Goal: Information Seeking & Learning: Learn about a topic

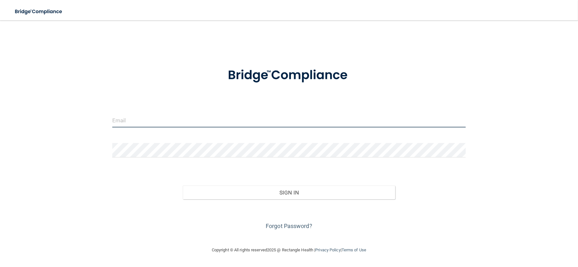
click at [149, 115] on input "email" at bounding box center [289, 120] width 354 height 14
type input "[EMAIL_ADDRESS][DOMAIN_NAME]"
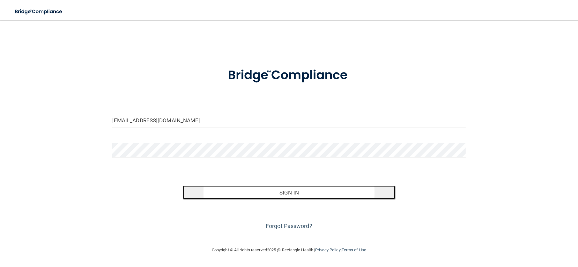
click at [248, 186] on button "Sign In" at bounding box center [289, 192] width 212 height 14
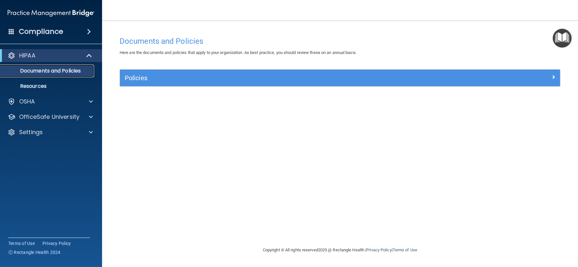
click at [77, 68] on p "Documents and Policies" at bounding box center [47, 71] width 87 height 6
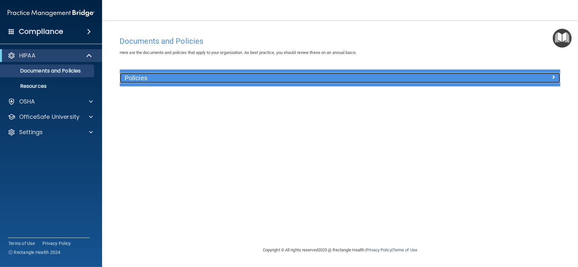
click at [541, 73] on div at bounding box center [505, 77] width 110 height 8
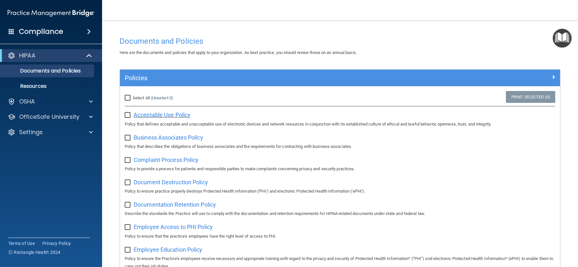
click at [161, 111] on span "Acceptable Use Policy" at bounding box center [162, 114] width 57 height 7
click at [47, 97] on div "OSHA" at bounding box center [51, 101] width 102 height 13
click at [88, 102] on div at bounding box center [90, 102] width 16 height 8
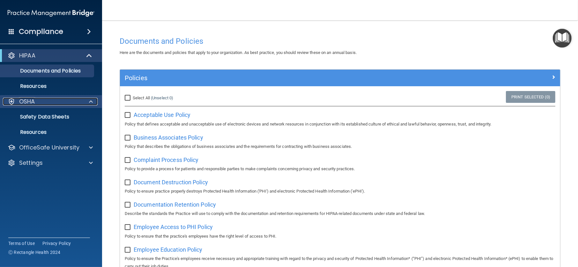
click at [88, 102] on div at bounding box center [90, 102] width 16 height 8
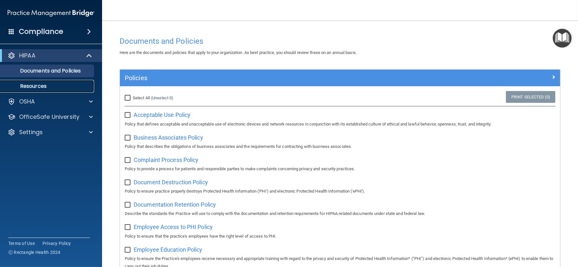
click at [77, 82] on link "Resources" at bounding box center [44, 86] width 101 height 13
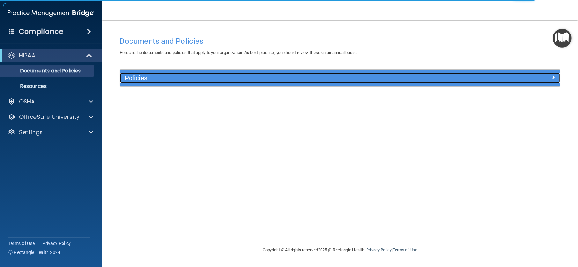
click at [555, 78] on span at bounding box center [554, 77] width 4 height 8
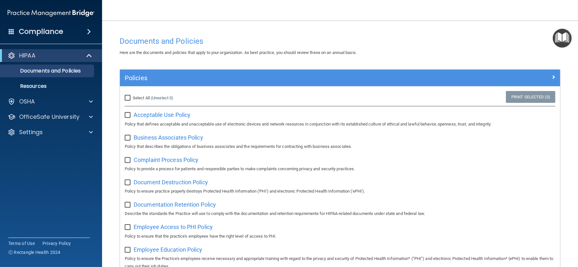
click at [125, 95] on input "Select All (Unselect 0) Unselect All" at bounding box center [128, 97] width 7 height 5
checkbox input "true"
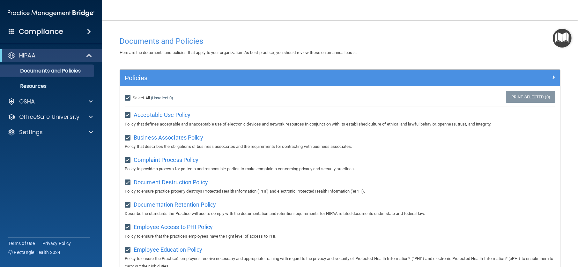
checkbox input "true"
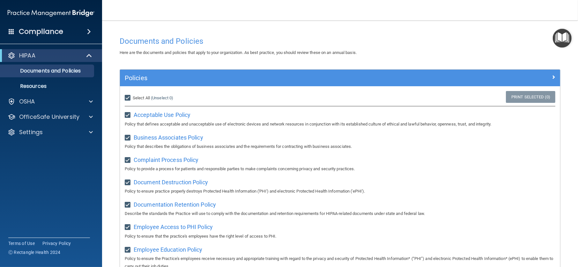
checkbox input "true"
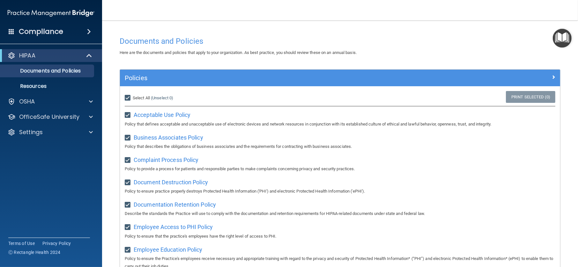
checkbox input "true"
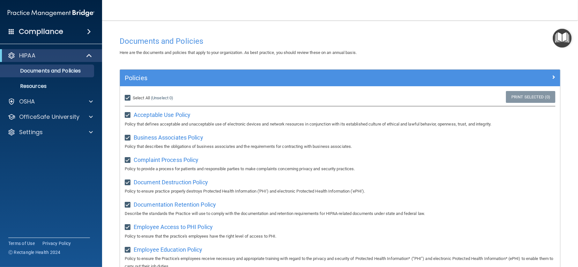
checkbox input "true"
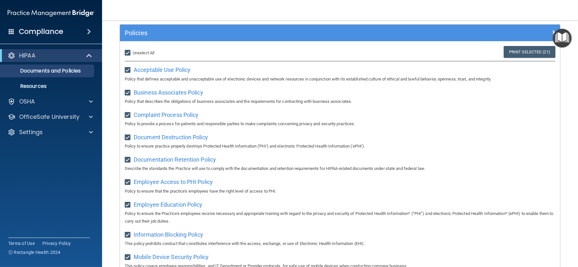
scroll to position [25, 0]
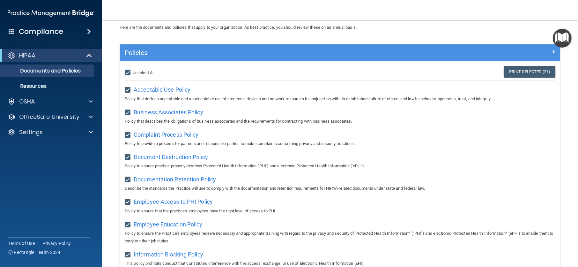
click at [128, 72] on input "Select All (Unselect 21) Unselect All" at bounding box center [128, 72] width 7 height 5
checkbox input "false"
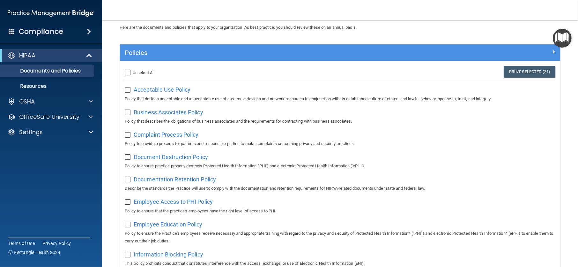
checkbox input "false"
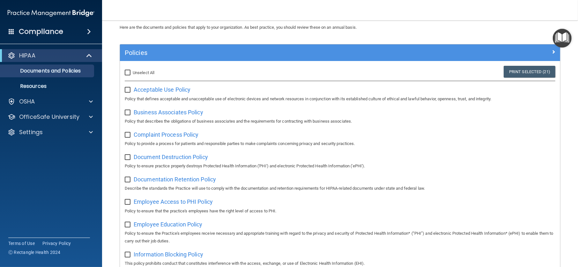
checkbox input "false"
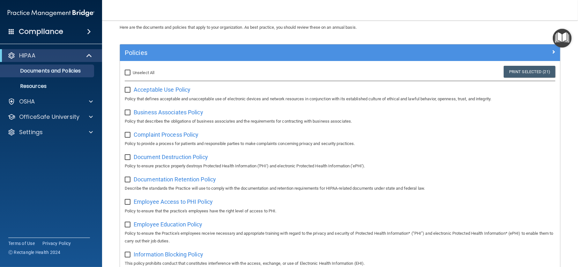
checkbox input "false"
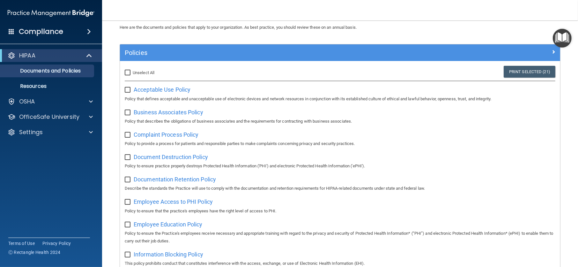
checkbox input "false"
click at [89, 33] on span at bounding box center [89, 32] width 4 height 8
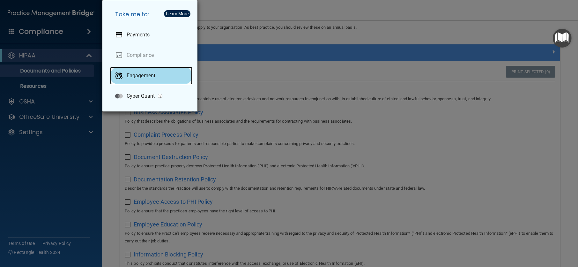
click at [149, 82] on div "Engagement" at bounding box center [151, 76] width 82 height 18
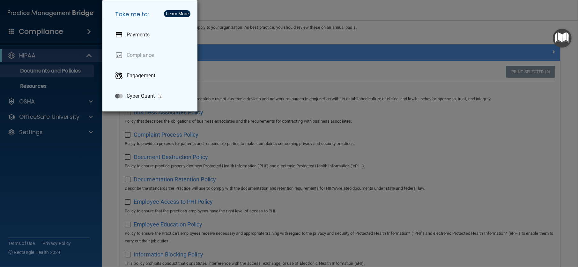
click at [233, 14] on div "Take me to: Payments Compliance Engagement Cyber Quant" at bounding box center [289, 133] width 578 height 267
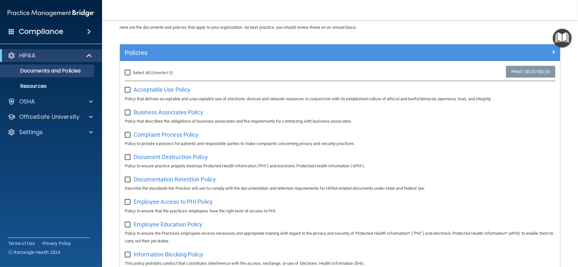
click at [89, 26] on div "Compliance" at bounding box center [51, 32] width 102 height 14
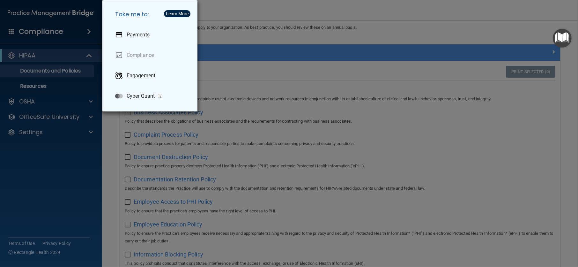
click at [268, 23] on div "Take me to: Payments Compliance Engagement Cyber Quant" at bounding box center [289, 133] width 578 height 267
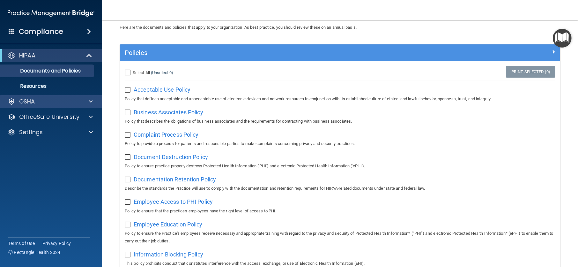
click at [52, 105] on div "OSHA" at bounding box center [51, 101] width 102 height 13
click at [92, 99] on span at bounding box center [91, 102] width 4 height 8
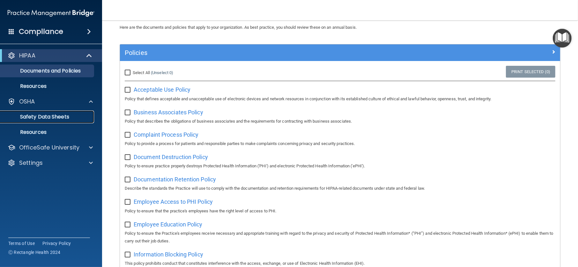
click at [70, 115] on p "Safety Data Sheets" at bounding box center [47, 117] width 87 height 6
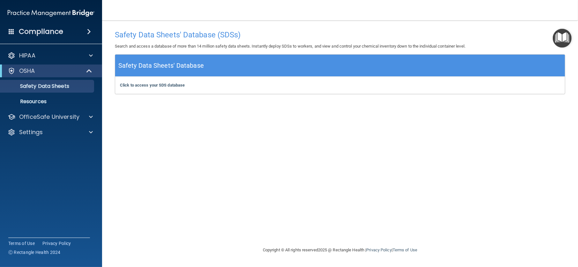
click at [192, 70] on h5 "Safety Data Sheets' Database" at bounding box center [161, 65] width 86 height 11
click at [166, 87] on b "Click to access your SDS database" at bounding box center [152, 85] width 65 height 5
click at [59, 102] on p "Resources" at bounding box center [47, 101] width 87 height 6
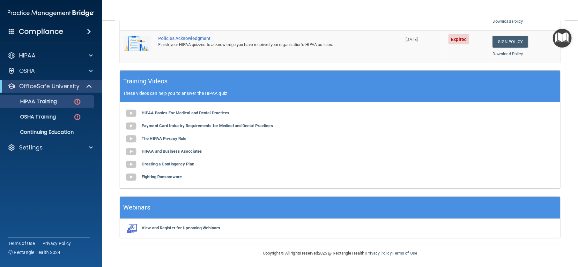
scroll to position [213, 0]
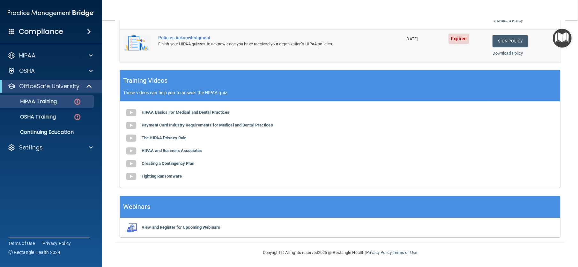
click at [178, 114] on div "HIPAA Basics For Medical and Dental Practices Payment Card Industry Requirement…" at bounding box center [340, 145] width 441 height 86
click at [178, 111] on b "HIPAA Basics For Medical and Dental Practices" at bounding box center [186, 112] width 88 height 5
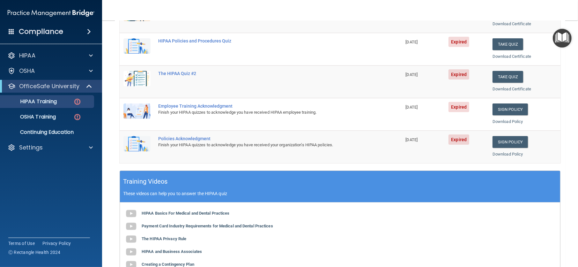
scroll to position [21, 0]
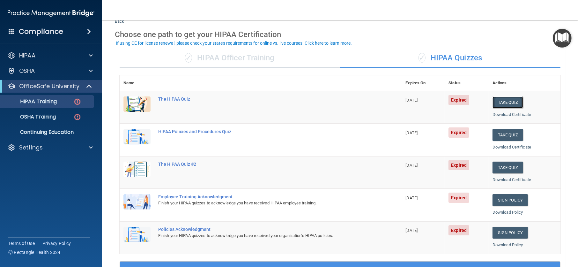
click at [500, 102] on button "Take Quiz" at bounding box center [508, 102] width 31 height 12
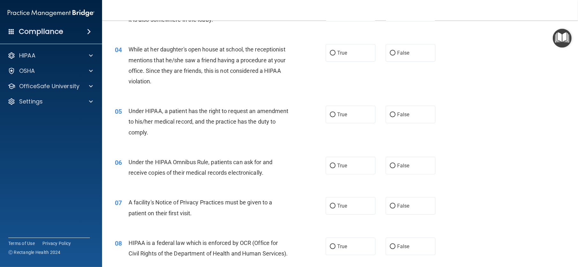
scroll to position [160, 0]
click at [330, 108] on label "True" at bounding box center [351, 114] width 50 height 18
click at [330, 112] on input "True" at bounding box center [333, 114] width 6 height 5
radio input "true"
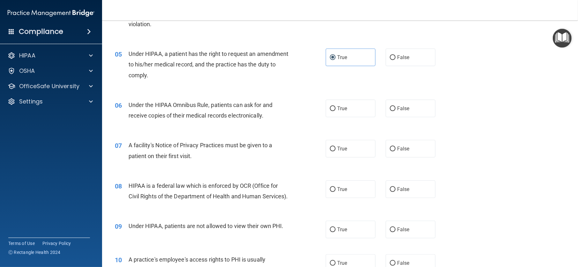
scroll to position [223, 0]
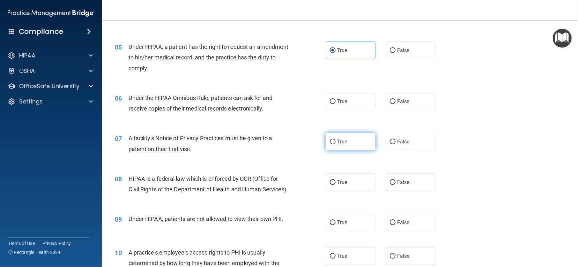
click at [326, 141] on label "True" at bounding box center [351, 142] width 50 height 18
click at [330, 141] on input "True" at bounding box center [333, 141] width 6 height 5
radio input "true"
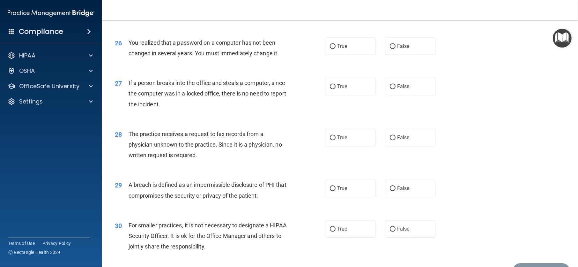
scroll to position [1277, 0]
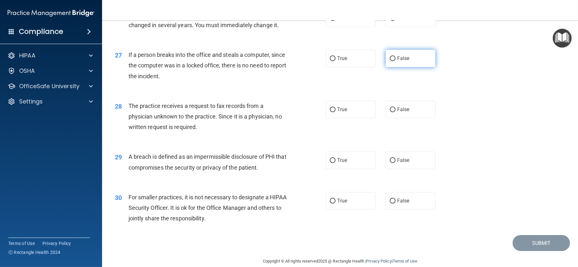
click at [396, 67] on label "False" at bounding box center [411, 58] width 50 height 18
click at [396, 61] on input "False" at bounding box center [393, 58] width 6 height 5
radio input "true"
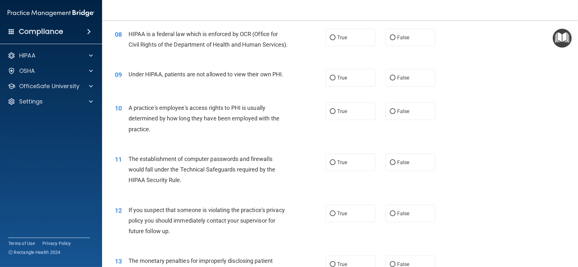
scroll to position [351, 0]
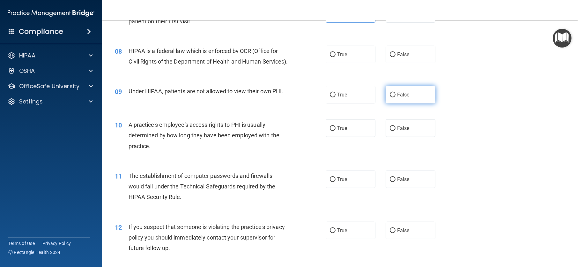
click at [393, 102] on label "False" at bounding box center [411, 95] width 50 height 18
click at [393, 97] on input "False" at bounding box center [393, 95] width 6 height 5
radio input "true"
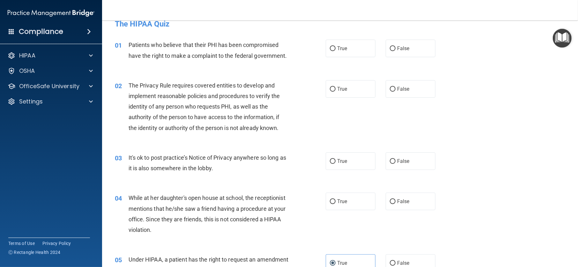
scroll to position [0, 0]
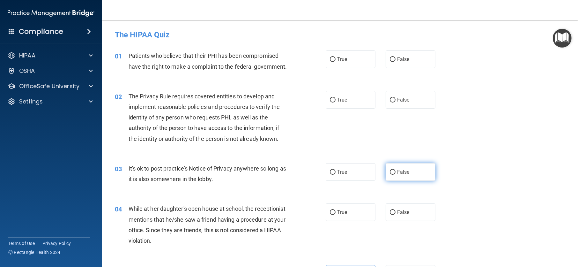
click at [405, 169] on span "False" at bounding box center [403, 172] width 12 height 6
click at [396, 170] on input "False" at bounding box center [393, 172] width 6 height 5
radio input "true"
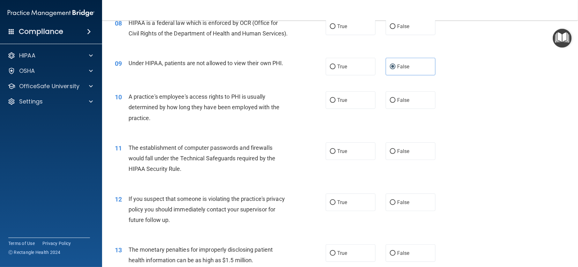
scroll to position [383, 0]
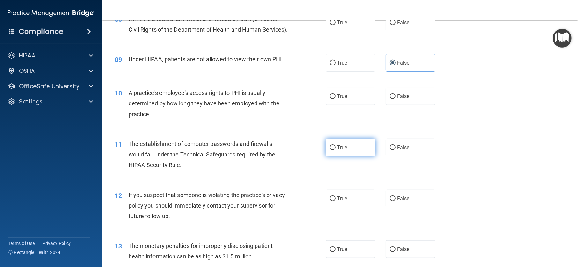
click at [327, 156] on label "True" at bounding box center [351, 148] width 50 height 18
click at [330, 150] on input "True" at bounding box center [333, 147] width 6 height 5
radio input "true"
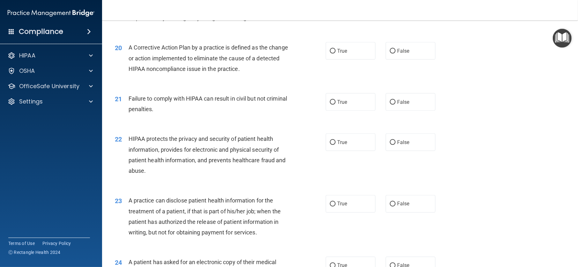
scroll to position [926, 0]
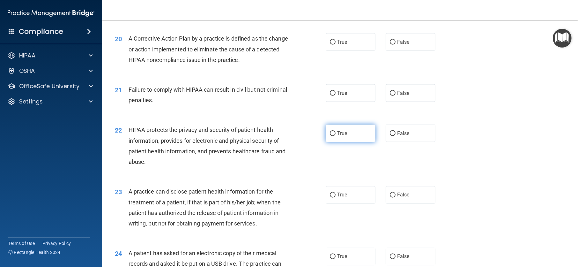
click at [339, 136] on span "True" at bounding box center [342, 133] width 10 height 6
click at [336, 136] on input "True" at bounding box center [333, 133] width 6 height 5
radio input "true"
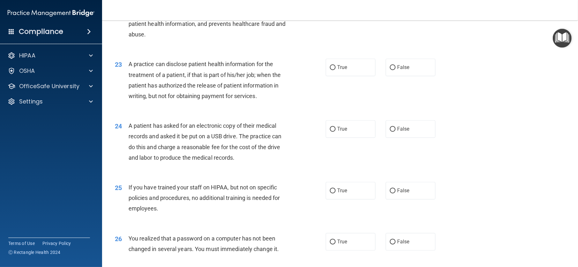
scroll to position [1053, 0]
click at [326, 138] on label "True" at bounding box center [351, 129] width 50 height 18
click at [330, 132] on input "True" at bounding box center [333, 129] width 6 height 5
radio input "true"
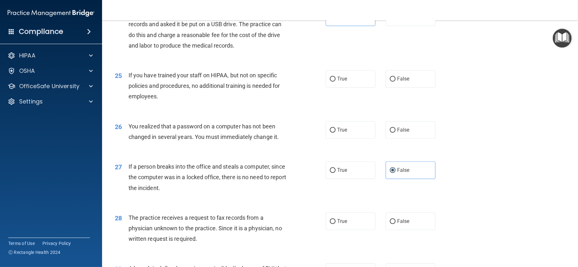
scroll to position [1181, 0]
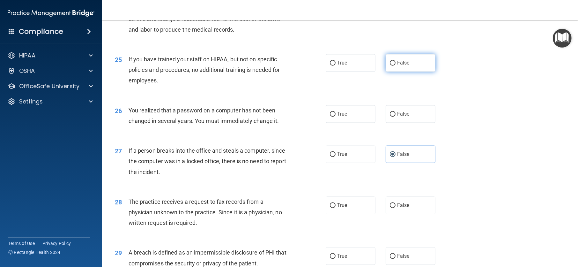
click at [390, 72] on label "False" at bounding box center [411, 63] width 50 height 18
click at [390, 65] on input "False" at bounding box center [393, 63] width 6 height 5
radio input "true"
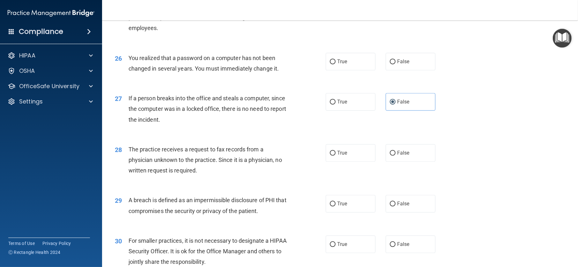
scroll to position [1245, 0]
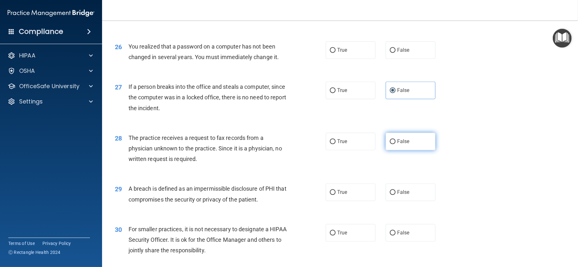
click at [401, 144] on span "False" at bounding box center [403, 141] width 12 height 6
click at [396, 144] on input "False" at bounding box center [393, 141] width 6 height 5
radio input "true"
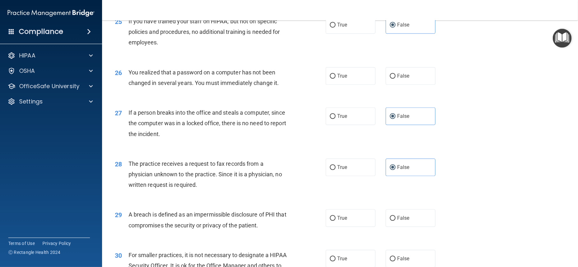
scroll to position [1201, 0]
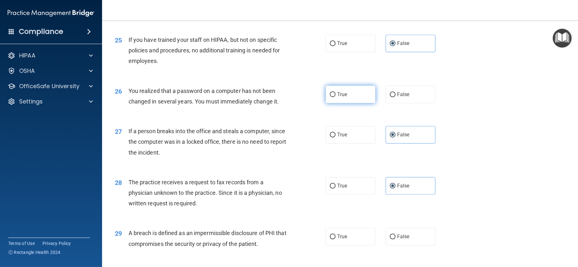
click at [360, 94] on div "26 You realized that a password on a computer has not been changed in several y…" at bounding box center [340, 98] width 460 height 40
click at [358, 98] on label "True" at bounding box center [351, 95] width 50 height 18
click at [336, 97] on input "True" at bounding box center [333, 94] width 6 height 5
radio input "true"
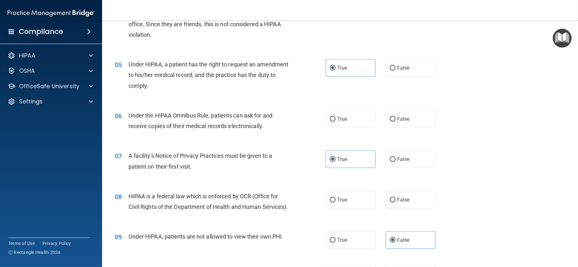
scroll to position [223, 0]
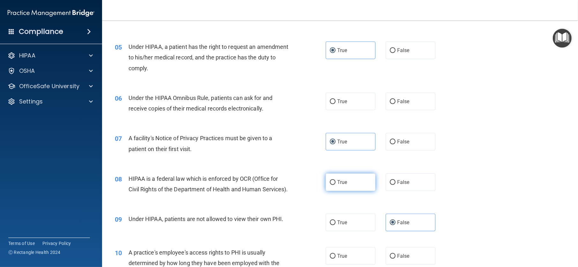
click at [341, 180] on span "True" at bounding box center [342, 182] width 10 height 6
click at [336, 180] on input "True" at bounding box center [333, 182] width 6 height 5
radio input "true"
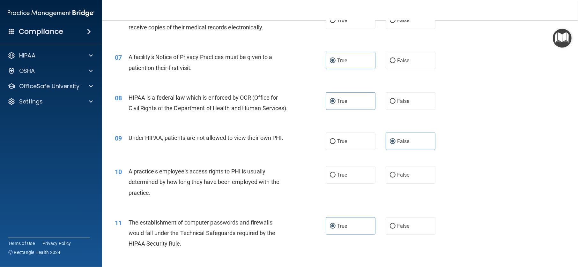
scroll to position [351, 0]
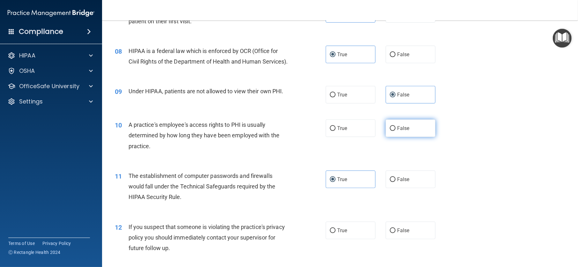
click at [394, 137] on label "False" at bounding box center [411, 128] width 50 height 18
click at [394, 131] on input "False" at bounding box center [393, 128] width 6 height 5
radio input "true"
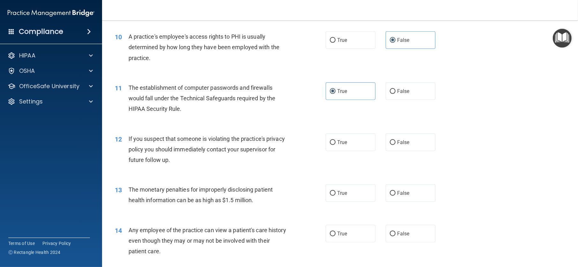
scroll to position [447, 0]
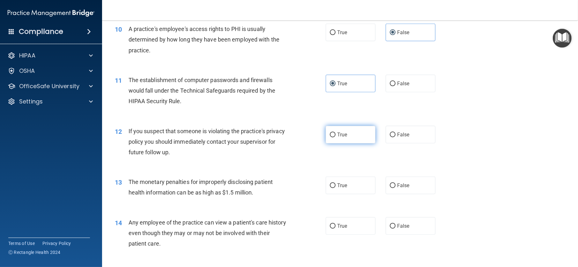
click at [326, 143] on label "True" at bounding box center [351, 135] width 50 height 18
click at [330, 137] on input "True" at bounding box center [333, 134] width 6 height 5
radio input "true"
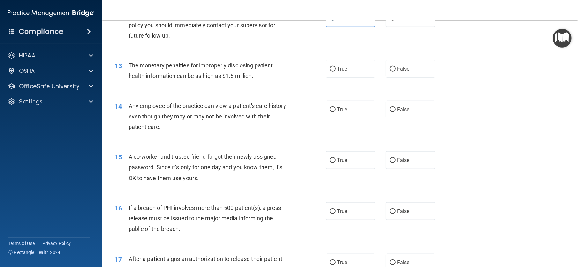
scroll to position [575, 0]
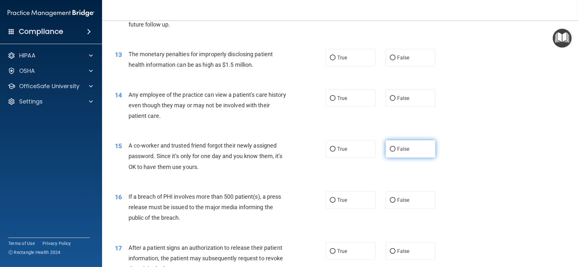
click at [398, 158] on label "False" at bounding box center [411, 149] width 50 height 18
click at [396, 152] on input "False" at bounding box center [393, 149] width 6 height 5
radio input "true"
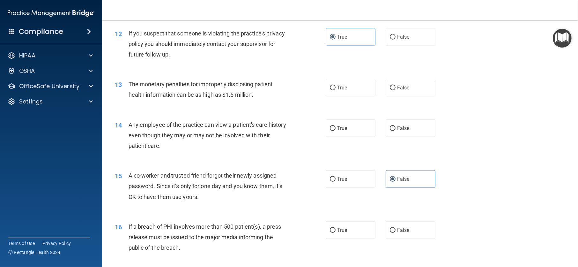
scroll to position [530, 0]
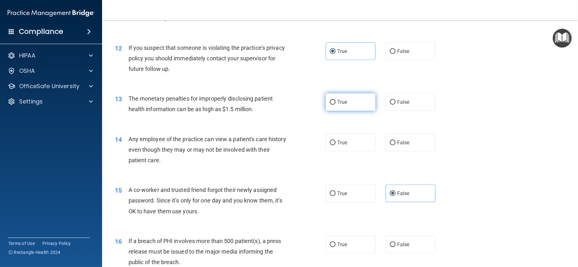
click at [333, 111] on label "True" at bounding box center [351, 102] width 50 height 18
click at [333, 105] on input "True" at bounding box center [333, 102] width 6 height 5
radio input "true"
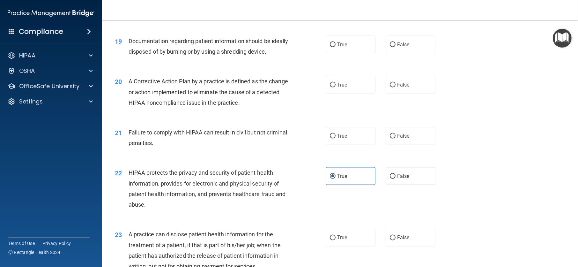
scroll to position [881, 0]
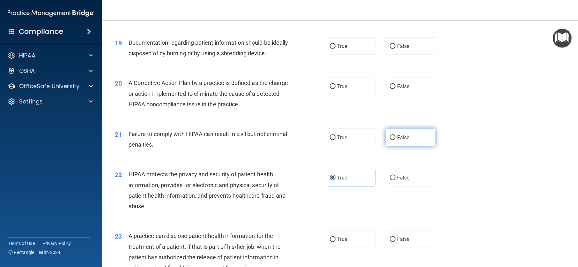
click at [424, 145] on label "False" at bounding box center [411, 138] width 50 height 18
click at [396, 140] on input "False" at bounding box center [393, 137] width 6 height 5
radio input "true"
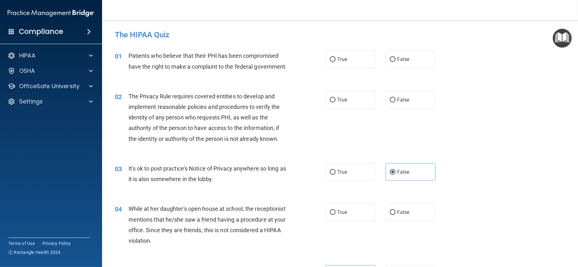
scroll to position [32, 0]
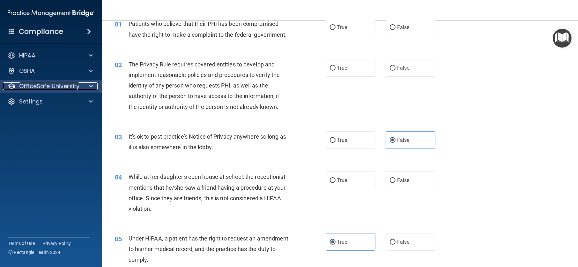
click at [89, 84] on span at bounding box center [91, 86] width 4 height 8
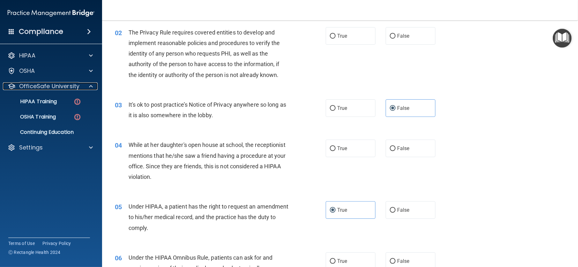
scroll to position [0, 0]
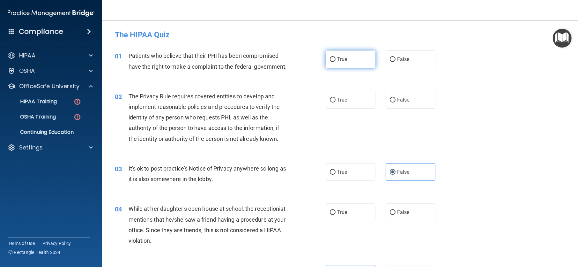
click at [333, 60] on input "True" at bounding box center [333, 59] width 6 height 5
radio input "true"
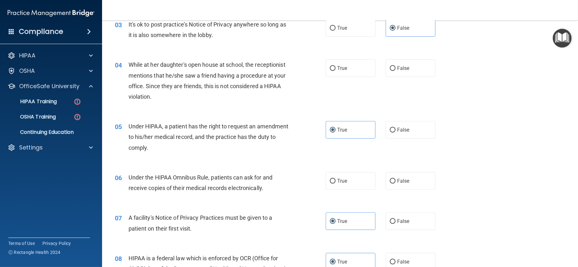
scroll to position [160, 0]
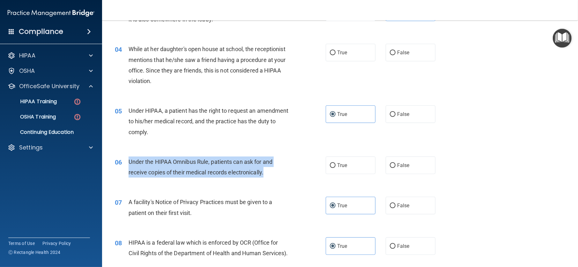
drag, startPoint x: 265, startPoint y: 174, endPoint x: 128, endPoint y: 163, distance: 138.0
click at [128, 163] on div "06 Under the HIPAA Omnibus Rule, patients can ask for and receive copies of the…" at bounding box center [220, 168] width 230 height 24
copy div "Under the HIPAA Omnibus Rule, patients can ask for and receive copies of their …"
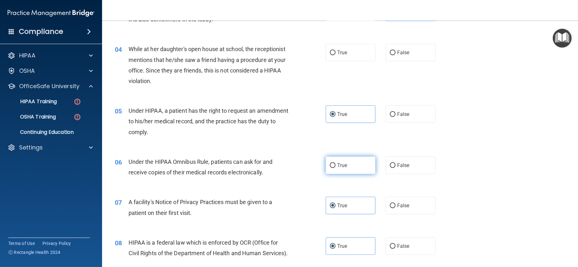
click at [341, 162] on span "True" at bounding box center [342, 165] width 10 height 6
click at [336, 163] on input "True" at bounding box center [333, 165] width 6 height 5
radio input "true"
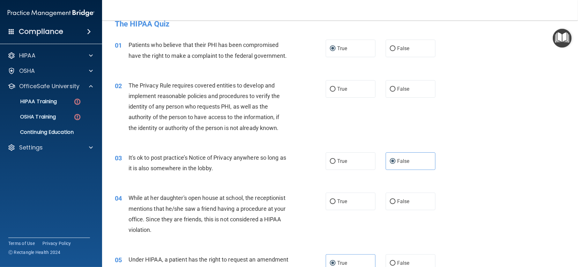
scroll to position [0, 0]
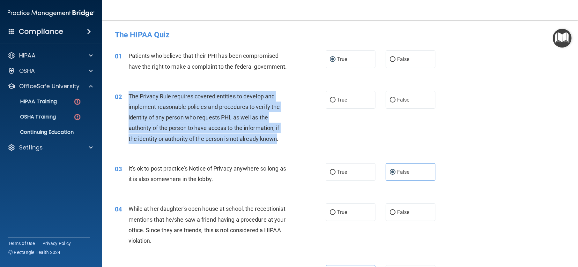
drag, startPoint x: 277, startPoint y: 138, endPoint x: 125, endPoint y: 98, distance: 156.6
click at [125, 98] on div "02 The Privacy Rule requires covered entities to develop and implement reasonab…" at bounding box center [220, 119] width 230 height 56
copy div "The Privacy Rule requires covered entities to develop and implement reasonable …"
click at [290, 97] on div "The Privacy Rule requires covered entities to develop and implement reasonable …" at bounding box center [211, 117] width 165 height 53
click at [310, 115] on div "02 The Privacy Rule requires covered entities to develop and implement reasonab…" at bounding box center [220, 119] width 230 height 56
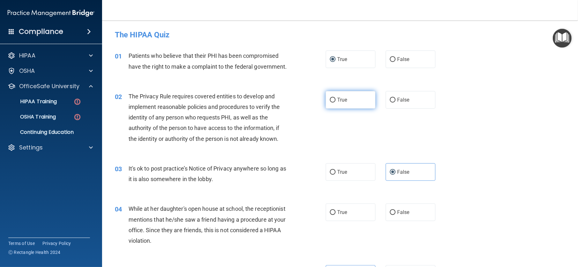
click at [332, 99] on input "True" at bounding box center [333, 100] width 6 height 5
radio input "true"
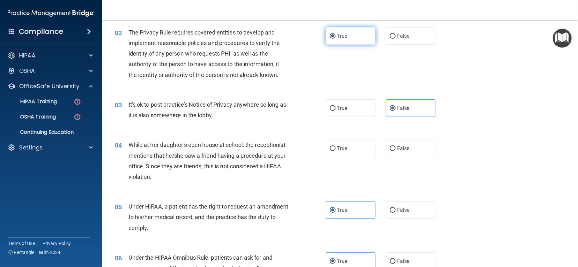
scroll to position [96, 0]
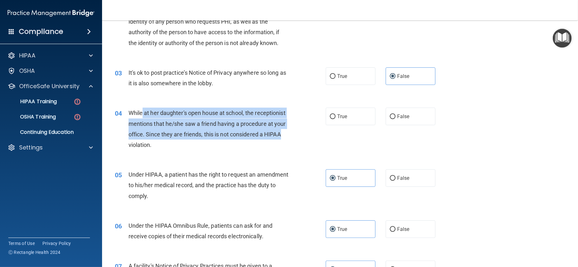
drag, startPoint x: 281, startPoint y: 136, endPoint x: 141, endPoint y: 117, distance: 140.7
click at [141, 117] on div "While at her daughter's open house at school, the receptionist mentions that he…" at bounding box center [211, 129] width 165 height 42
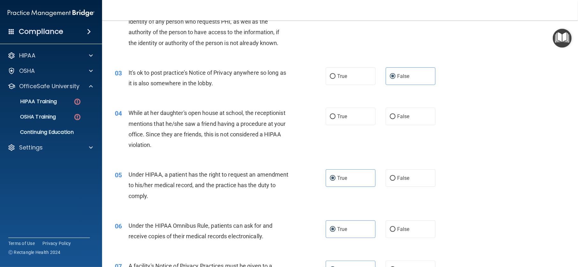
drag, startPoint x: 133, startPoint y: 108, endPoint x: 129, endPoint y: 109, distance: 4.0
click at [131, 109] on div "While at her daughter's open house at school, the receptionist mentions that he…" at bounding box center [211, 129] width 165 height 42
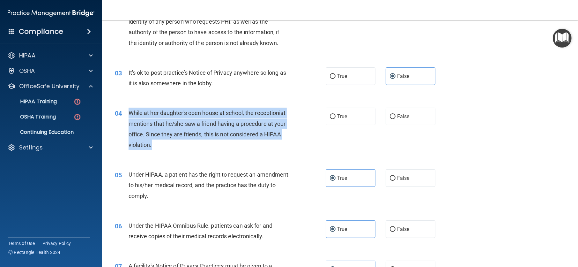
drag, startPoint x: 128, startPoint y: 111, endPoint x: 161, endPoint y: 143, distance: 45.6
click at [161, 143] on div "While at her daughter's open house at school, the receptionist mentions that he…" at bounding box center [211, 129] width 165 height 42
copy span "While at her daughter's open house at school, the receptionist mentions that he…"
click at [182, 152] on div "04 While at her daughter's open house at school, the receptionist mentions that…" at bounding box center [220, 131] width 230 height 46
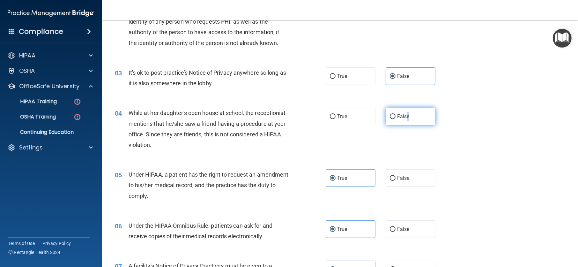
click at [405, 115] on span "False" at bounding box center [403, 116] width 12 height 6
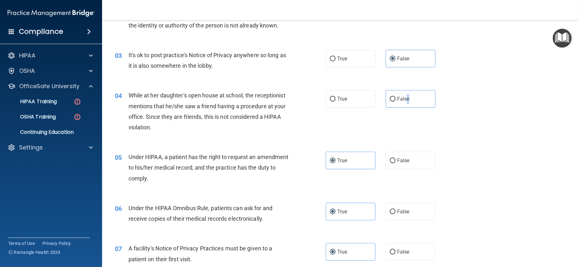
scroll to position [128, 0]
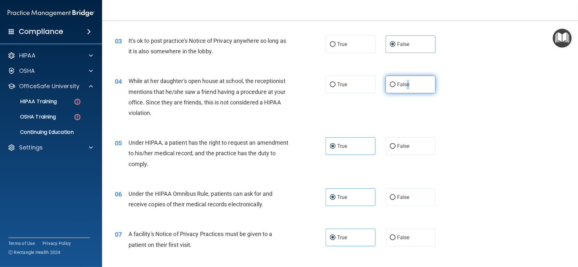
click at [392, 85] on input "False" at bounding box center [393, 84] width 6 height 5
radio input "true"
click at [392, 98] on div "04 While at her daughter's open house at school, the receptionist mentions that…" at bounding box center [340, 99] width 460 height 62
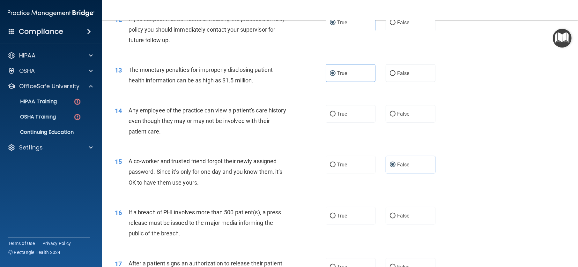
scroll to position [575, 0]
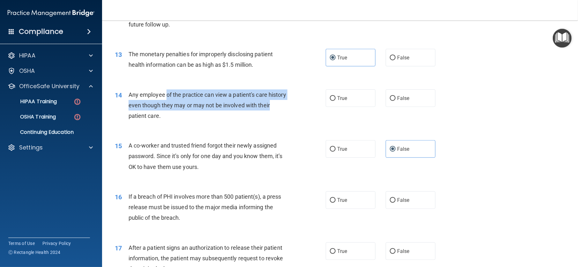
drag, startPoint x: 270, startPoint y: 116, endPoint x: 167, endPoint y: 104, distance: 103.8
click at [167, 104] on div "Any employee of the practice can view a patient's care history even though they…" at bounding box center [211, 105] width 165 height 32
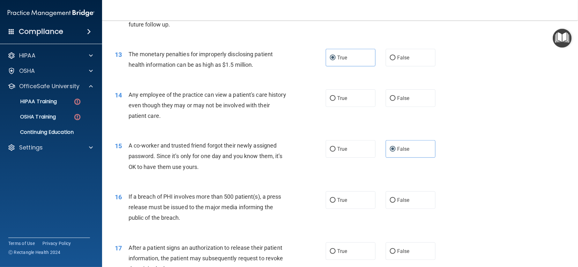
click at [139, 103] on span "Any employee of the practice can view a patient's care history even though they…" at bounding box center [208, 105] width 158 height 28
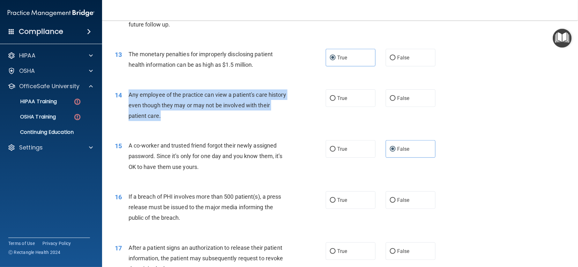
drag, startPoint x: 128, startPoint y: 103, endPoint x: 162, endPoint y: 125, distance: 40.0
click at [162, 124] on div "14 Any employee of the practice can view a patient's care history even though t…" at bounding box center [220, 106] width 230 height 35
copy div "Any employee of the practice can view a patient's care history even though they…"
click at [178, 121] on div "Any employee of the practice can view a patient's care history even though they…" at bounding box center [211, 105] width 165 height 32
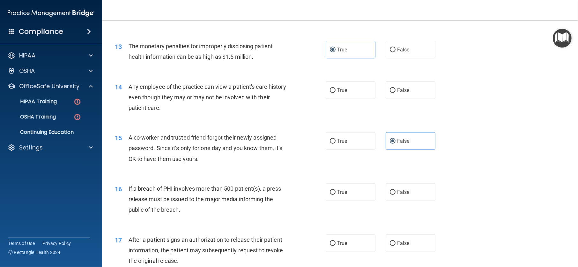
scroll to position [543, 0]
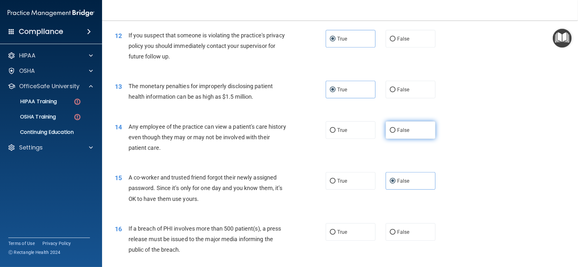
click at [393, 139] on label "False" at bounding box center [411, 130] width 50 height 18
click at [393, 133] on input "False" at bounding box center [393, 130] width 6 height 5
radio input "true"
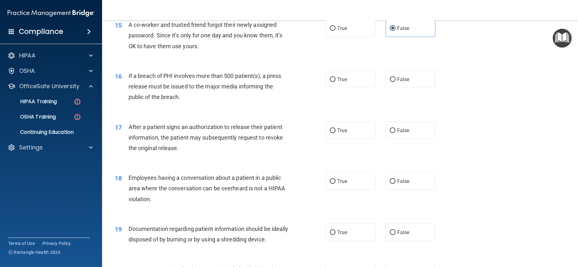
scroll to position [702, 0]
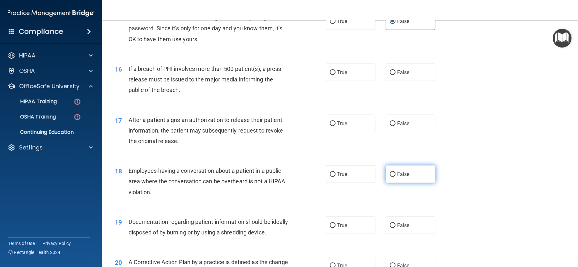
click at [412, 183] on label "False" at bounding box center [411, 174] width 50 height 18
click at [396, 177] on input "False" at bounding box center [393, 174] width 6 height 5
radio input "true"
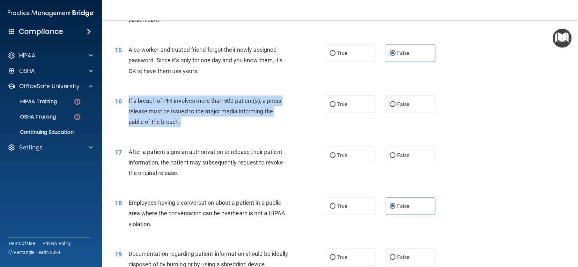
drag, startPoint x: 128, startPoint y: 111, endPoint x: 191, endPoint y: 130, distance: 65.4
click at [191, 127] on div "If a breach of PHI involves more than 500 patient(s), a press release must be i…" at bounding box center [211, 111] width 165 height 32
copy span "If a breach of PHI involves more than 500 patient(s), a press release must be i…"
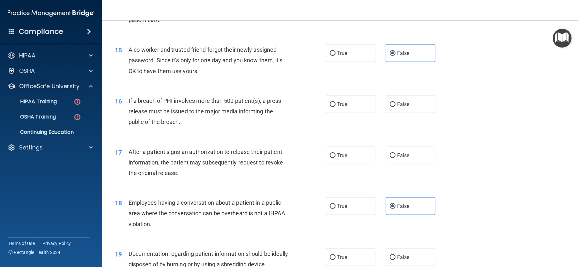
click at [302, 104] on div "16 If a breach of PHI involves more than 500 patient(s), a press release must b…" at bounding box center [340, 112] width 460 height 51
click at [333, 107] on input "True" at bounding box center [333, 104] width 6 height 5
radio input "true"
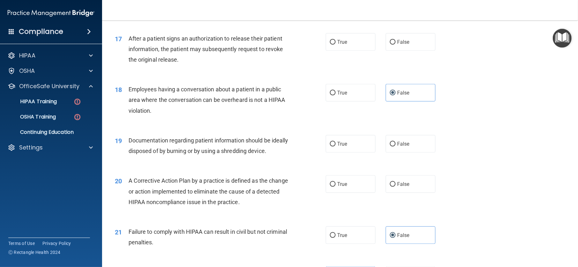
scroll to position [798, 0]
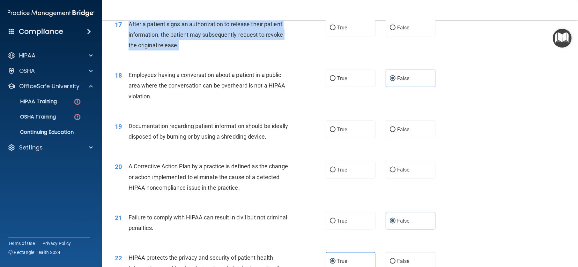
drag, startPoint x: 126, startPoint y: 32, endPoint x: 185, endPoint y: 58, distance: 64.1
click at [185, 54] on div "17 After a patient signs an authorization to release their patient information,…" at bounding box center [220, 36] width 230 height 35
copy div "After a patient signs an authorization to release their patient information, th…"
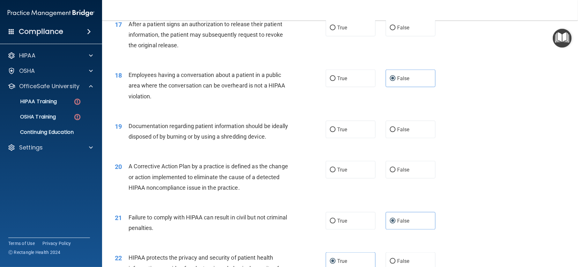
click at [331, 105] on div "18 Employees having a conversation about a patient in a public area where the c…" at bounding box center [220, 87] width 230 height 35
click at [340, 31] on span "True" at bounding box center [342, 28] width 10 height 6
click at [336, 30] on input "True" at bounding box center [333, 28] width 6 height 5
radio input "true"
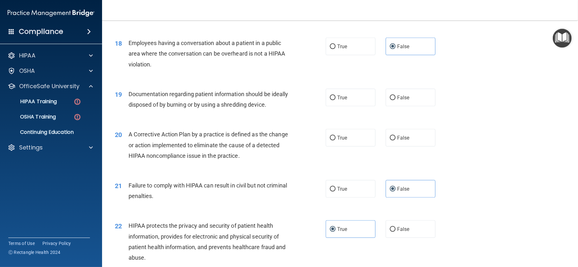
scroll to position [862, 0]
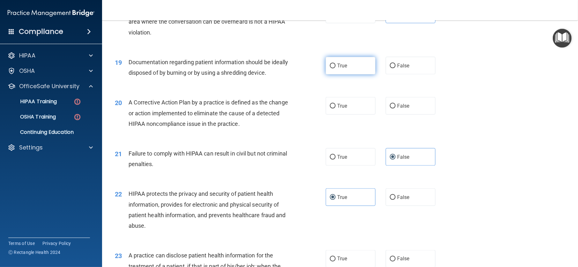
click at [352, 74] on label "True" at bounding box center [351, 66] width 50 height 18
click at [336, 68] on input "True" at bounding box center [333, 66] width 6 height 5
radio input "true"
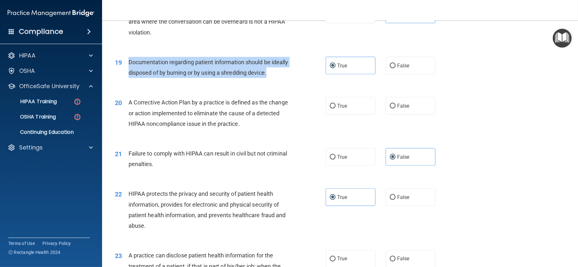
drag, startPoint x: 129, startPoint y: 69, endPoint x: 289, endPoint y: 81, distance: 160.7
click at [289, 78] on div "Documentation regarding patient information should be ideally disposed of by bu…" at bounding box center [211, 67] width 165 height 21
copy span "Documentation regarding patient information should be ideally disposed of by bu…"
click at [292, 78] on div "Documentation regarding patient information should be ideally disposed of by bu…" at bounding box center [211, 67] width 165 height 21
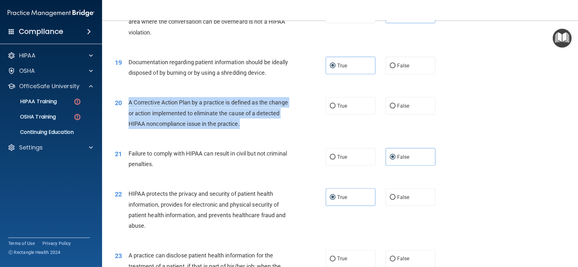
drag, startPoint x: 129, startPoint y: 110, endPoint x: 273, endPoint y: 133, distance: 146.4
click at [273, 129] on div "A Corrective Action Plan by a practice is defined as the change or action imple…" at bounding box center [211, 113] width 165 height 32
copy span "A Corrective Action Plan by a practice is defined as the change or action imple…"
click at [285, 129] on div "A Corrective Action Plan by a practice is defined as the change or action imple…" at bounding box center [211, 113] width 165 height 32
click at [305, 109] on div "20 A Corrective Action Plan by a practice is defined as the change or action im…" at bounding box center [220, 114] width 230 height 35
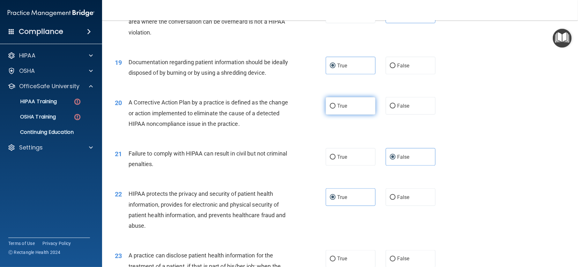
click at [339, 109] on span "True" at bounding box center [342, 106] width 10 height 6
click at [336, 109] on input "True" at bounding box center [333, 106] width 6 height 5
radio input "true"
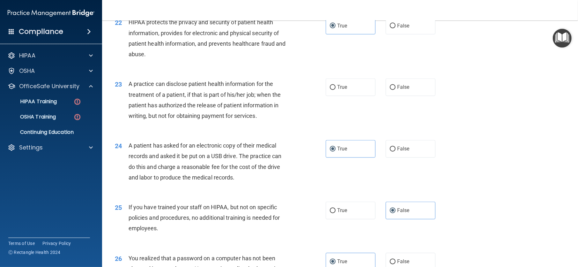
scroll to position [1053, 0]
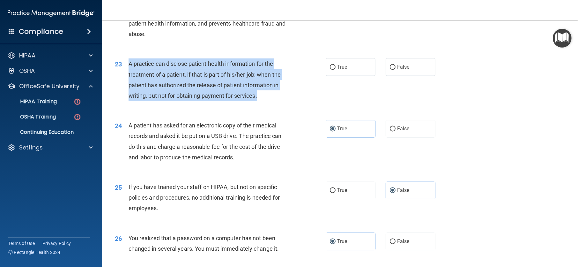
drag, startPoint x: 128, startPoint y: 73, endPoint x: 260, endPoint y: 106, distance: 136.1
click at [260, 101] on div "A practice can disclose patient health information for the treatment of a patie…" at bounding box center [211, 79] width 165 height 42
copy span "A practice can disclose patient health information for the treatment of a patie…"
click at [278, 104] on div "23 A practice can disclose patient health information for the treatment of a pa…" at bounding box center [220, 81] width 230 height 46
click at [270, 101] on div "A practice can disclose patient health information for the treatment of a patie…" at bounding box center [211, 79] width 165 height 42
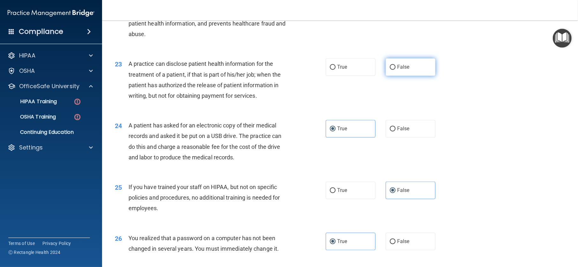
click at [398, 70] on span "False" at bounding box center [403, 67] width 12 height 6
click at [396, 70] on input "False" at bounding box center [393, 67] width 6 height 5
radio input "true"
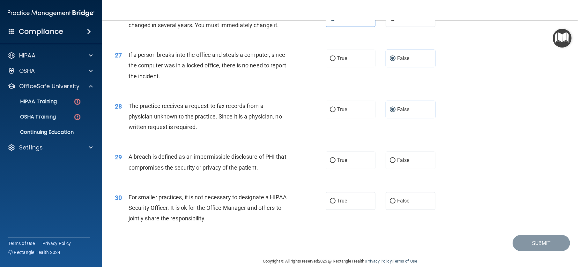
scroll to position [1296, 0]
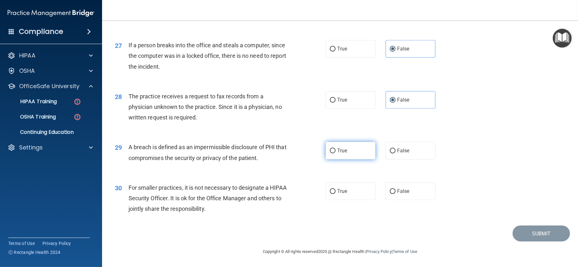
click at [341, 147] on label "True" at bounding box center [351, 151] width 50 height 18
click at [336, 148] on input "True" at bounding box center [333, 150] width 6 height 5
radio input "true"
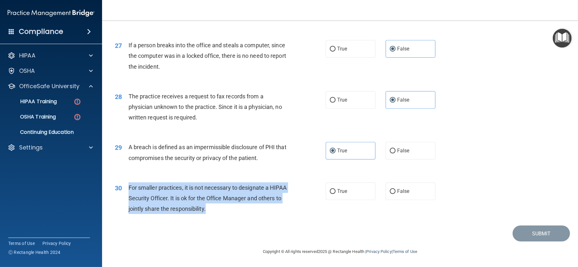
drag, startPoint x: 128, startPoint y: 187, endPoint x: 247, endPoint y: 206, distance: 121.2
click at [247, 206] on div "30 For smaller practices, it is not necessary to designate a HIPAA Security Off…" at bounding box center [220, 199] width 230 height 35
copy div "For smaller practices, it is not necessary to designate a HIPAA Security Office…"
click at [275, 213] on div "For smaller practices, it is not necessary to designate a HIPAA Security Office…" at bounding box center [211, 198] width 165 height 32
click at [259, 213] on div "For smaller practices, it is not necessary to designate a HIPAA Security Office…" at bounding box center [211, 198] width 165 height 32
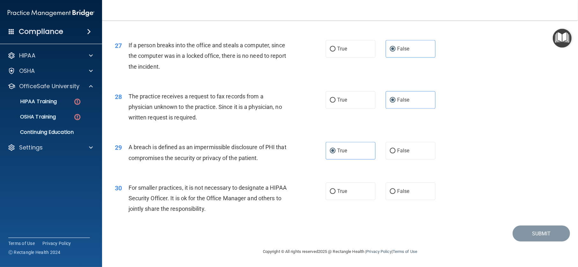
click at [284, 108] on div "The practice receives a request to fax records from a physician unknown to the …" at bounding box center [211, 107] width 165 height 32
click at [333, 189] on input "True" at bounding box center [333, 191] width 6 height 5
radio input "true"
click at [532, 234] on button "Submit" at bounding box center [541, 233] width 57 height 16
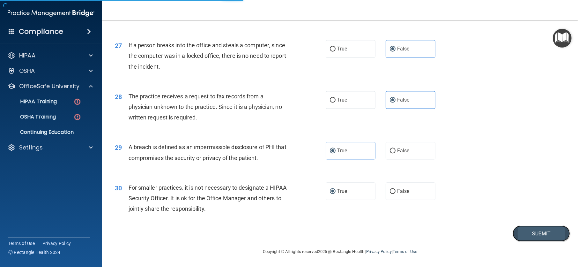
click at [534, 230] on button "Submit" at bounding box center [541, 233] width 57 height 16
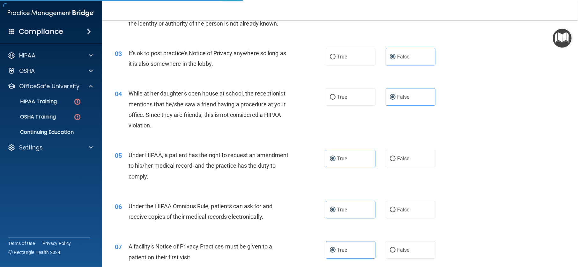
scroll to position [0, 0]
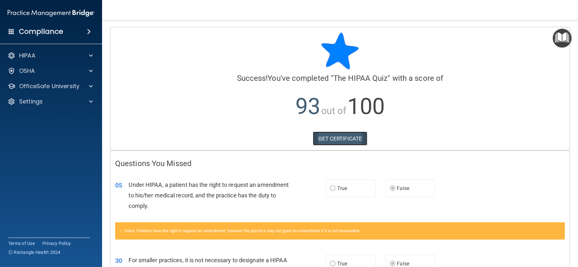
click at [340, 141] on link "GET CERTIFICATE" at bounding box center [340, 139] width 55 height 14
click at [86, 85] on div at bounding box center [90, 86] width 16 height 8
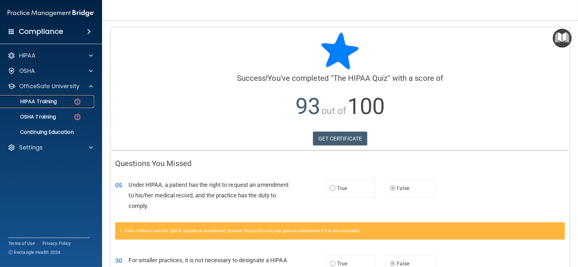
click at [61, 102] on div "HIPAA Training" at bounding box center [47, 101] width 87 height 6
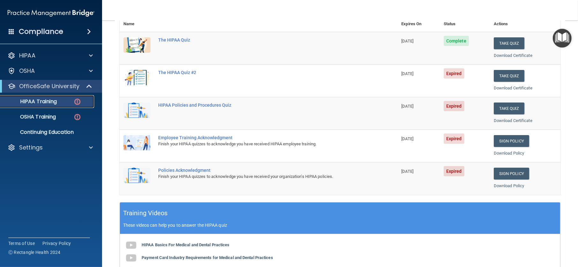
scroll to position [64, 0]
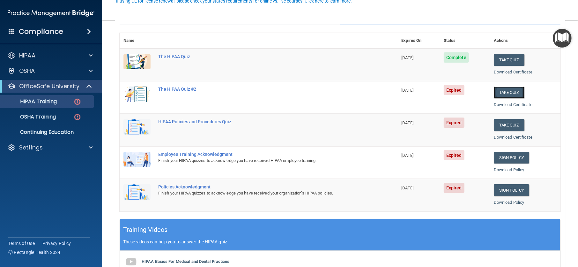
click at [512, 94] on button "Take Quiz" at bounding box center [509, 93] width 31 height 12
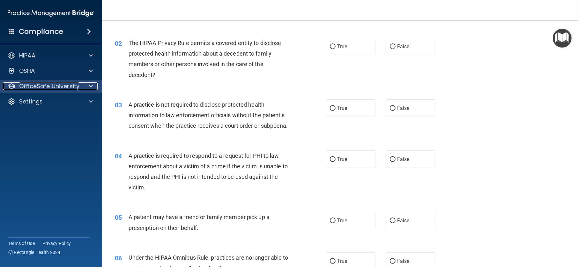
click at [86, 85] on div at bounding box center [90, 86] width 16 height 8
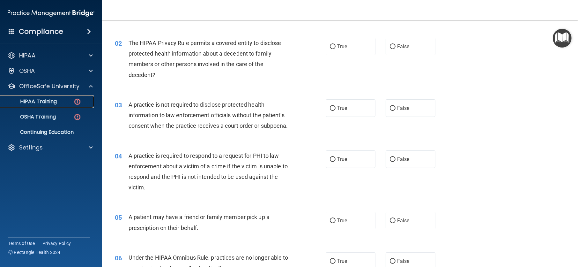
click at [80, 101] on img at bounding box center [77, 102] width 8 height 8
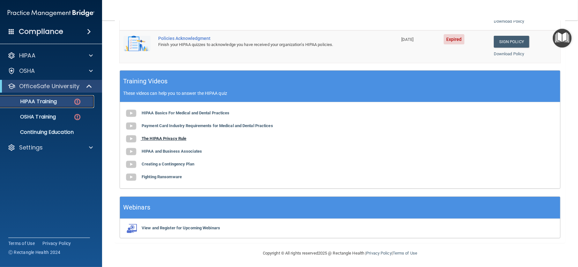
scroll to position [213, 0]
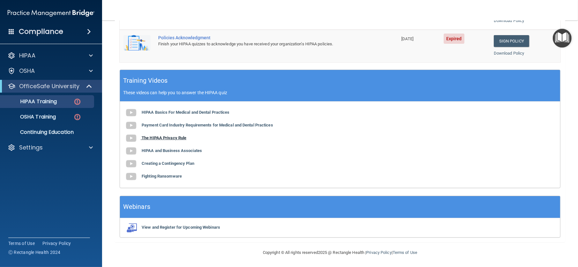
click at [175, 136] on b "The HIPAA Privacy Rule" at bounding box center [164, 137] width 45 height 5
click at [193, 150] on b "HIPAA and Business Associates" at bounding box center [172, 150] width 60 height 5
click at [189, 163] on b "Creating a Contingency Plan" at bounding box center [168, 163] width 53 height 5
click at [143, 176] on b "Fighting Ransomware" at bounding box center [162, 176] width 40 height 5
click at [189, 123] on b "Payment Card Industry Requirements for Medical and Dental Practices" at bounding box center [208, 125] width 132 height 5
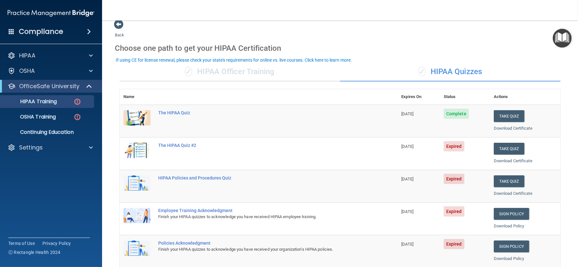
scroll to position [0, 0]
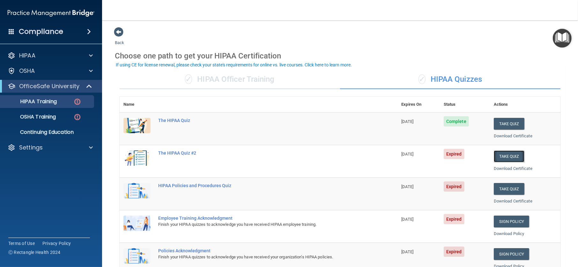
click at [499, 154] on button "Take Quiz" at bounding box center [509, 156] width 31 height 12
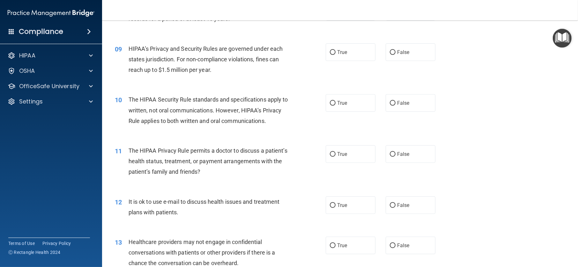
scroll to position [383, 0]
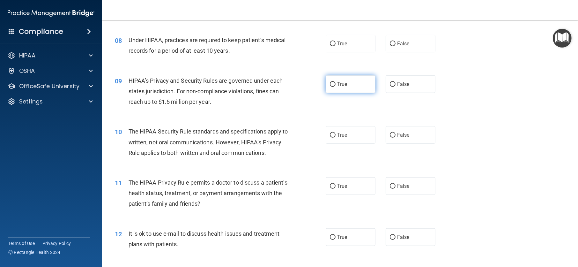
click at [342, 93] on label "True" at bounding box center [351, 84] width 50 height 18
click at [336, 87] on input "True" at bounding box center [333, 84] width 6 height 5
radio input "true"
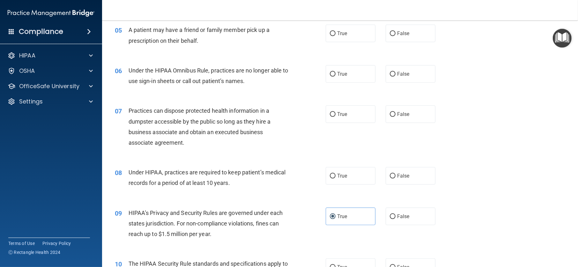
scroll to position [255, 0]
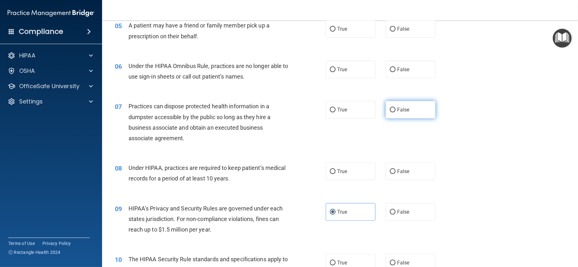
click at [397, 113] on span "False" at bounding box center [403, 110] width 12 height 6
click at [396, 112] on input "False" at bounding box center [393, 110] width 6 height 5
radio input "true"
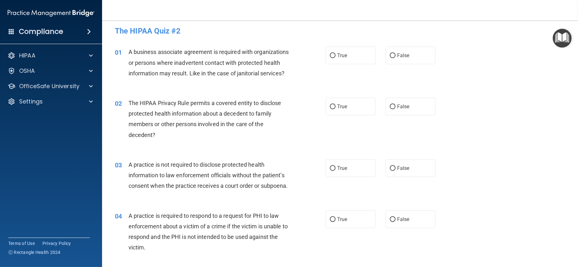
scroll to position [0, 0]
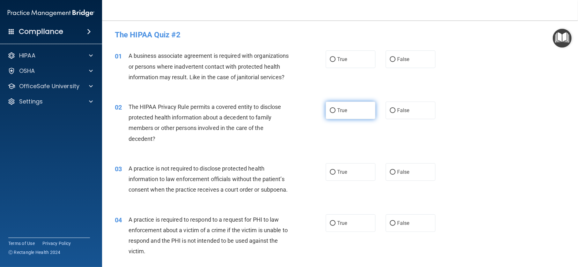
click at [349, 117] on label "True" at bounding box center [351, 111] width 50 height 18
click at [336, 113] on input "True" at bounding box center [333, 110] width 6 height 5
radio input "true"
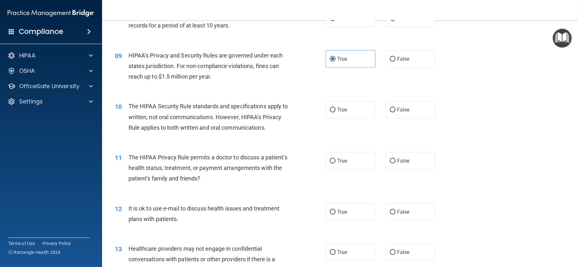
scroll to position [415, 0]
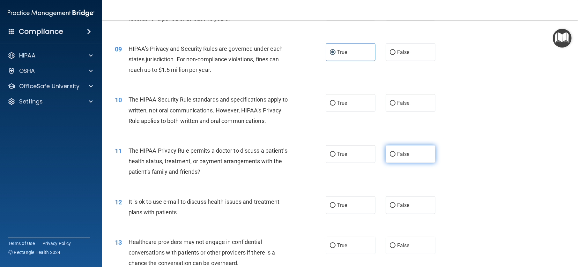
click at [386, 163] on label "False" at bounding box center [411, 154] width 50 height 18
click at [390, 157] on input "False" at bounding box center [393, 154] width 6 height 5
radio input "true"
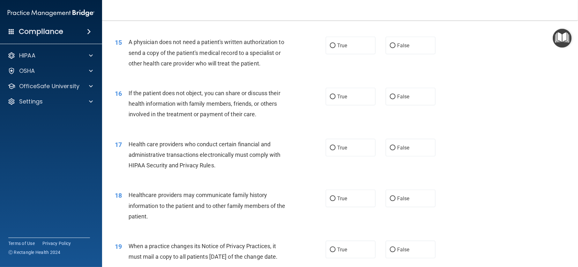
scroll to position [734, 0]
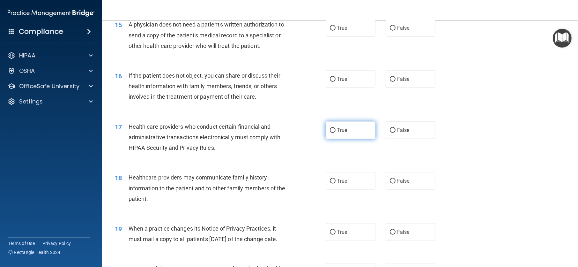
click at [351, 139] on label "True" at bounding box center [351, 130] width 50 height 18
click at [336, 133] on input "True" at bounding box center [333, 130] width 6 height 5
radio input "true"
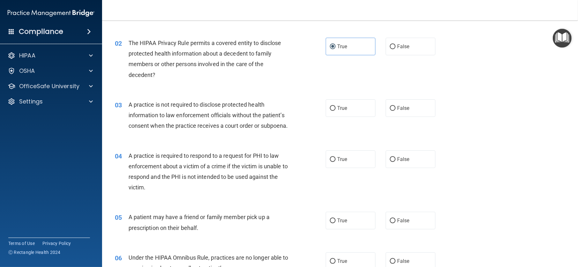
scroll to position [0, 0]
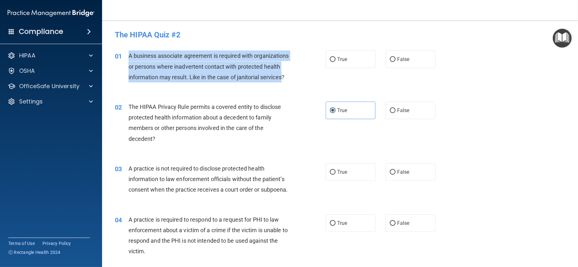
drag, startPoint x: 129, startPoint y: 57, endPoint x: 173, endPoint y: 83, distance: 51.2
click at [173, 82] on div "A business associate agreement is required with organizations or persons where …" at bounding box center [211, 66] width 165 height 32
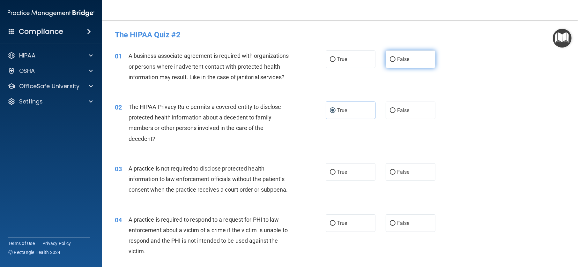
click at [386, 60] on label "False" at bounding box center [411, 59] width 50 height 18
click at [390, 60] on input "False" at bounding box center [393, 59] width 6 height 5
radio input "true"
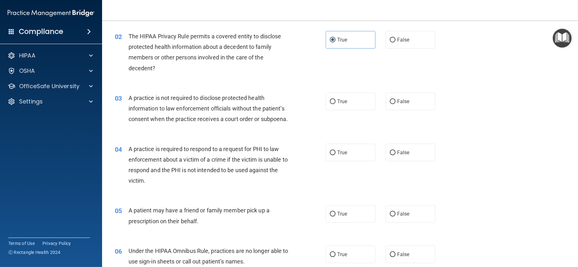
scroll to position [96, 0]
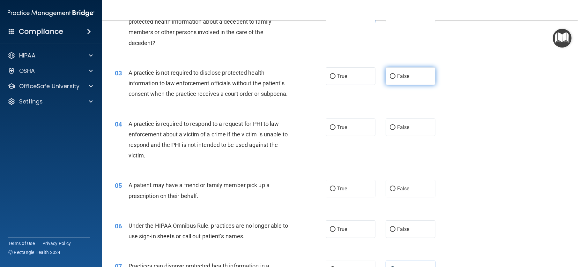
click at [397, 79] on span "False" at bounding box center [403, 76] width 12 height 6
click at [396, 79] on input "False" at bounding box center [393, 76] width 6 height 5
radio input "true"
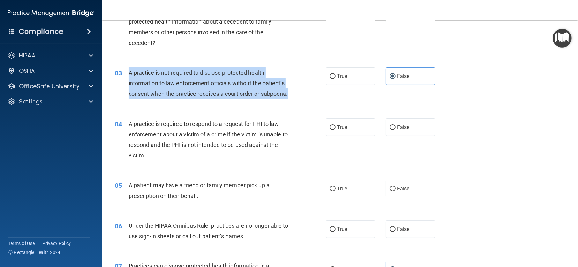
drag, startPoint x: 130, startPoint y: 82, endPoint x: 180, endPoint y: 117, distance: 60.9
click at [180, 99] on div "A practice is not required to disclose protected health information to law enfo…" at bounding box center [211, 83] width 165 height 32
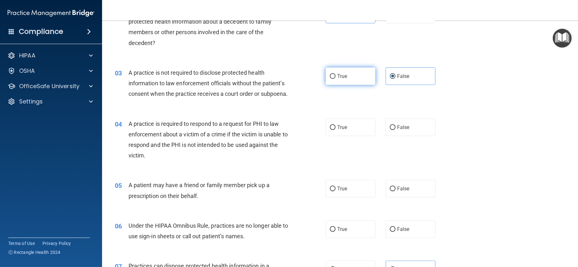
click at [348, 85] on label "True" at bounding box center [351, 76] width 50 height 18
click at [336, 79] on input "True" at bounding box center [333, 76] width 6 height 5
radio input "true"
radio input "false"
click at [311, 102] on div "03 A practice is not required to disclose protected health information to law e…" at bounding box center [220, 84] width 230 height 35
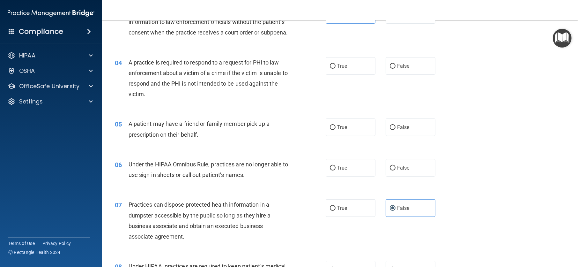
scroll to position [160, 0]
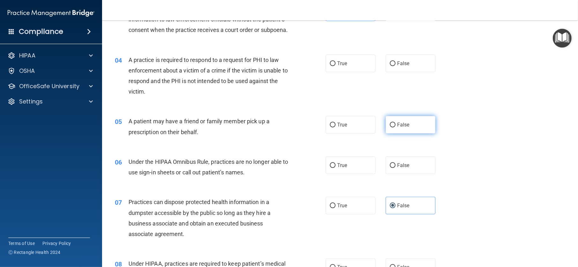
click at [390, 133] on label "False" at bounding box center [411, 125] width 50 height 18
click at [390, 127] on input "False" at bounding box center [393, 125] width 6 height 5
radio input "true"
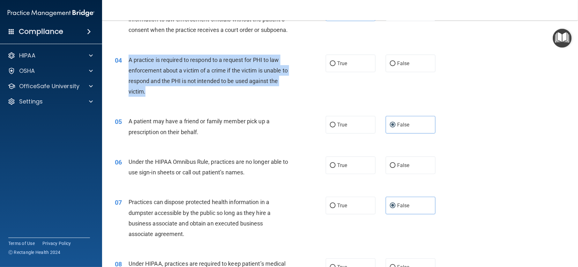
drag, startPoint x: 124, startPoint y: 78, endPoint x: 182, endPoint y: 115, distance: 68.5
click at [182, 100] on div "04 A practice is required to respond to a request for PHI to law enforcement ab…" at bounding box center [220, 78] width 230 height 46
click at [199, 97] on div "A practice is required to respond to a request for PHI to law enforcement about…" at bounding box center [211, 76] width 165 height 42
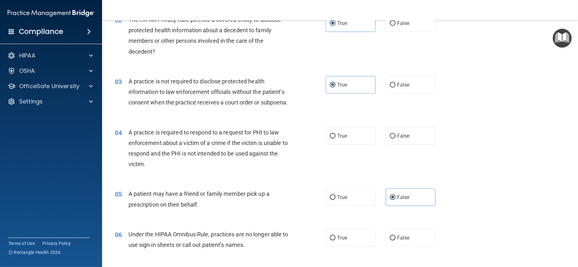
scroll to position [96, 0]
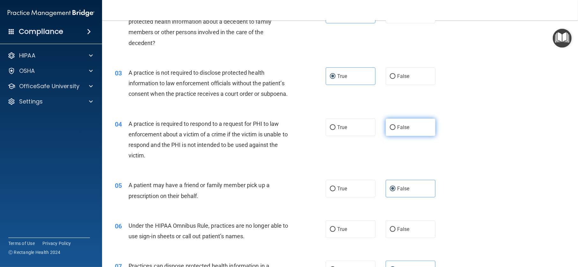
click at [392, 130] on input "False" at bounding box center [393, 127] width 6 height 5
radio input "true"
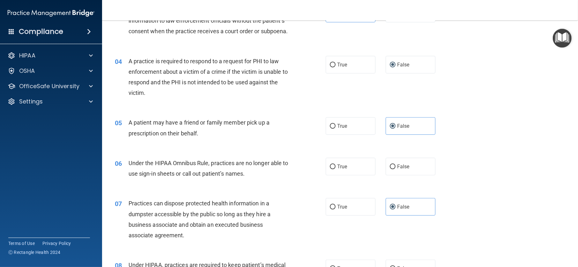
scroll to position [160, 0]
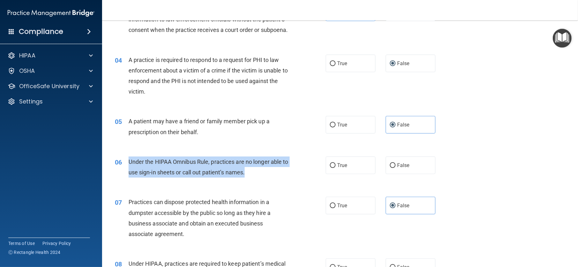
drag, startPoint x: 129, startPoint y: 181, endPoint x: 260, endPoint y: 190, distance: 130.9
click at [260, 177] on div "Under the HIPAA Omnibus Rule, practices are no longer able to use sign-in sheet…" at bounding box center [211, 166] width 165 height 21
click at [270, 177] on div "Under the HIPAA Omnibus Rule, practices are no longer able to use sign-in sheet…" at bounding box center [211, 166] width 165 height 21
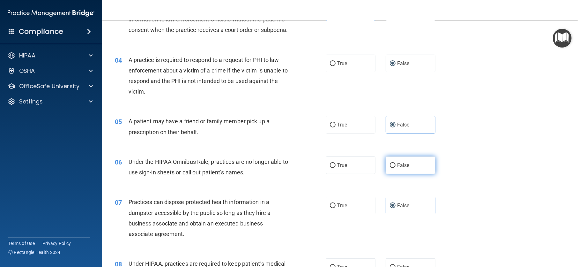
click at [400, 168] on span "False" at bounding box center [403, 165] width 12 height 6
click at [396, 168] on input "False" at bounding box center [393, 165] width 6 height 5
radio input "true"
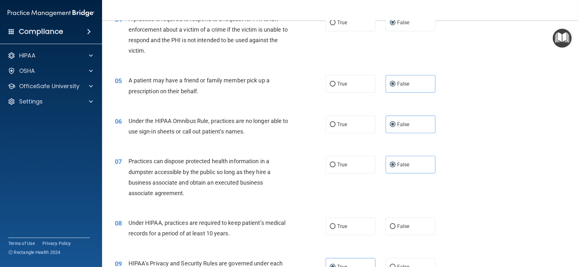
scroll to position [287, 0]
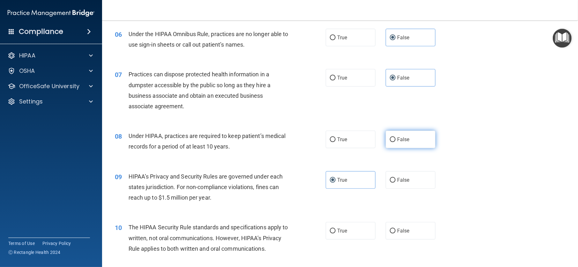
click at [403, 142] on span "False" at bounding box center [403, 139] width 12 height 6
click at [396, 142] on input "False" at bounding box center [393, 139] width 6 height 5
radio input "true"
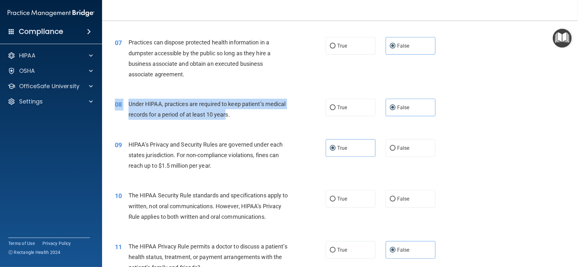
drag, startPoint x: 221, startPoint y: 132, endPoint x: 133, endPoint y: 119, distance: 89.4
click at [133, 119] on div "08 Under HIPAA, practices are required to keep patient’s medical records for a …" at bounding box center [340, 111] width 460 height 40
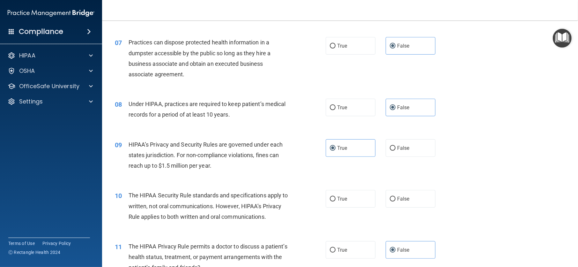
drag, startPoint x: 133, startPoint y: 119, endPoint x: 181, endPoint y: 165, distance: 66.6
click at [184, 170] on div "HIPAA’s Privacy and Security Rules are governed under each states jurisdiction.…" at bounding box center [211, 155] width 165 height 32
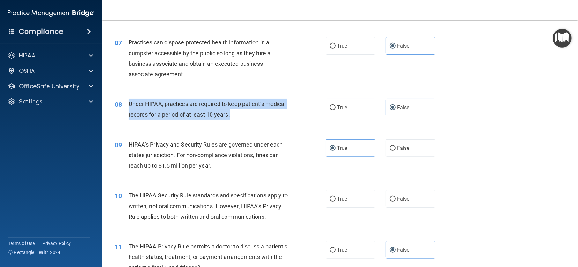
drag, startPoint x: 128, startPoint y: 126, endPoint x: 233, endPoint y: 144, distance: 106.8
click at [233, 123] on div "08 Under HIPAA, practices are required to keep patient’s medical records for a …" at bounding box center [220, 111] width 230 height 24
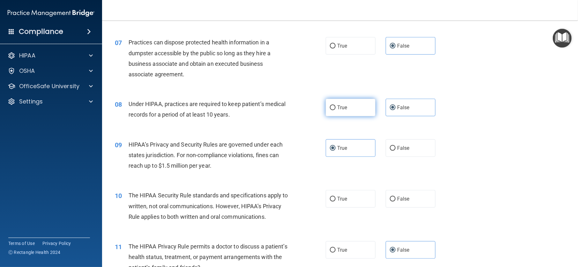
click at [332, 116] on label "True" at bounding box center [351, 108] width 50 height 18
click at [332, 110] on input "True" at bounding box center [333, 107] width 6 height 5
radio input "true"
radio input "false"
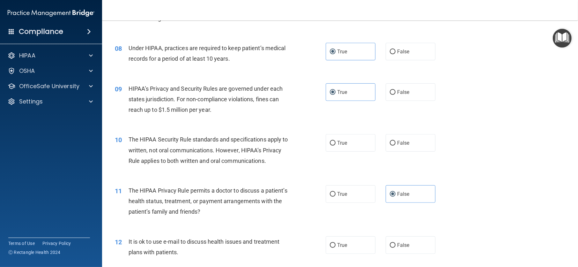
scroll to position [383, 0]
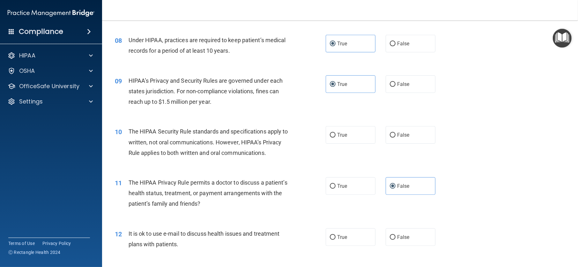
click at [303, 118] on div "09 HIPAA’s Privacy and Security Rules are governed under each states jurisdicti…" at bounding box center [340, 92] width 460 height 51
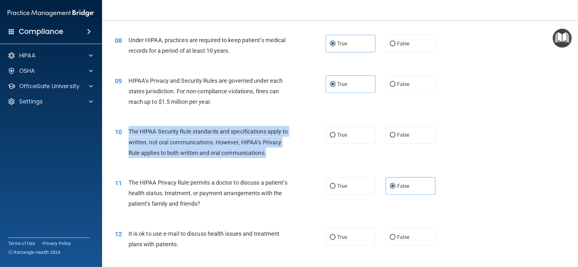
drag, startPoint x: 128, startPoint y: 151, endPoint x: 195, endPoint y: 185, distance: 74.9
click at [195, 158] on div "The HIPAA Security Rule standards and specifications apply to written, not oral…" at bounding box center [211, 142] width 165 height 32
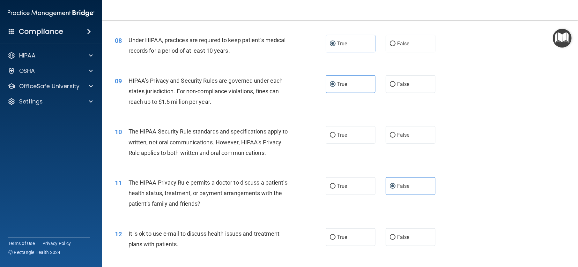
click at [266, 169] on div "10 The HIPAA Security Rule standards and specifications apply to written, not o…" at bounding box center [340, 143] width 460 height 51
click at [342, 144] on label "True" at bounding box center [351, 135] width 50 height 18
click at [336, 138] on input "True" at bounding box center [333, 135] width 6 height 5
radio input "true"
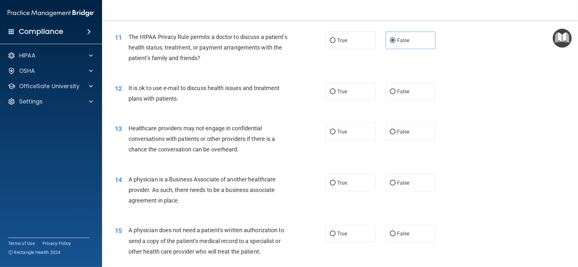
scroll to position [543, 0]
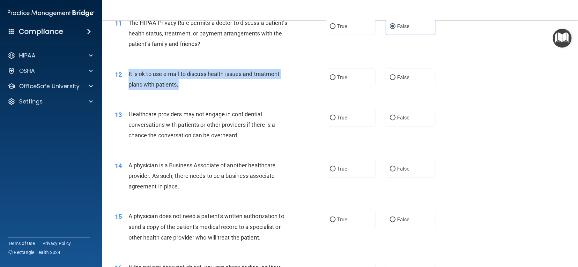
drag, startPoint x: 177, startPoint y: 116, endPoint x: 128, endPoint y: 104, distance: 50.2
click at [129, 90] on div "It is ok to use e-mail to discuss health issues and treatment plans with patien…" at bounding box center [211, 79] width 165 height 21
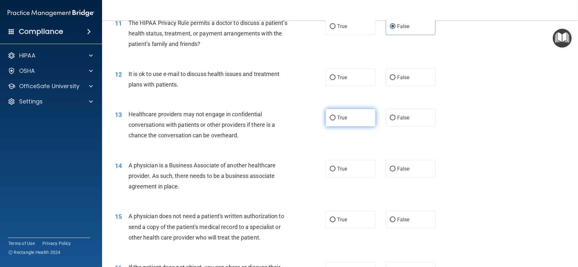
click at [351, 126] on label "True" at bounding box center [351, 118] width 50 height 18
click at [336, 120] on input "True" at bounding box center [333, 118] width 6 height 5
radio input "true"
click at [349, 86] on label "True" at bounding box center [351, 78] width 50 height 18
click at [336, 80] on input "True" at bounding box center [333, 77] width 6 height 5
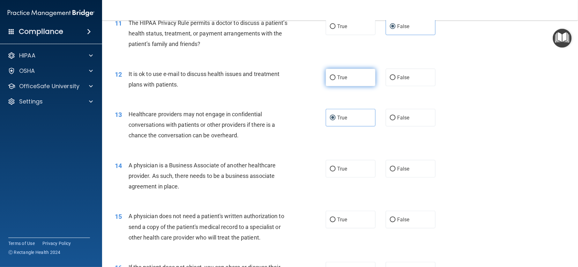
radio input "true"
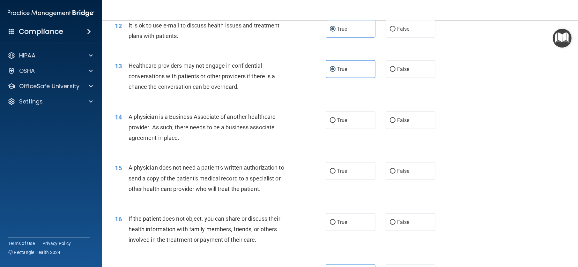
scroll to position [606, 0]
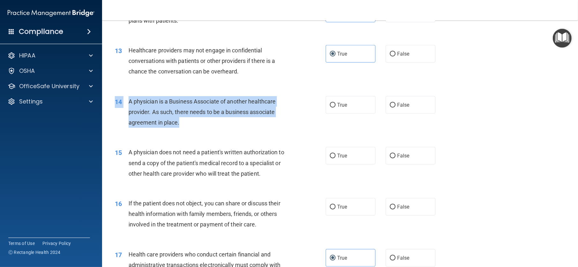
drag, startPoint x: 178, startPoint y: 154, endPoint x: 132, endPoint y: 125, distance: 54.6
click at [132, 125] on div "14 A physician is a Business Associate of another healthcare provider. As such,…" at bounding box center [340, 113] width 460 height 51
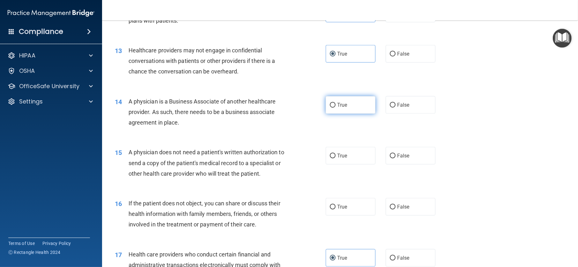
click at [354, 114] on label "True" at bounding box center [351, 105] width 50 height 18
click at [336, 108] on input "True" at bounding box center [333, 105] width 6 height 5
radio input "true"
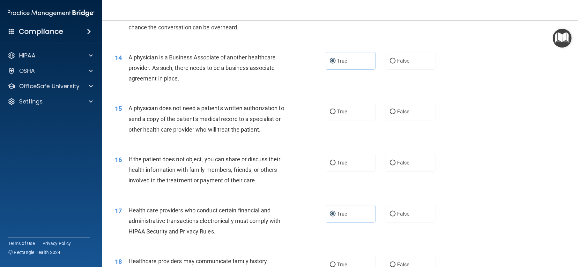
scroll to position [670, 0]
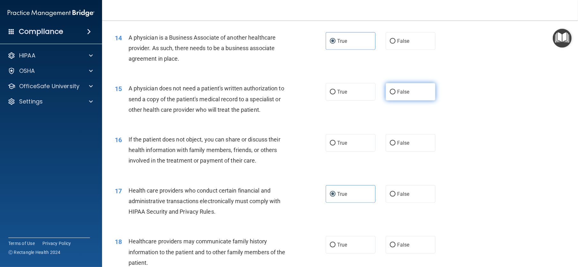
click at [392, 101] on label "False" at bounding box center [411, 92] width 50 height 18
click at [392, 94] on input "False" at bounding box center [393, 92] width 6 height 5
radio input "true"
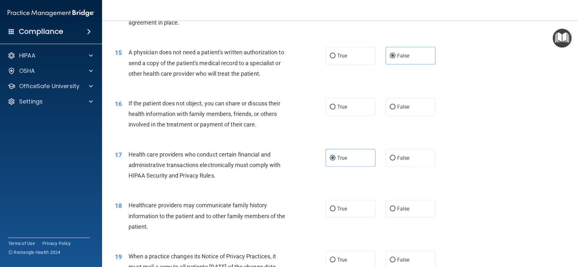
scroll to position [702, 0]
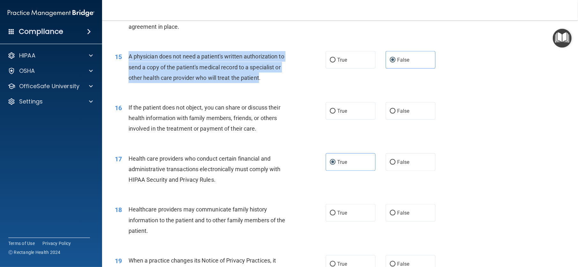
drag, startPoint x: 260, startPoint y: 109, endPoint x: 130, endPoint y: 87, distance: 131.1
click at [130, 81] on span "A physician does not need a patient's written authorization to send a copy of t…" at bounding box center [207, 67] width 156 height 28
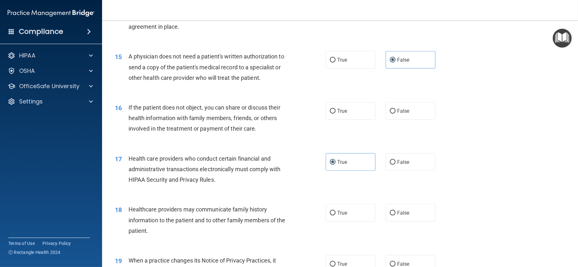
click at [288, 83] on div "A physician does not need a patient's written authorization to send a copy of t…" at bounding box center [211, 67] width 165 height 32
click at [341, 69] on label "True" at bounding box center [351, 60] width 50 height 18
click at [336, 63] on input "True" at bounding box center [333, 60] width 6 height 5
radio input "true"
radio input "false"
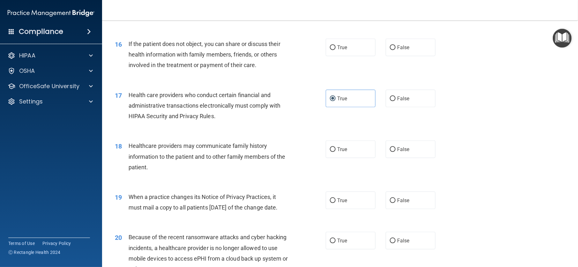
scroll to position [766, 0]
click at [389, 56] on label "False" at bounding box center [411, 47] width 50 height 18
click at [390, 50] on input "False" at bounding box center [393, 47] width 6 height 5
radio input "true"
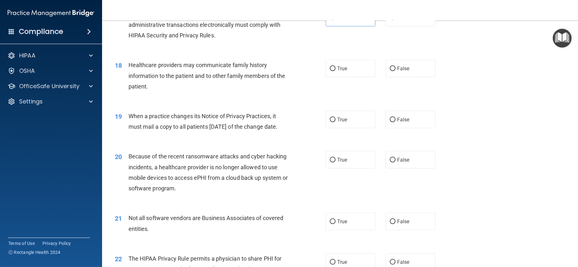
scroll to position [862, 0]
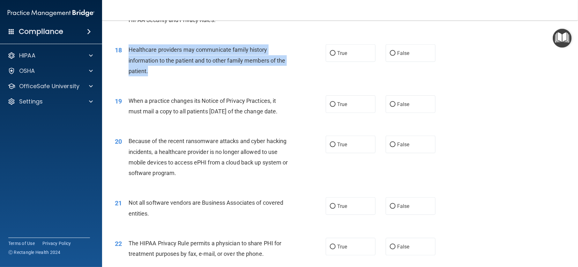
drag, startPoint x: 126, startPoint y: 79, endPoint x: 158, endPoint y: 104, distance: 40.0
click at [158, 79] on div "18 Healthcare providers may communicate family history information to the patie…" at bounding box center [220, 61] width 230 height 35
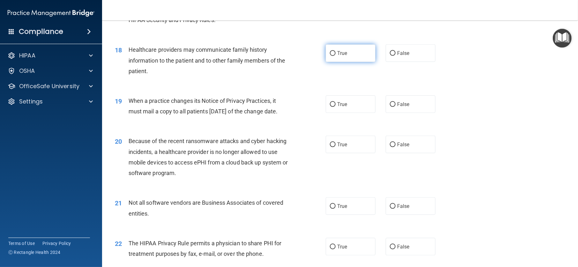
click at [333, 62] on label "True" at bounding box center [351, 53] width 50 height 18
click at [333, 56] on input "True" at bounding box center [333, 53] width 6 height 5
radio input "true"
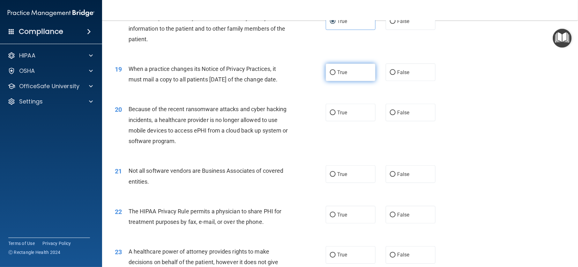
click at [364, 81] on label "True" at bounding box center [351, 73] width 50 height 18
click at [336, 75] on input "True" at bounding box center [333, 72] width 6 height 5
radio input "true"
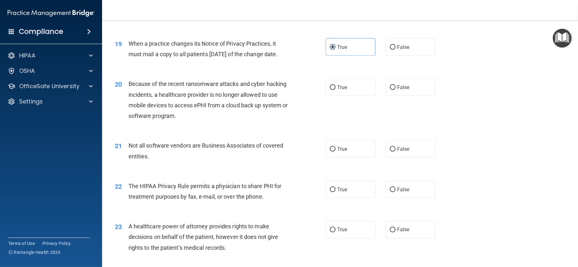
scroll to position [958, 0]
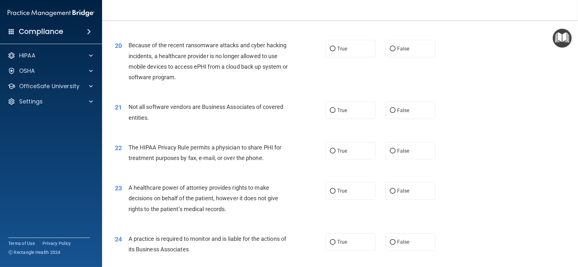
click at [347, 174] on div "22 The HIPAA Privacy Rule permits a physician to share PHI for treatment purpos…" at bounding box center [340, 154] width 460 height 40
click at [347, 160] on label "True" at bounding box center [351, 151] width 50 height 18
click at [336, 154] on input "True" at bounding box center [333, 151] width 6 height 5
radio input "true"
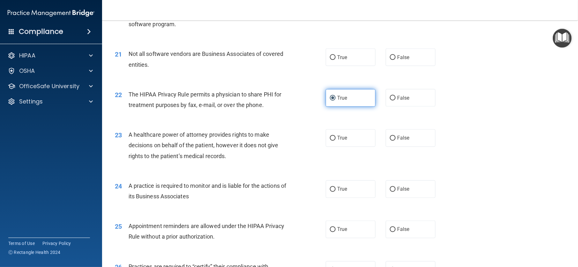
scroll to position [1021, 0]
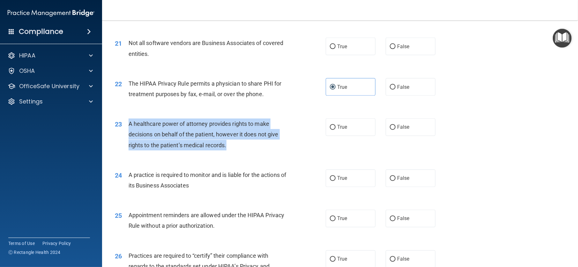
drag, startPoint x: 130, startPoint y: 165, endPoint x: 237, endPoint y: 186, distance: 110.1
click at [237, 150] on div "A healthcare power of attorney provides rights to make decisions on behalf of t…" at bounding box center [211, 134] width 165 height 32
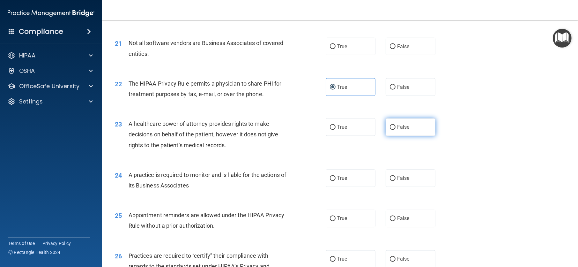
click at [394, 136] on label "False" at bounding box center [411, 127] width 50 height 18
click at [394, 130] on input "False" at bounding box center [393, 127] width 6 height 5
radio input "true"
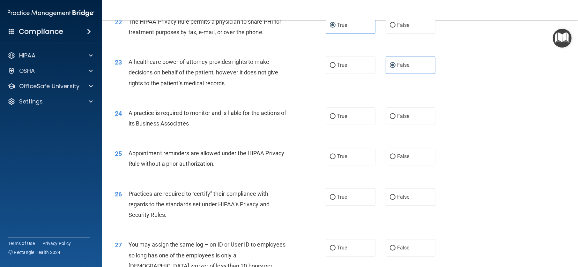
scroll to position [1085, 0]
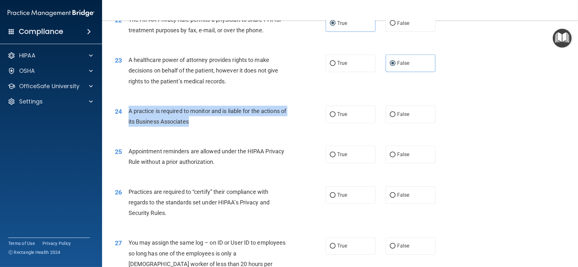
drag, startPoint x: 128, startPoint y: 150, endPoint x: 203, endPoint y: 163, distance: 76.1
click at [203, 127] on div "A practice is required to monitor and is liable for the actions of its Business…" at bounding box center [211, 116] width 165 height 21
click at [253, 130] on div "24 A practice is required to monitor and is liable for the actions of its Busin…" at bounding box center [220, 118] width 230 height 24
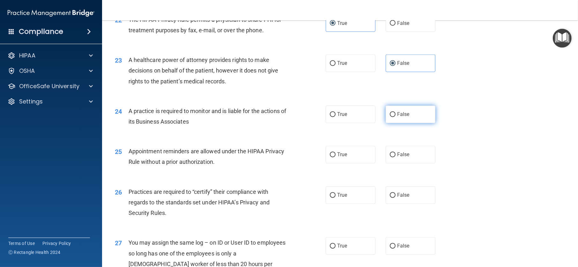
click at [392, 117] on input "False" at bounding box center [393, 114] width 6 height 5
radio input "true"
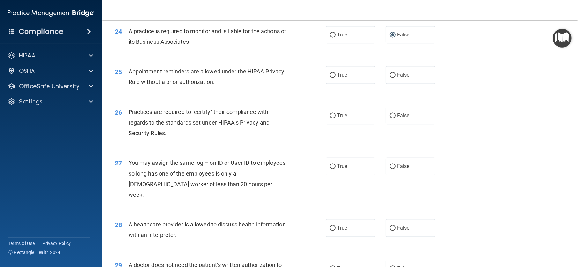
scroll to position [1181, 0]
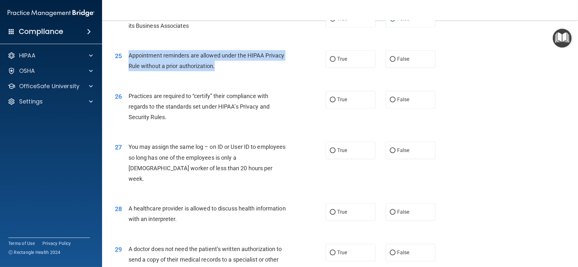
drag, startPoint x: 128, startPoint y: 97, endPoint x: 221, endPoint y: 114, distance: 94.4
click at [221, 74] on div "25 Appointment reminders are allowed under the HIPAA Privacy Rule without a pri…" at bounding box center [220, 62] width 230 height 24
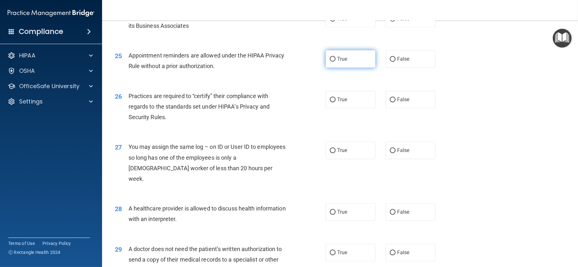
click at [335, 68] on label "True" at bounding box center [351, 59] width 50 height 18
click at [335, 62] on input "True" at bounding box center [333, 59] width 6 height 5
radio input "true"
click at [257, 74] on div "25 Appointment reminders are allowed under the HIPAA Privacy Rule without a pri…" at bounding box center [220, 62] width 230 height 24
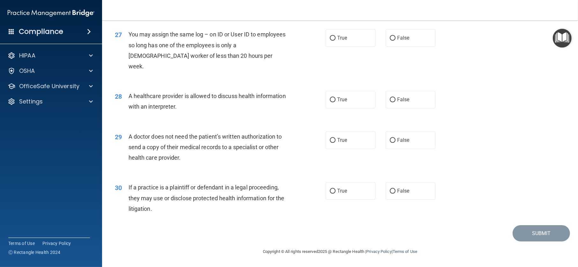
scroll to position [1324, 0]
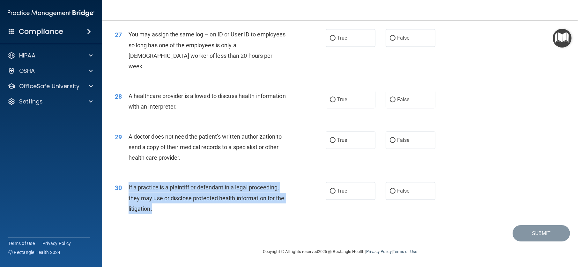
drag, startPoint x: 128, startPoint y: 188, endPoint x: 162, endPoint y: 213, distance: 42.1
click at [162, 213] on div "30 If a practice is a plaintiff or defendant in a legal proceeding, they may us…" at bounding box center [220, 199] width 230 height 35
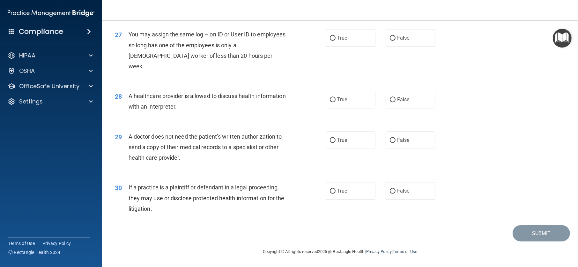
click at [309, 166] on div "29 A doctor does not need the patient’s written authorization to send a copy of…" at bounding box center [220, 148] width 230 height 35
click at [335, 194] on label "True" at bounding box center [351, 191] width 50 height 18
click at [335, 193] on input "True" at bounding box center [333, 191] width 6 height 5
radio input "true"
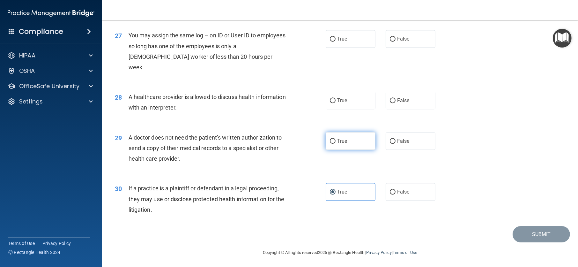
click at [344, 150] on label "True" at bounding box center [351, 141] width 50 height 18
click at [336, 144] on input "True" at bounding box center [333, 141] width 6 height 5
radio input "true"
drag, startPoint x: 128, startPoint y: 166, endPoint x: 191, endPoint y: 188, distance: 67.0
click at [191, 167] on div "29 A doctor does not need the patient’s written authorization to send a copy of…" at bounding box center [220, 149] width 230 height 35
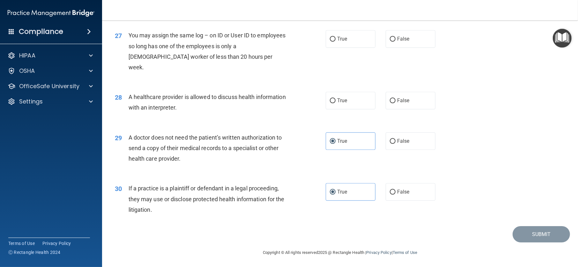
click at [278, 113] on div "A healthcare provider is allowed to discuss health information with an interpre…" at bounding box center [211, 102] width 165 height 21
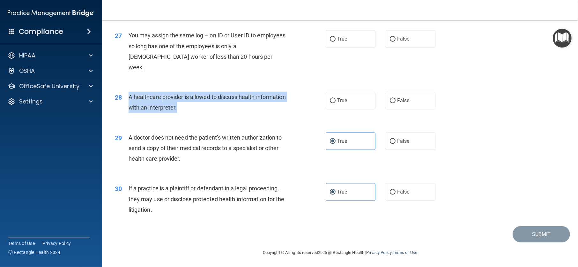
drag, startPoint x: 130, startPoint y: 126, endPoint x: 219, endPoint y: 139, distance: 90.6
click at [219, 113] on div "A healthcare provider is allowed to discuss health information with an interpre…" at bounding box center [211, 102] width 165 height 21
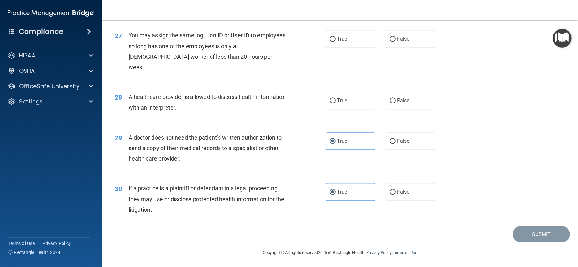
click at [314, 84] on div "27 You may assign the same log – on ID or User ID to employees so long has one …" at bounding box center [340, 53] width 460 height 62
click at [344, 109] on label "True" at bounding box center [351, 101] width 50 height 18
click at [336, 103] on input "True" at bounding box center [333, 100] width 6 height 5
radio input "true"
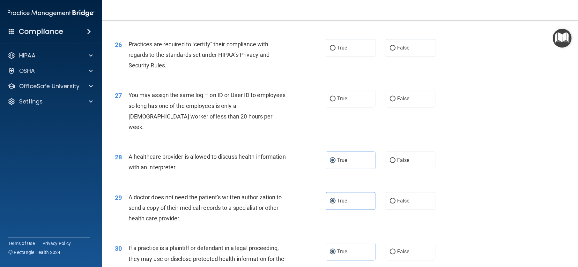
scroll to position [1229, 0]
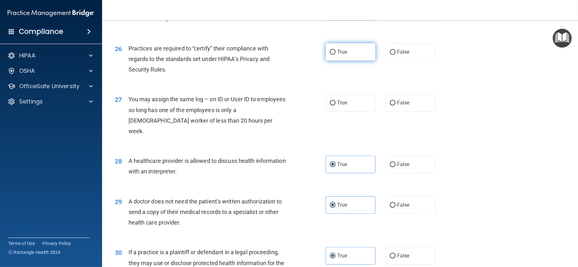
click at [333, 61] on label "True" at bounding box center [351, 52] width 50 height 18
click at [333, 55] on input "True" at bounding box center [333, 52] width 6 height 5
radio input "true"
click at [408, 111] on label "False" at bounding box center [411, 103] width 50 height 18
click at [396, 105] on input "False" at bounding box center [393, 103] width 6 height 5
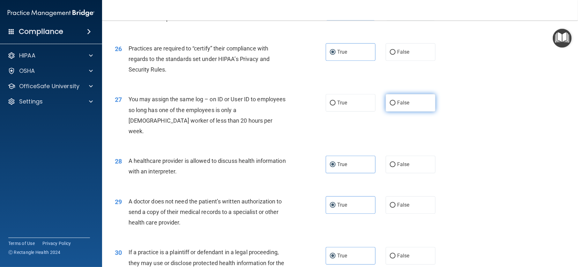
radio input "true"
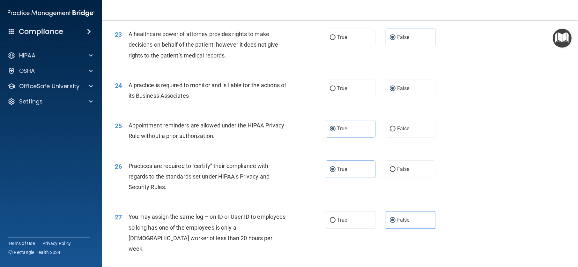
scroll to position [1101, 0]
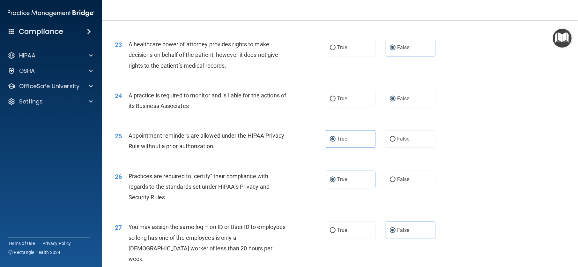
click at [127, 102] on div "24" at bounding box center [119, 96] width 19 height 12
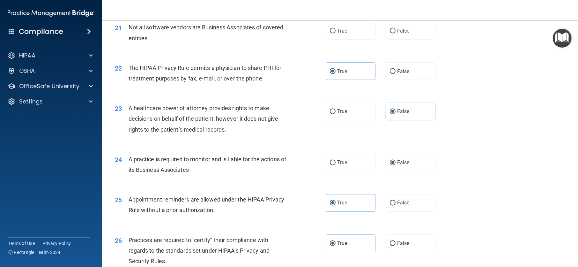
scroll to position [1005, 0]
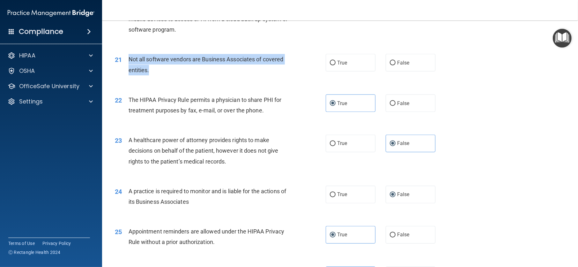
drag, startPoint x: 130, startPoint y: 102, endPoint x: 162, endPoint y: 113, distance: 34.2
click at [162, 75] on div "Not all software vendors are Business Associates of covered entities." at bounding box center [211, 64] width 165 height 21
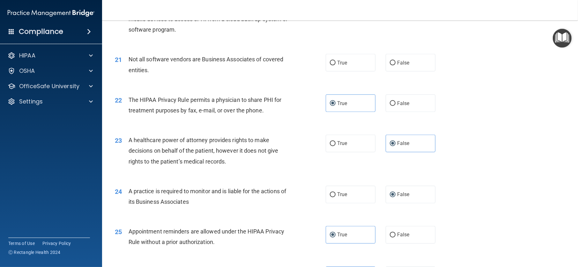
click at [314, 38] on div "20 Because of the recent ransomware attacks and cyber hacking incidents, a heal…" at bounding box center [220, 15] width 230 height 46
click at [337, 66] on span "True" at bounding box center [342, 63] width 10 height 6
click at [336, 65] on input "True" at bounding box center [333, 63] width 6 height 5
radio input "true"
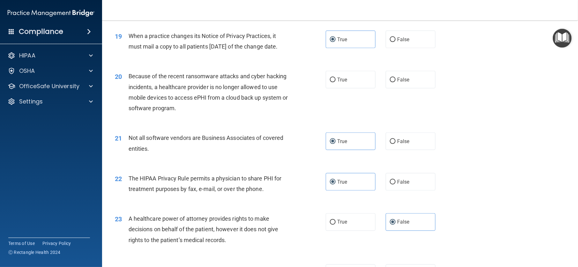
scroll to position [909, 0]
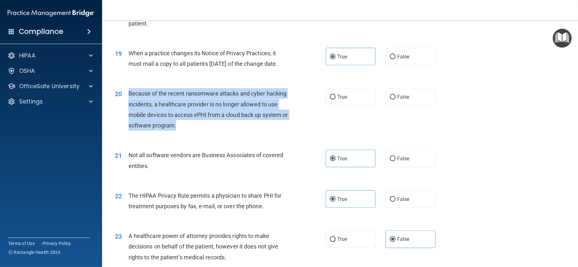
drag, startPoint x: 128, startPoint y: 136, endPoint x: 189, endPoint y: 164, distance: 67.0
click at [189, 131] on div "Because of the recent ransomware attacks and cyber hacking incidents, a healthc…" at bounding box center [211, 109] width 165 height 42
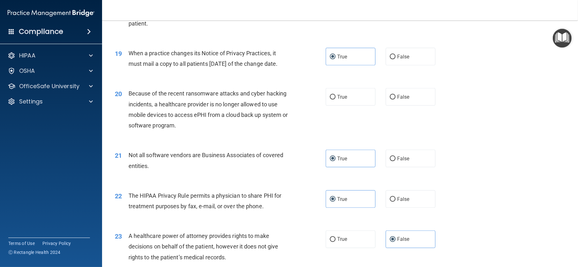
drag, startPoint x: 178, startPoint y: 114, endPoint x: 141, endPoint y: 134, distance: 41.3
click at [141, 129] on span "Because of the recent ransomware attacks and cyber hacking incidents, a healthc…" at bounding box center [209, 109] width 160 height 39
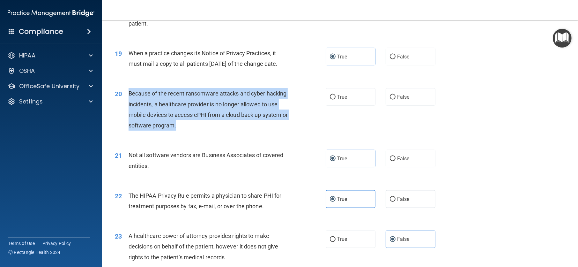
drag, startPoint x: 129, startPoint y: 134, endPoint x: 201, endPoint y: 164, distance: 78.3
click at [201, 131] on div "Because of the recent ransomware attacks and cyber hacking incidents, a healthc…" at bounding box center [211, 109] width 165 height 42
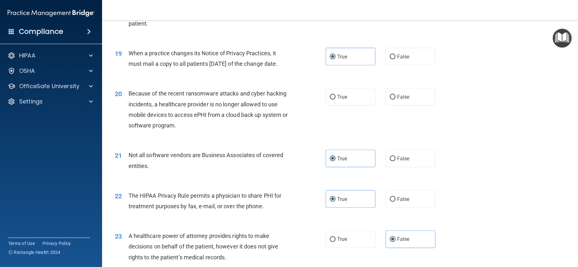
click at [229, 69] on div "When a practice changes its Notice of Privacy Practices, it must mail a copy to…" at bounding box center [211, 58] width 165 height 21
click at [406, 106] on label "False" at bounding box center [411, 97] width 50 height 18
click at [396, 100] on input "False" at bounding box center [393, 97] width 6 height 5
radio input "true"
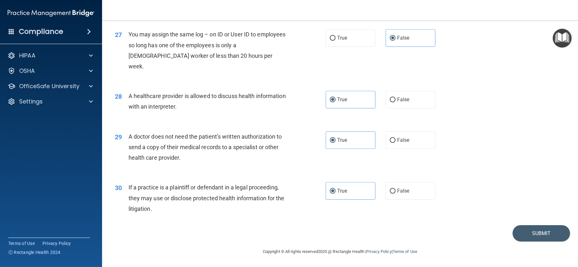
scroll to position [1324, 0]
click at [547, 230] on button "Submit" at bounding box center [541, 233] width 57 height 16
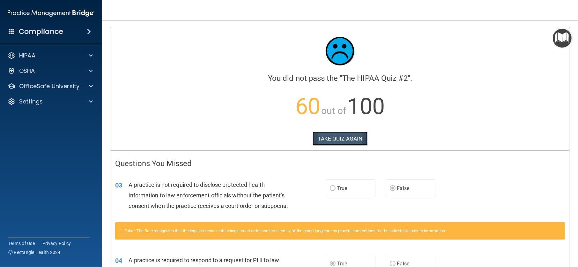
click at [338, 133] on button "TAKE QUIZ AGAIN" at bounding box center [340, 139] width 55 height 14
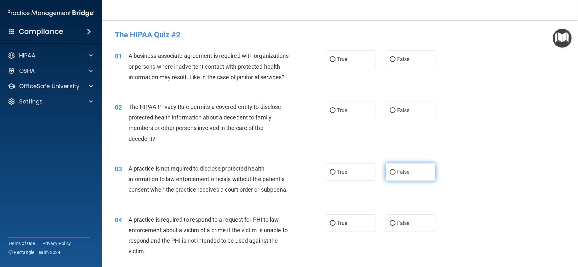
click at [396, 178] on label "False" at bounding box center [411, 172] width 50 height 18
click at [396, 175] on input "False" at bounding box center [393, 172] width 6 height 5
radio input "true"
click at [390, 57] on input "False" at bounding box center [393, 59] width 6 height 5
radio input "true"
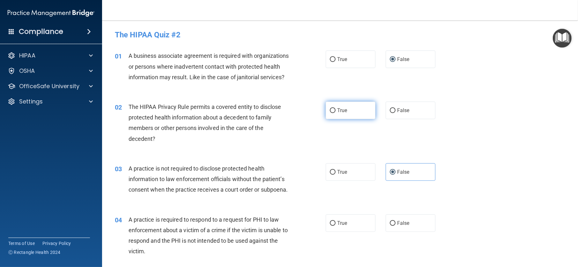
click at [340, 113] on span "True" at bounding box center [342, 110] width 10 height 6
click at [336, 113] on input "True" at bounding box center [333, 110] width 6 height 5
radio input "true"
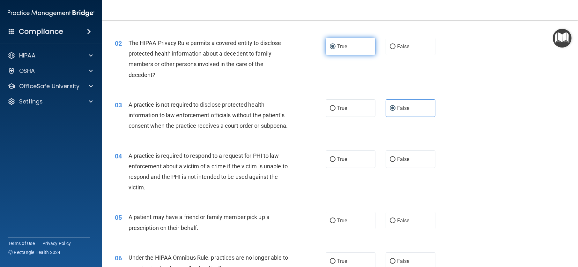
scroll to position [96, 0]
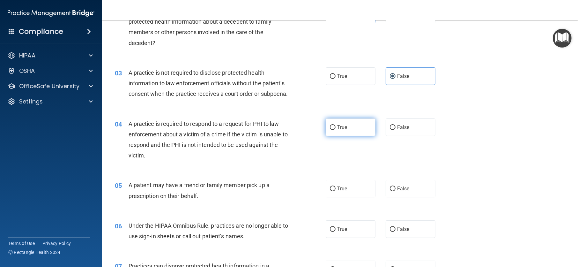
click at [343, 136] on label "True" at bounding box center [351, 127] width 50 height 18
click at [336, 130] on input "True" at bounding box center [333, 127] width 6 height 5
radio input "true"
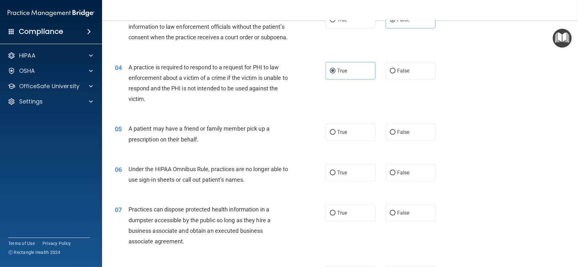
scroll to position [160, 0]
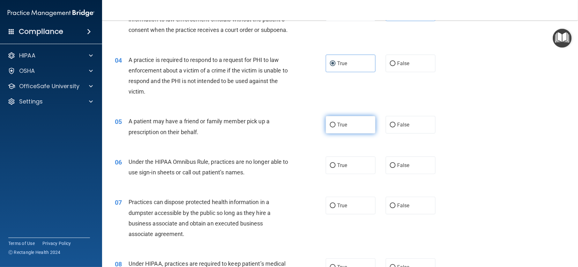
click at [332, 127] on input "True" at bounding box center [333, 125] width 6 height 5
radio input "true"
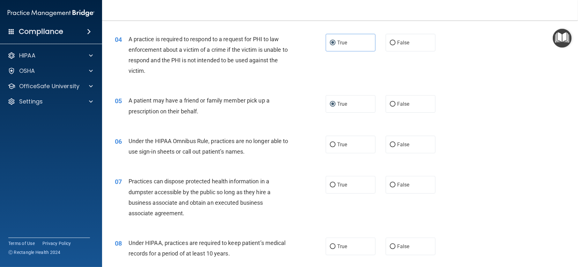
scroll to position [192, 0]
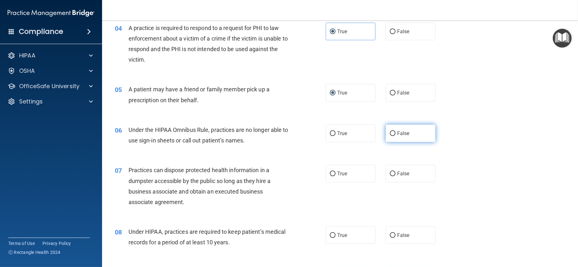
click at [410, 142] on label "False" at bounding box center [411, 133] width 50 height 18
click at [396, 136] on input "False" at bounding box center [393, 133] width 6 height 5
radio input "true"
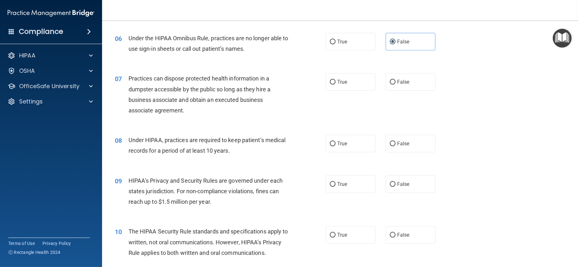
scroll to position [287, 0]
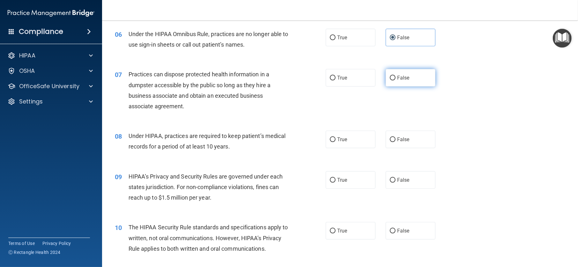
click at [399, 81] on span "False" at bounding box center [403, 78] width 12 height 6
click at [396, 80] on input "False" at bounding box center [393, 78] width 6 height 5
radio input "true"
click at [392, 148] on label "False" at bounding box center [411, 140] width 50 height 18
click at [392, 142] on input "False" at bounding box center [393, 139] width 6 height 5
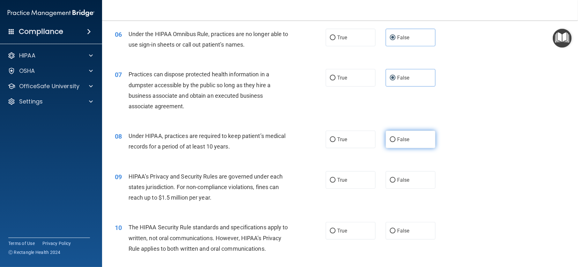
radio input "true"
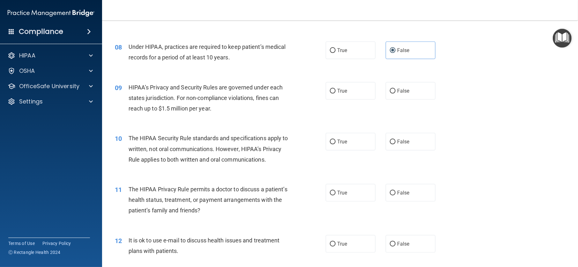
scroll to position [383, 0]
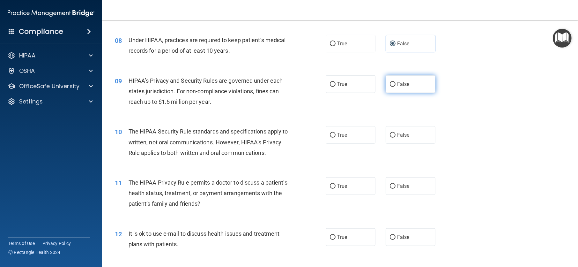
click at [420, 93] on label "False" at bounding box center [411, 84] width 50 height 18
click at [396, 87] on input "False" at bounding box center [393, 84] width 6 height 5
radio input "true"
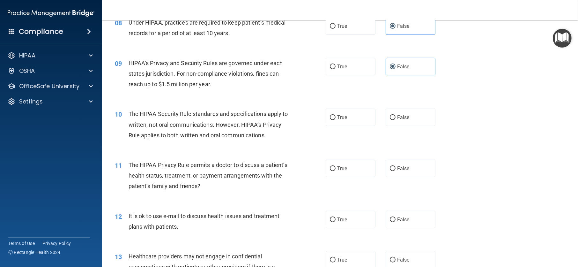
scroll to position [415, 0]
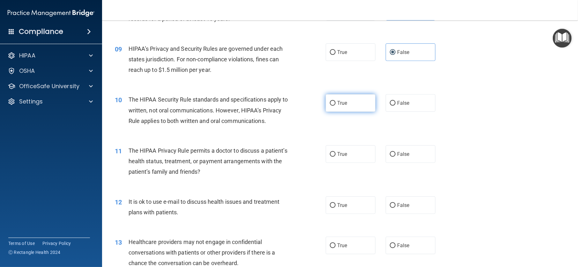
click at [346, 112] on label "True" at bounding box center [351, 103] width 50 height 18
click at [336, 106] on input "True" at bounding box center [333, 103] width 6 height 5
radio input "true"
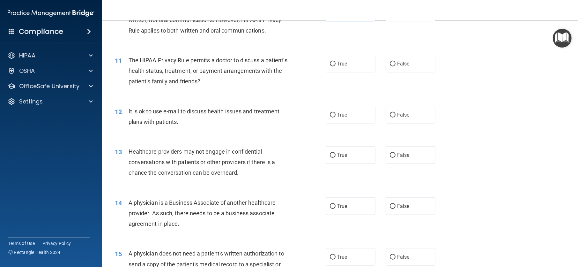
scroll to position [511, 0]
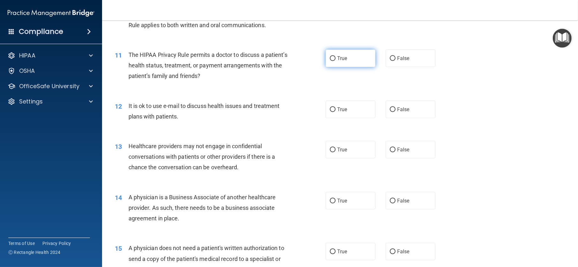
click at [337, 61] on span "True" at bounding box center [342, 58] width 10 height 6
click at [336, 61] on input "True" at bounding box center [333, 58] width 6 height 5
radio input "true"
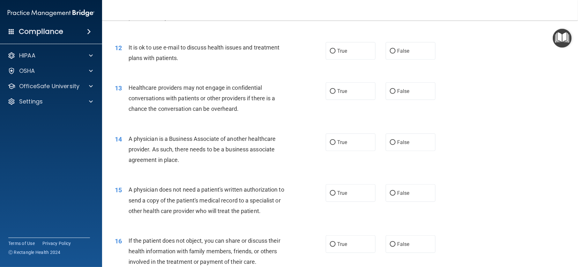
scroll to position [575, 0]
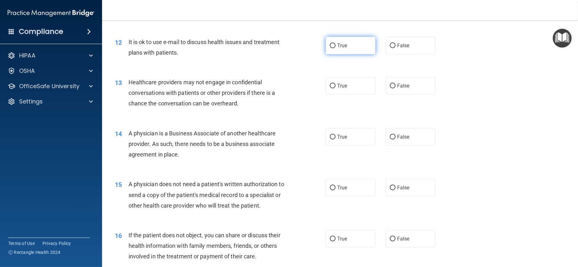
click at [337, 49] on span "True" at bounding box center [342, 45] width 10 height 6
click at [336, 48] on input "True" at bounding box center [333, 45] width 6 height 5
radio input "true"
click at [392, 88] on input "False" at bounding box center [393, 86] width 6 height 5
radio input "true"
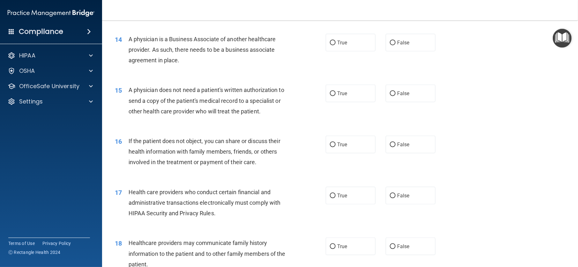
scroll to position [670, 0]
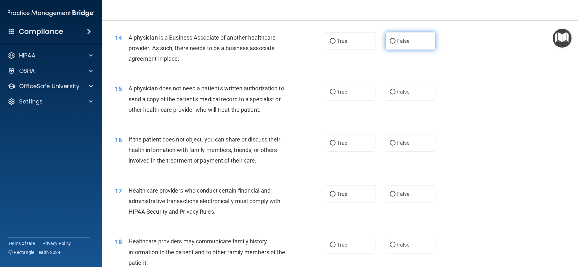
click at [391, 50] on label "False" at bounding box center [411, 41] width 50 height 18
click at [391, 44] on input "False" at bounding box center [393, 41] width 6 height 5
radio input "true"
click at [334, 101] on label "True" at bounding box center [351, 92] width 50 height 18
click at [334, 94] on input "True" at bounding box center [333, 92] width 6 height 5
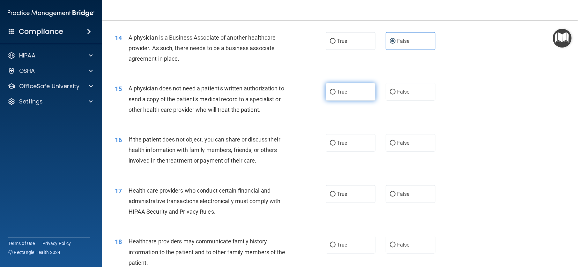
radio input "true"
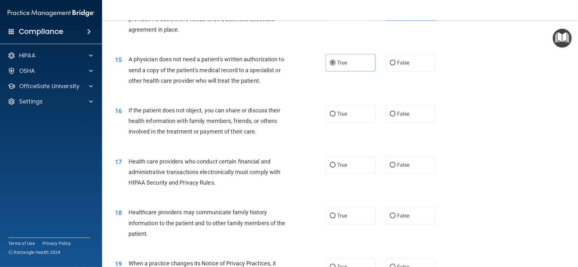
scroll to position [702, 0]
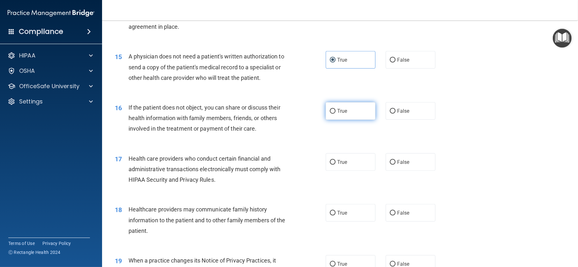
click at [344, 114] on span "True" at bounding box center [342, 111] width 10 height 6
click at [336, 114] on input "True" at bounding box center [333, 111] width 6 height 5
radio input "true"
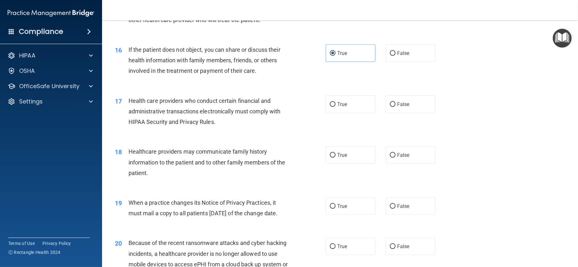
scroll to position [798, 0]
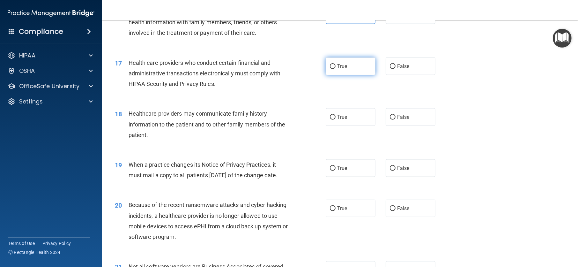
click at [363, 75] on label "True" at bounding box center [351, 66] width 50 height 18
click at [336, 69] on input "True" at bounding box center [333, 66] width 6 height 5
radio input "true"
click at [388, 126] on label "False" at bounding box center [411, 117] width 50 height 18
click at [390, 120] on input "False" at bounding box center [393, 117] width 6 height 5
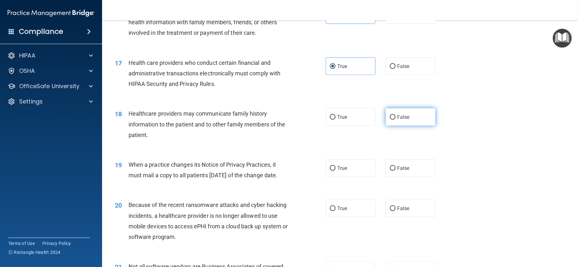
radio input "true"
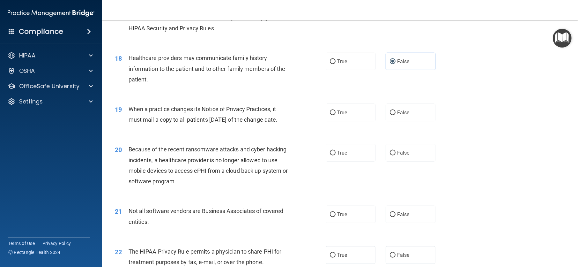
scroll to position [862, 0]
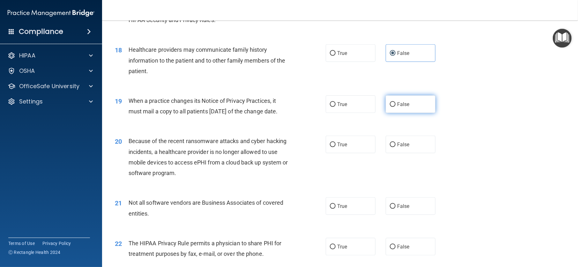
click at [390, 107] on input "False" at bounding box center [393, 104] width 6 height 5
radio input "true"
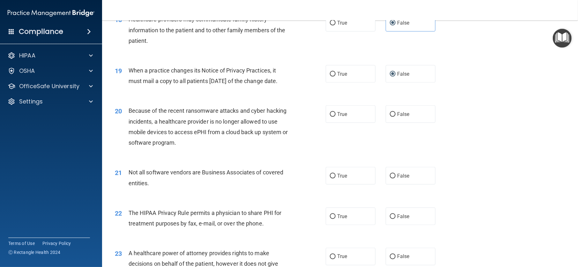
scroll to position [926, 0]
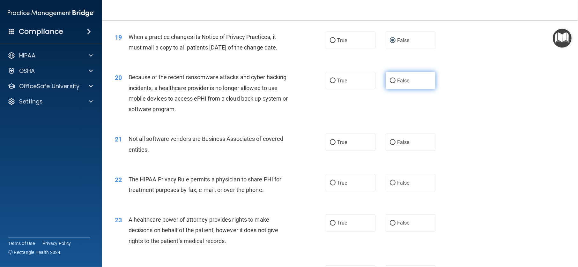
click at [411, 89] on label "False" at bounding box center [411, 81] width 50 height 18
click at [396, 83] on input "False" at bounding box center [393, 81] width 6 height 5
radio input "true"
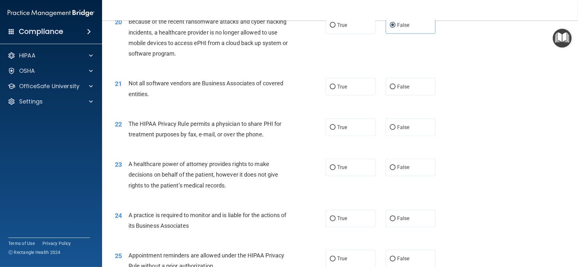
scroll to position [990, 0]
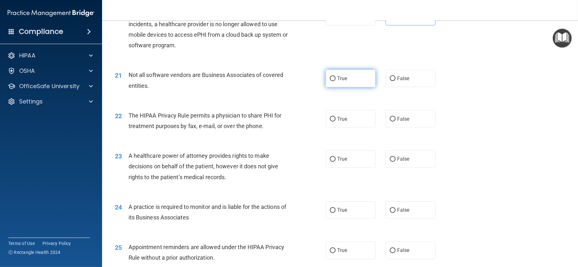
click at [341, 81] on span "True" at bounding box center [342, 78] width 10 height 6
click at [336, 81] on input "True" at bounding box center [333, 78] width 6 height 5
radio input "true"
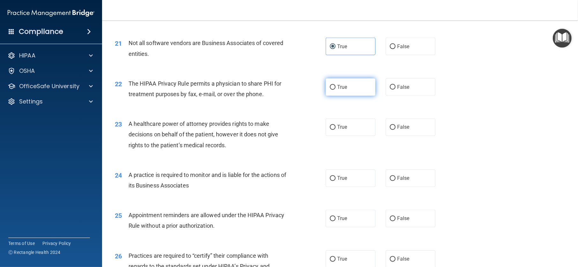
click at [341, 90] on span "True" at bounding box center [342, 87] width 10 height 6
click at [336, 90] on input "True" at bounding box center [333, 87] width 6 height 5
radio input "true"
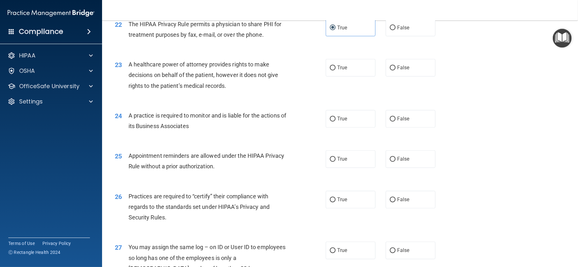
scroll to position [1085, 0]
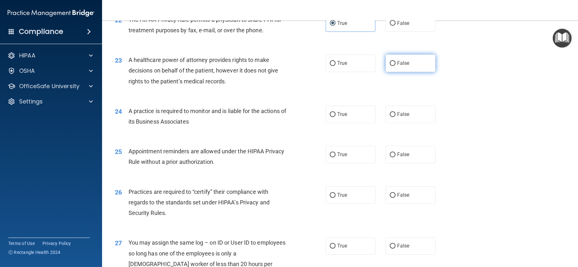
click at [406, 72] on label "False" at bounding box center [411, 64] width 50 height 18
click at [396, 66] on input "False" at bounding box center [393, 63] width 6 height 5
radio input "true"
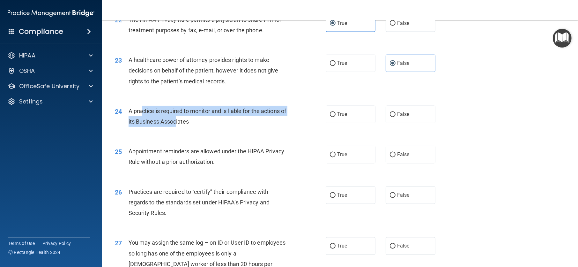
drag, startPoint x: 185, startPoint y: 162, endPoint x: 141, endPoint y: 156, distance: 43.8
click at [141, 127] on div "A practice is required to monitor and is liable for the actions of its Business…" at bounding box center [211, 116] width 165 height 21
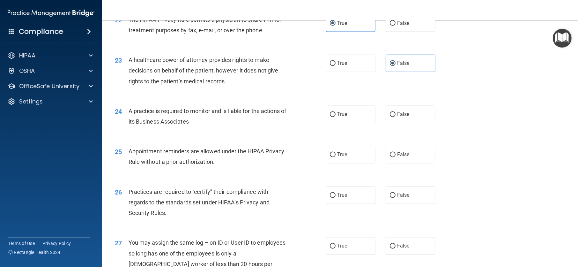
click at [131, 125] on span "A practice is required to monitor and is liable for the actions of its Business…" at bounding box center [208, 116] width 158 height 17
click at [331, 157] on input "True" at bounding box center [333, 155] width 6 height 5
radio input "true"
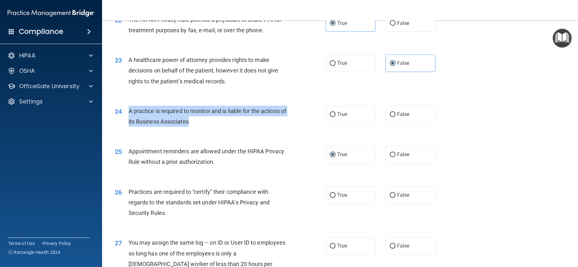
drag, startPoint x: 126, startPoint y: 152, endPoint x: 203, endPoint y: 171, distance: 79.7
click at [203, 130] on div "24 A practice is required to monitor and is liable for the actions of its Busin…" at bounding box center [220, 118] width 230 height 24
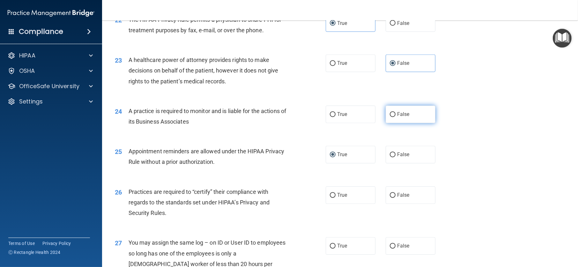
click at [391, 123] on label "False" at bounding box center [411, 115] width 50 height 18
click at [391, 117] on input "False" at bounding box center [393, 114] width 6 height 5
radio input "true"
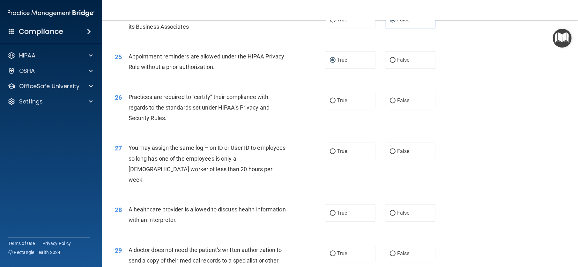
scroll to position [1181, 0]
click at [337, 102] on span "True" at bounding box center [342, 99] width 10 height 6
click at [335, 102] on input "True" at bounding box center [333, 99] width 6 height 5
radio input "true"
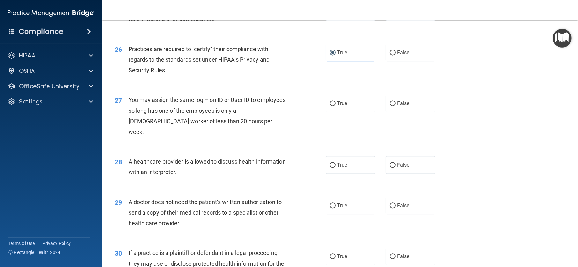
scroll to position [1245, 0]
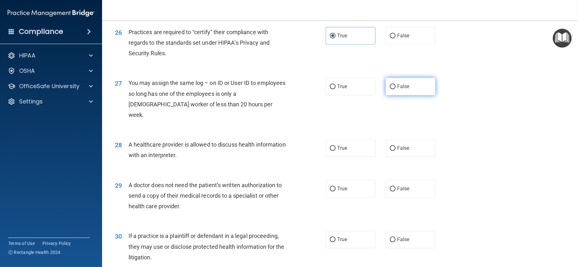
click at [394, 95] on label "False" at bounding box center [411, 87] width 50 height 18
click at [394, 89] on input "False" at bounding box center [393, 86] width 6 height 5
radio input "true"
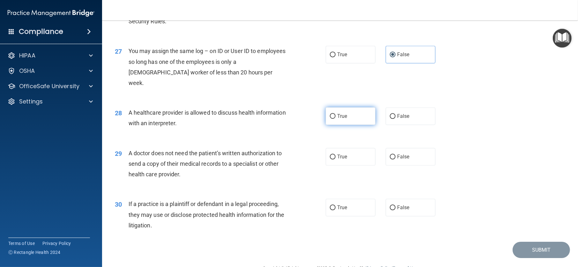
click at [340, 125] on label "True" at bounding box center [351, 116] width 50 height 18
click at [336, 119] on input "True" at bounding box center [333, 116] width 6 height 5
radio input "true"
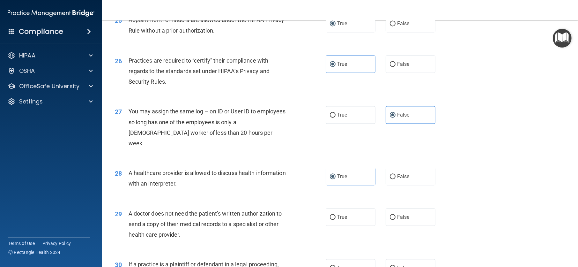
scroll to position [1213, 0]
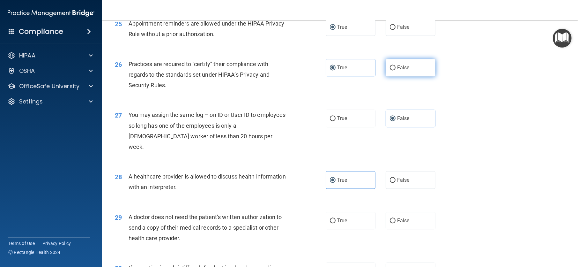
click at [392, 70] on input "False" at bounding box center [393, 67] width 6 height 5
radio input "true"
radio input "false"
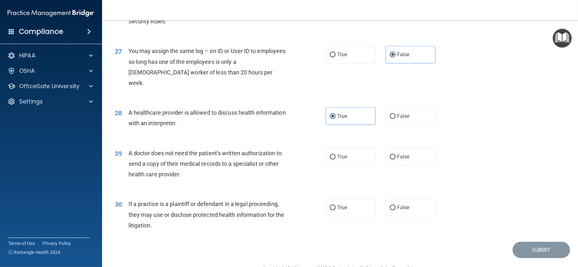
scroll to position [1324, 0]
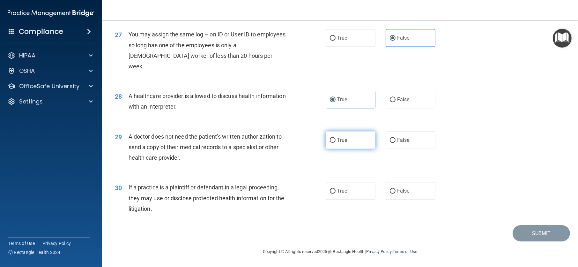
click at [343, 136] on label "True" at bounding box center [351, 140] width 50 height 18
click at [336, 138] on input "True" at bounding box center [333, 140] width 6 height 5
radio input "true"
click at [130, 187] on span "If a practice is a plaintiff or defendant in a legal proceeding, they may use o…" at bounding box center [207, 198] width 156 height 28
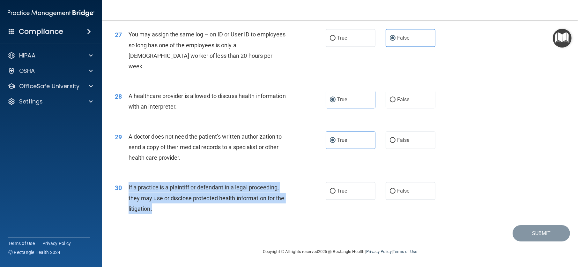
drag, startPoint x: 128, startPoint y: 184, endPoint x: 174, endPoint y: 212, distance: 53.9
click at [174, 212] on div "30 If a practice is a plaintiff or defendant in a legal proceeding, they may us…" at bounding box center [220, 199] width 230 height 35
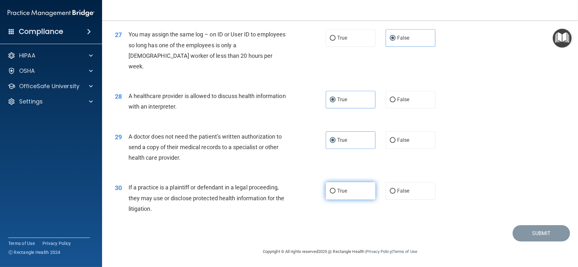
click at [338, 186] on label "True" at bounding box center [351, 191] width 50 height 18
click at [336, 189] on input "True" at bounding box center [333, 191] width 6 height 5
radio input "true"
click at [541, 238] on button "Submit" at bounding box center [541, 233] width 57 height 16
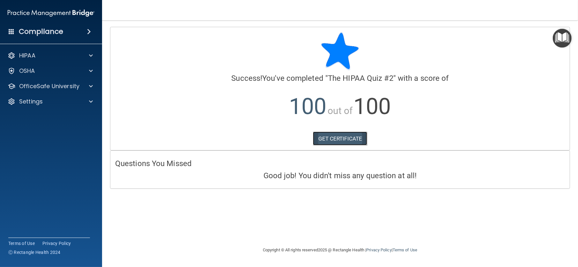
click at [346, 136] on link "GET CERTIFICATE" at bounding box center [340, 139] width 55 height 14
click at [91, 89] on span at bounding box center [91, 86] width 4 height 8
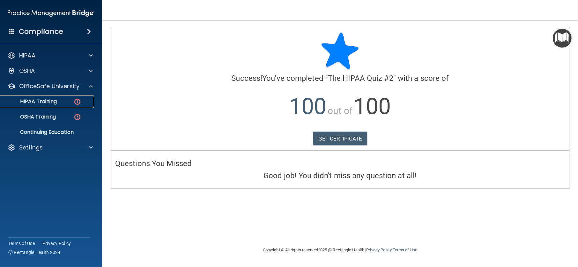
click at [72, 103] on div "HIPAA Training" at bounding box center [47, 101] width 87 height 6
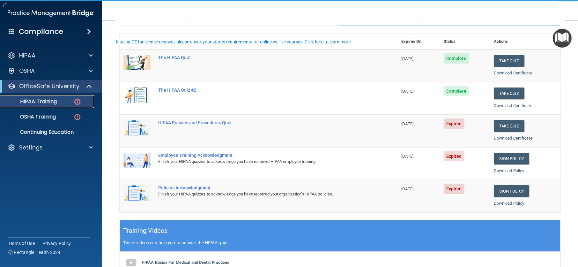
scroll to position [64, 0]
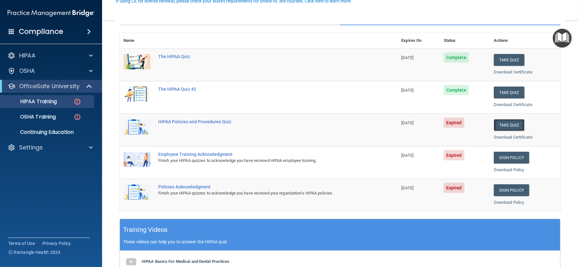
click at [500, 124] on button "Take Quiz" at bounding box center [509, 125] width 31 height 12
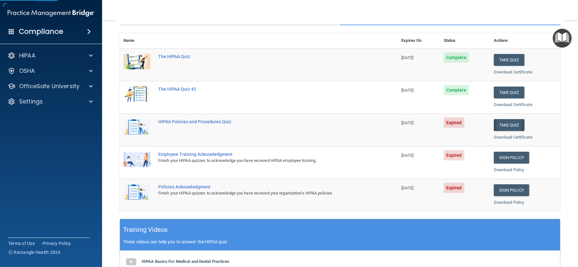
scroll to position [74, 0]
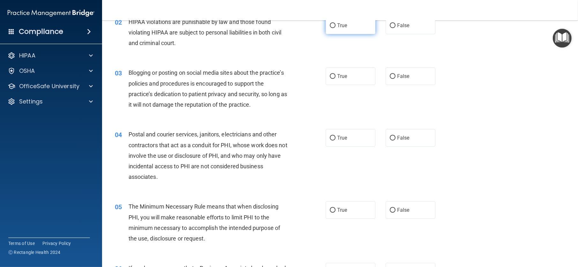
click at [329, 34] on label "True" at bounding box center [351, 26] width 50 height 18
click at [330, 28] on input "True" at bounding box center [333, 25] width 6 height 5
radio input "true"
click at [410, 85] on label "False" at bounding box center [411, 76] width 50 height 18
click at [396, 79] on input "False" at bounding box center [393, 76] width 6 height 5
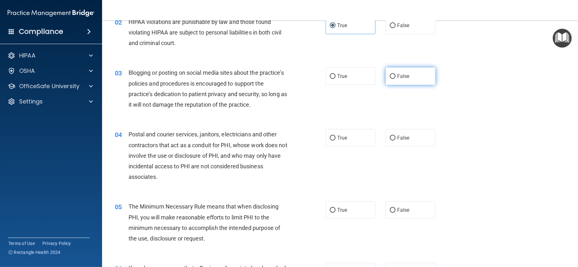
radio input "true"
click at [346, 82] on label "True" at bounding box center [351, 76] width 50 height 18
click at [336, 79] on input "True" at bounding box center [333, 76] width 6 height 5
radio input "true"
radio input "false"
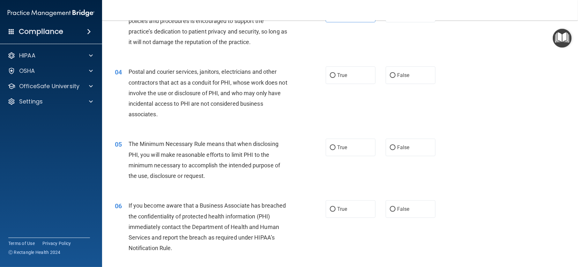
scroll to position [138, 0]
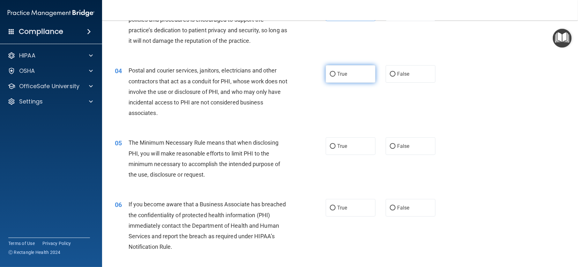
click at [333, 83] on label "True" at bounding box center [351, 74] width 50 height 18
click at [333, 77] on input "True" at bounding box center [333, 74] width 6 height 5
radio input "true"
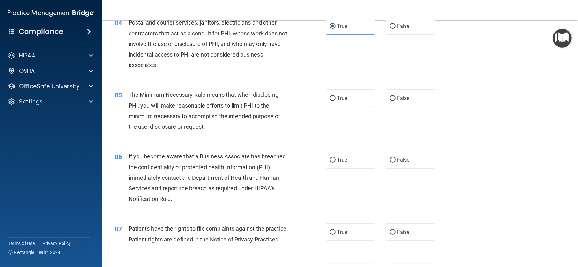
scroll to position [202, 0]
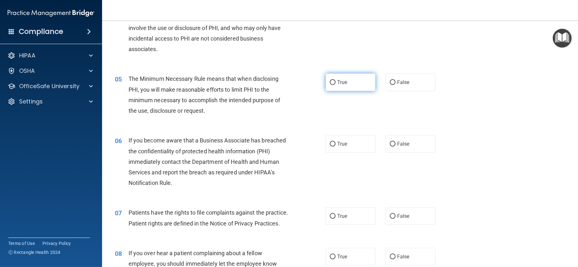
click at [332, 85] on input "True" at bounding box center [333, 82] width 6 height 5
radio input "true"
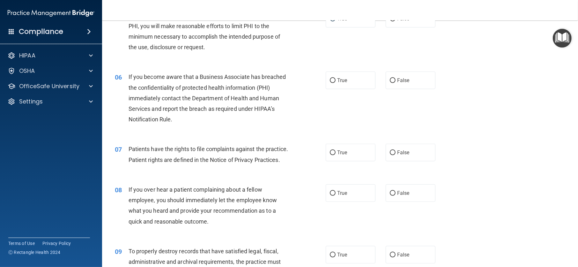
scroll to position [266, 0]
click at [330, 83] on input "True" at bounding box center [333, 80] width 6 height 5
radio input "true"
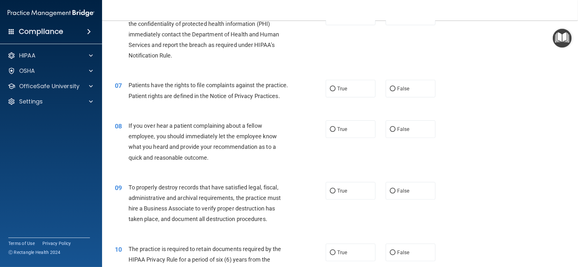
scroll to position [330, 0]
drag, startPoint x: 254, startPoint y: 145, endPoint x: 266, endPoint y: 132, distance: 16.7
drag, startPoint x: 266, startPoint y: 132, endPoint x: 247, endPoint y: 135, distance: 18.4
click at [243, 136] on div "08 If you over hear a patient complaining about a fellow employee, you should i…" at bounding box center [340, 143] width 460 height 62
click at [357, 97] on label "True" at bounding box center [351, 88] width 50 height 18
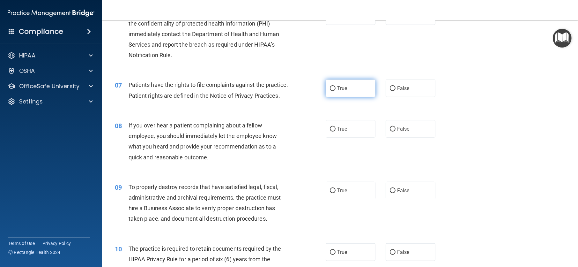
click at [336, 91] on input "True" at bounding box center [333, 88] width 6 height 5
radio input "true"
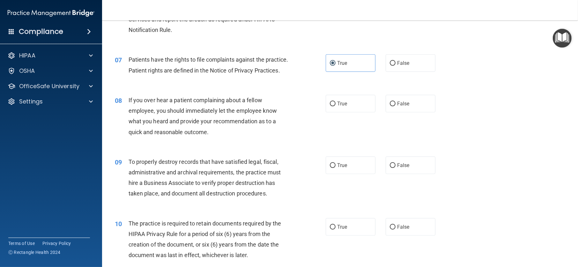
scroll to position [394, 0]
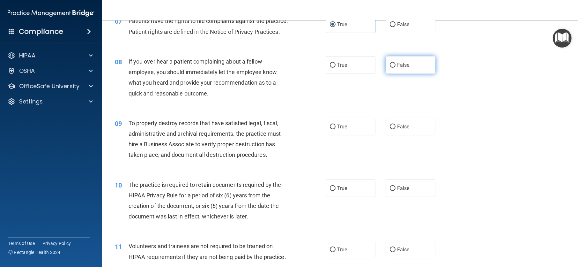
click at [402, 74] on label "False" at bounding box center [411, 65] width 50 height 18
click at [396, 68] on input "False" at bounding box center [393, 65] width 6 height 5
radio input "true"
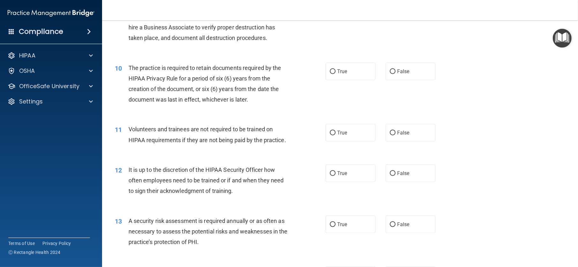
scroll to position [553, 0]
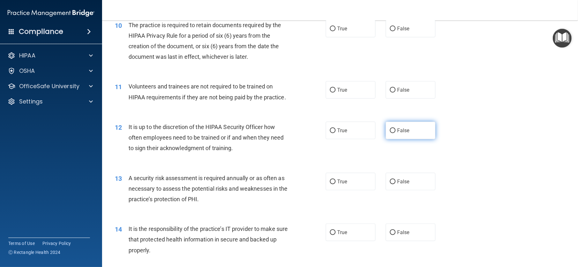
click at [400, 139] on label "False" at bounding box center [411, 131] width 50 height 18
click at [396, 133] on input "False" at bounding box center [393, 130] width 6 height 5
radio input "true"
click at [363, 190] on label "True" at bounding box center [351, 182] width 50 height 18
click at [336, 184] on input "True" at bounding box center [333, 181] width 6 height 5
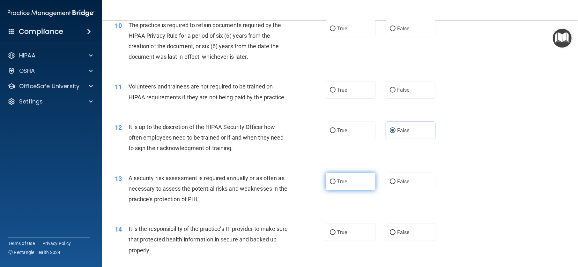
radio input "true"
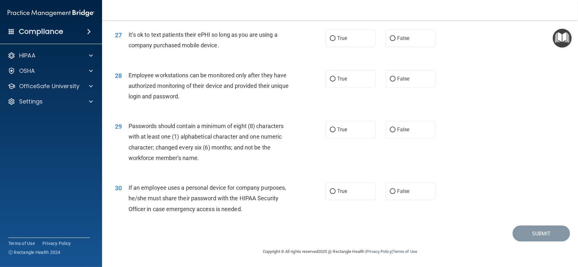
scroll to position [1399, 0]
click at [333, 127] on input "True" at bounding box center [333, 129] width 6 height 5
radio input "true"
click at [397, 36] on span "False" at bounding box center [403, 38] width 12 height 6
click at [396, 36] on input "False" at bounding box center [393, 38] width 6 height 5
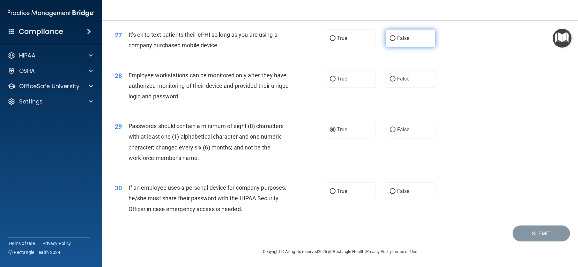
radio input "true"
drag, startPoint x: 128, startPoint y: 187, endPoint x: 246, endPoint y: 217, distance: 122.6
click at [246, 217] on div "30 If an employee uses a personal device for company purposes, he/she must shar…" at bounding box center [340, 199] width 460 height 51
click at [236, 203] on div "If an employee uses a personal device for company purposes, he/she must share t…" at bounding box center [211, 198] width 165 height 32
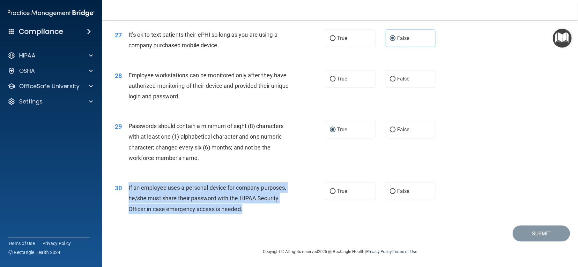
drag, startPoint x: 129, startPoint y: 185, endPoint x: 245, endPoint y: 216, distance: 120.4
click at [245, 216] on div "30 If an employee uses a personal device for company purposes, he/she must shar…" at bounding box center [220, 199] width 230 height 35
click at [330, 192] on input "True" at bounding box center [333, 191] width 6 height 5
radio input "true"
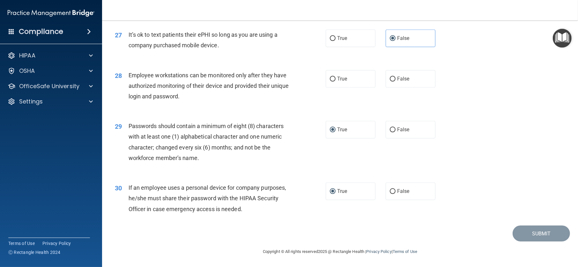
click at [338, 168] on div "29 Passwords should contain a minimum of eight (8) characters with at least one…" at bounding box center [340, 144] width 460 height 62
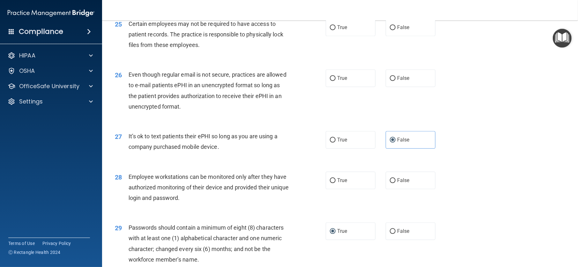
scroll to position [1271, 0]
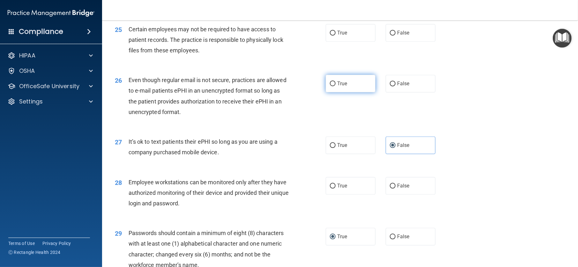
click at [333, 92] on label "True" at bounding box center [351, 84] width 50 height 18
click at [333, 86] on input "True" at bounding box center [333, 83] width 6 height 5
radio input "true"
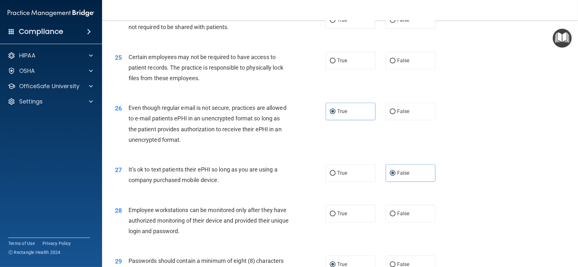
scroll to position [1207, 0]
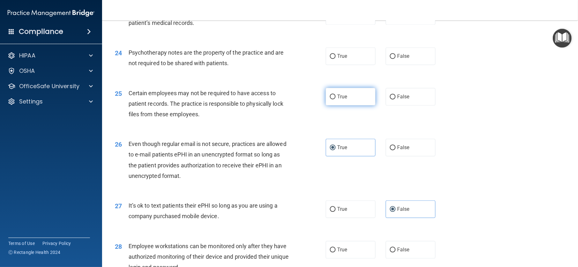
click at [337, 100] on span "True" at bounding box center [342, 97] width 10 height 6
click at [335, 99] on input "True" at bounding box center [333, 96] width 6 height 5
radio input "true"
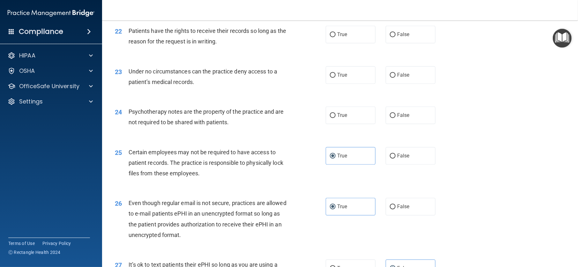
scroll to position [1143, 0]
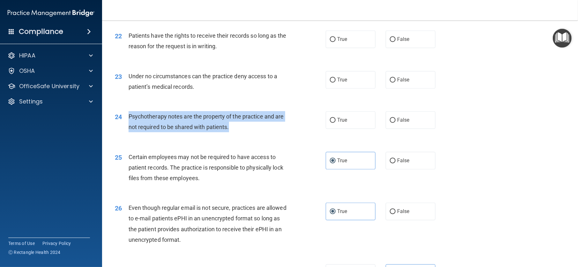
drag, startPoint x: 128, startPoint y: 135, endPoint x: 235, endPoint y: 152, distance: 108.3
click at [235, 132] on div "Psychotherapy notes are the property of the practice and are not required to be…" at bounding box center [211, 121] width 165 height 21
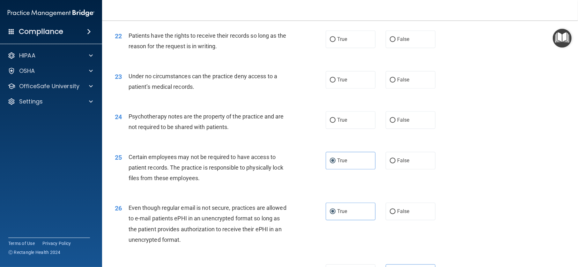
click at [247, 95] on div "23 Under no circumstances can the practice deny access to a patient’s medical r…" at bounding box center [220, 83] width 230 height 24
click at [397, 123] on span "False" at bounding box center [403, 120] width 12 height 6
click at [396, 123] on input "False" at bounding box center [393, 120] width 6 height 5
radio input "true"
click at [386, 88] on label "False" at bounding box center [411, 80] width 50 height 18
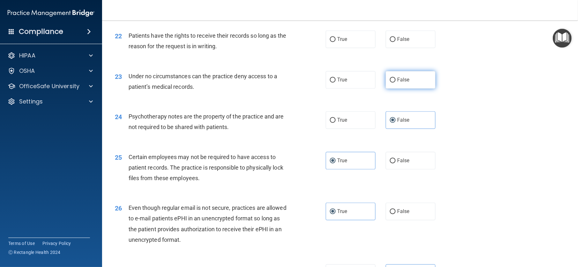
click at [390, 82] on input "False" at bounding box center [393, 80] width 6 height 5
radio input "true"
click at [354, 88] on label "True" at bounding box center [351, 80] width 50 height 18
click at [336, 82] on input "True" at bounding box center [333, 80] width 6 height 5
radio input "true"
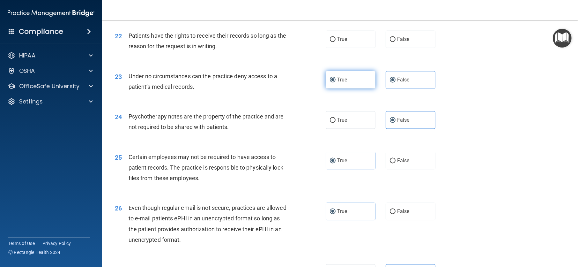
radio input "false"
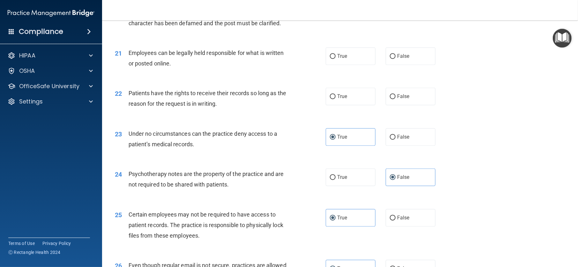
scroll to position [1080, 0]
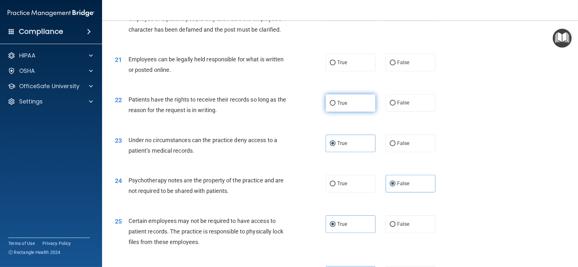
click at [339, 106] on span "True" at bounding box center [342, 103] width 10 height 6
click at [336, 106] on input "True" at bounding box center [333, 103] width 6 height 5
radio input "true"
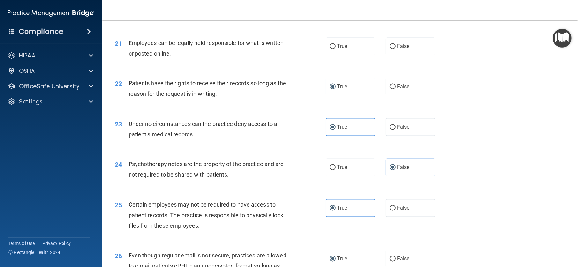
scroll to position [1111, 0]
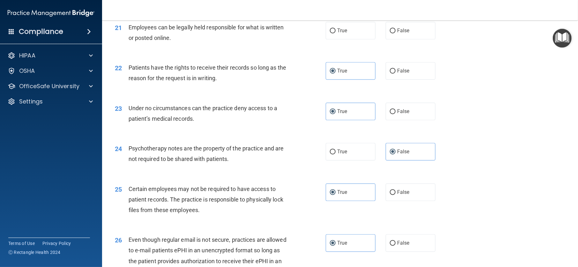
click at [126, 115] on div "23" at bounding box center [119, 109] width 19 height 12
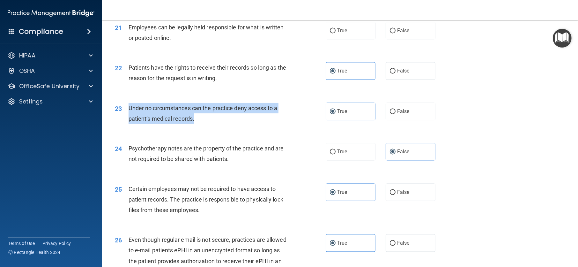
drag, startPoint x: 129, startPoint y: 128, endPoint x: 205, endPoint y: 139, distance: 76.4
click at [205, 124] on div "Under no circumstances can the practice deny access to a patient’s medical reco…" at bounding box center [211, 113] width 165 height 21
click at [390, 114] on input "False" at bounding box center [393, 111] width 6 height 5
radio input "true"
radio input "false"
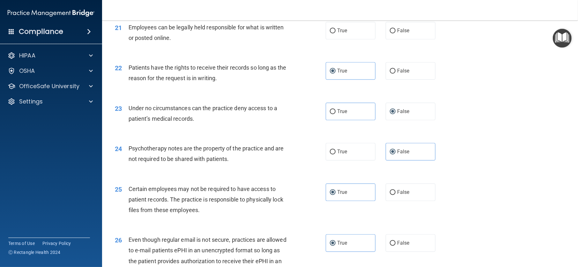
click at [301, 94] on div "22 Patients have the rights to receive their records so long as the reason for …" at bounding box center [340, 74] width 460 height 40
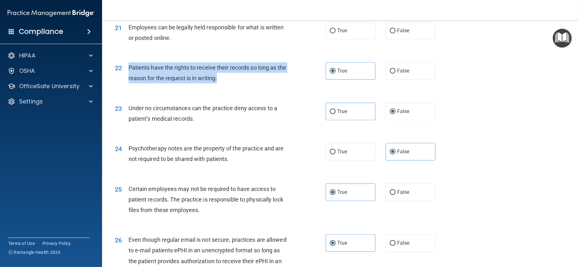
drag, startPoint x: 128, startPoint y: 87, endPoint x: 239, endPoint y: 102, distance: 112.7
click at [239, 87] on div "22 Patients have the rights to receive their records so long as the reason for …" at bounding box center [220, 74] width 230 height 24
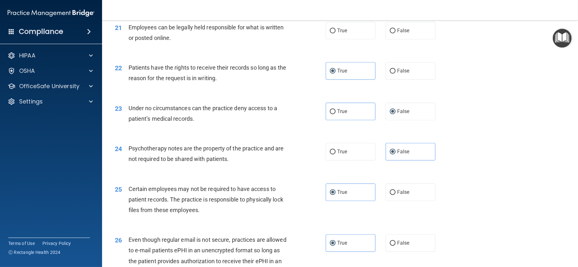
click at [308, 78] on div "22 Patients have the rights to receive their records so long as the reason for …" at bounding box center [340, 74] width 460 height 40
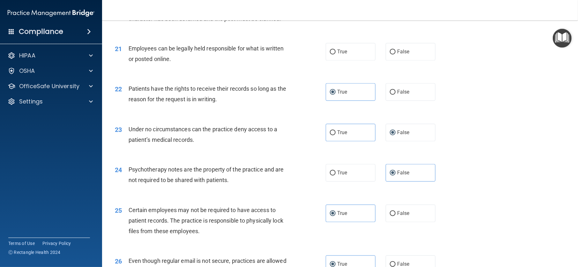
scroll to position [1080, 0]
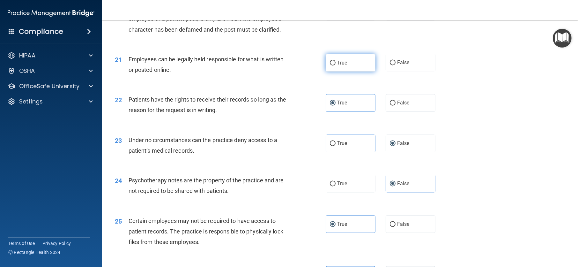
click at [342, 66] on span "True" at bounding box center [342, 63] width 10 height 6
click at [336, 65] on input "True" at bounding box center [333, 63] width 6 height 5
radio input "true"
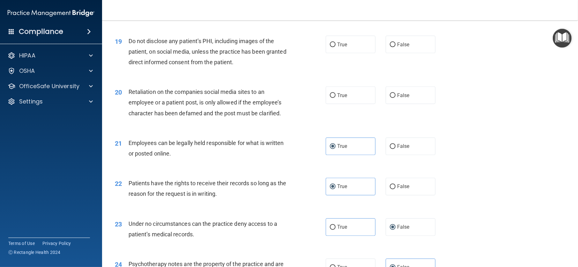
scroll to position [984, 0]
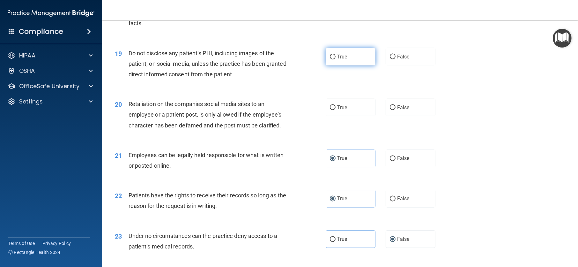
click at [365, 65] on label "True" at bounding box center [351, 57] width 50 height 18
click at [336, 59] on input "True" at bounding box center [333, 57] width 6 height 5
radio input "true"
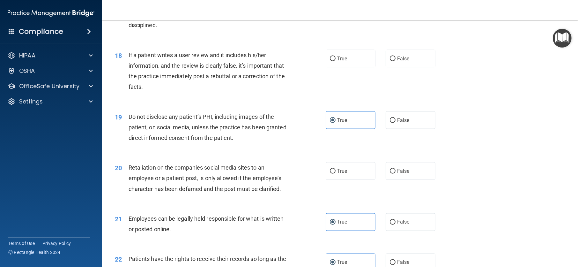
scroll to position [920, 0]
click at [330, 174] on input "True" at bounding box center [333, 171] width 6 height 5
radio input "true"
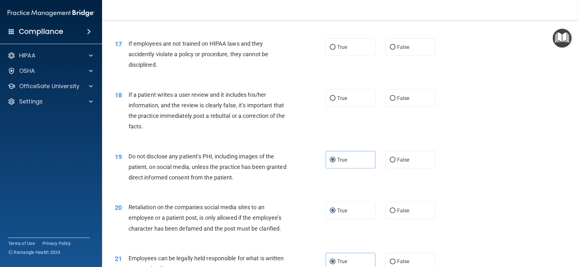
scroll to position [824, 0]
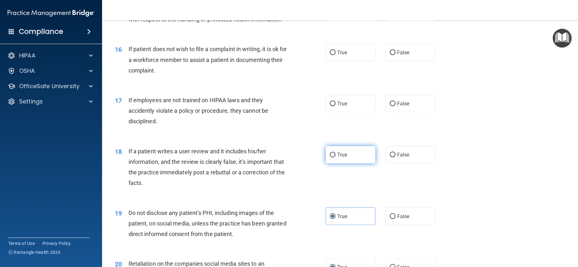
click at [357, 163] on label "True" at bounding box center [351, 155] width 50 height 18
click at [336, 157] on input "True" at bounding box center [333, 155] width 6 height 5
radio input "true"
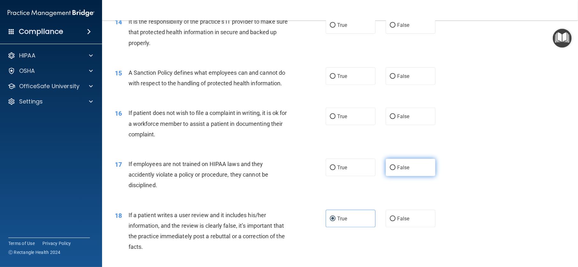
click at [410, 176] on label "False" at bounding box center [411, 168] width 50 height 18
click at [396, 170] on input "False" at bounding box center [393, 167] width 6 height 5
radio input "true"
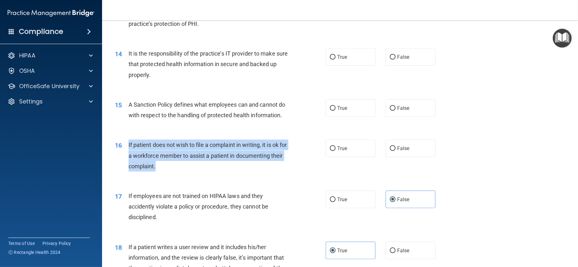
drag, startPoint x: 128, startPoint y: 164, endPoint x: 201, endPoint y: 192, distance: 78.7
click at [201, 175] on div "16 If patient does not wish to file a complaint in writing, it is ok for a work…" at bounding box center [220, 156] width 230 height 35
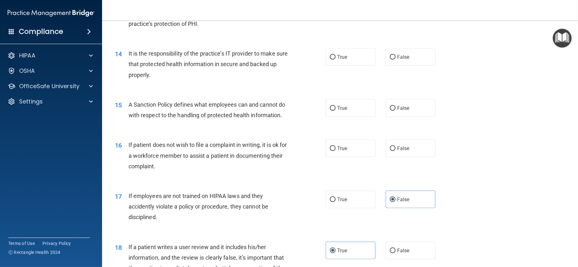
click at [271, 118] on span "A Sanction Policy defines what employees can and cannot do with respect to the …" at bounding box center [207, 109] width 157 height 17
click at [333, 151] on input "True" at bounding box center [333, 148] width 6 height 5
radio input "true"
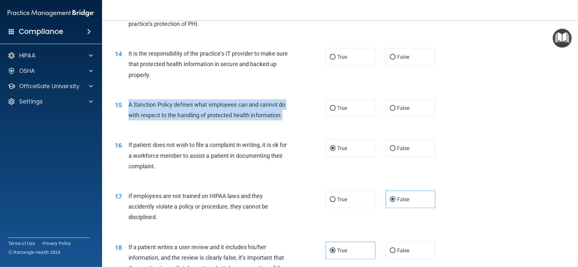
drag, startPoint x: 128, startPoint y: 125, endPoint x: 293, endPoint y: 136, distance: 165.1
click at [293, 124] on div "15 A Sanction Policy defines what employees can and cannot do with respect to t…" at bounding box center [220, 111] width 230 height 24
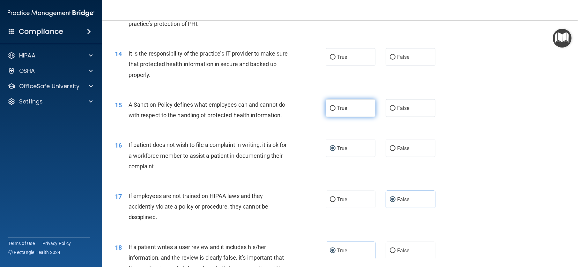
click at [327, 117] on label "True" at bounding box center [351, 108] width 50 height 18
click at [330, 111] on input "True" at bounding box center [333, 108] width 6 height 5
radio input "true"
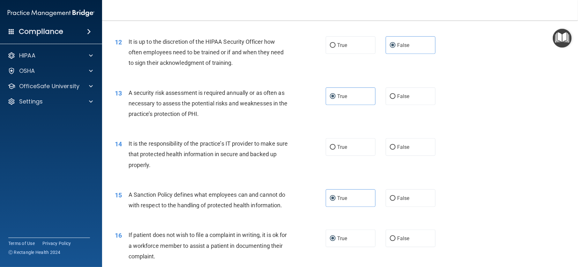
scroll to position [633, 0]
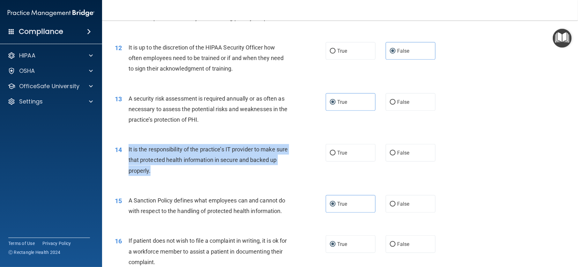
drag, startPoint x: 128, startPoint y: 172, endPoint x: 174, endPoint y: 190, distance: 49.3
click at [174, 176] on div "It is the responsibility of the practice’s IT provider to make sure that protec…" at bounding box center [211, 160] width 165 height 32
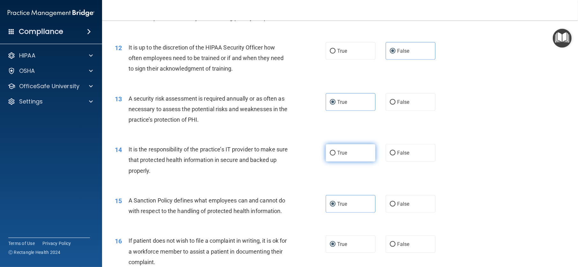
drag, startPoint x: 344, startPoint y: 164, endPoint x: 344, endPoint y: 171, distance: 7.0
click at [344, 165] on div "14 It is the responsibility of the practice’s IT provider to make sure that pro…" at bounding box center [340, 161] width 460 height 51
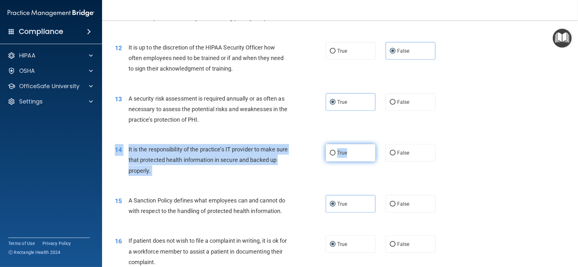
click at [344, 156] on span "True" at bounding box center [342, 153] width 10 height 6
click at [336, 155] on input "True" at bounding box center [333, 153] width 6 height 5
radio input "true"
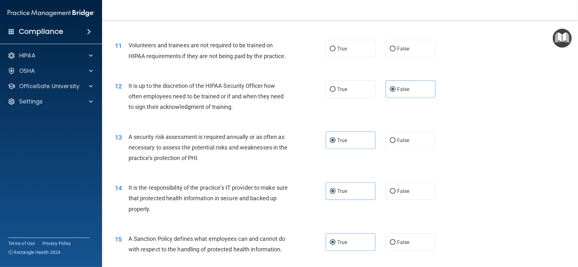
scroll to position [537, 0]
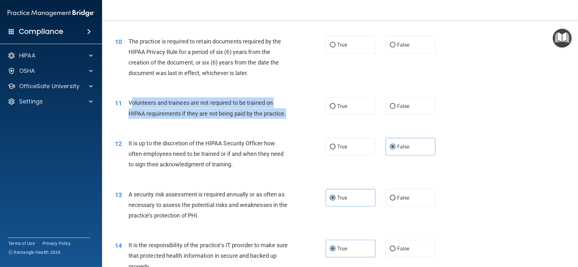
drag, startPoint x: 131, startPoint y: 124, endPoint x: 293, endPoint y: 140, distance: 162.7
click at [293, 122] on div "11 Volunteers and trainees are not required to be trained on HIPAA requirements…" at bounding box center [220, 109] width 230 height 24
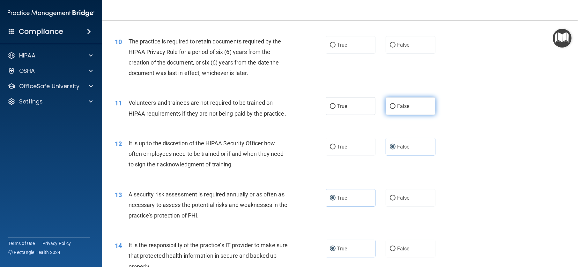
click at [401, 109] on span "False" at bounding box center [403, 106] width 12 height 6
click at [396, 109] on input "False" at bounding box center [393, 106] width 6 height 5
radio input "true"
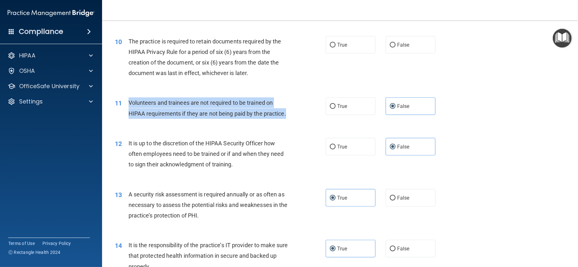
drag, startPoint x: 129, startPoint y: 123, endPoint x: 297, endPoint y: 142, distance: 169.2
click at [297, 122] on div "11 Volunteers and trainees are not required to be trained on HIPAA requirements…" at bounding box center [220, 109] width 230 height 24
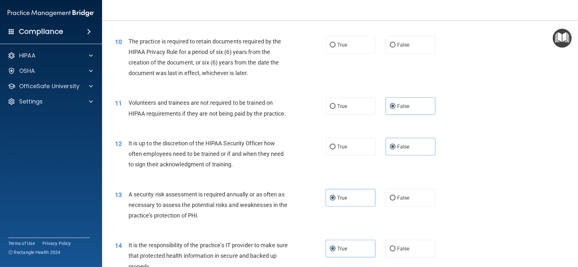
click at [301, 113] on div "11 Volunteers and trainees are not required to be trained on HIPAA requirements…" at bounding box center [340, 109] width 460 height 40
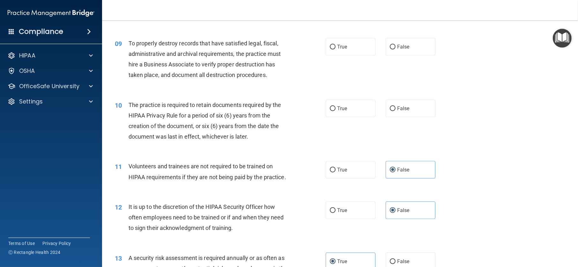
scroll to position [473, 0]
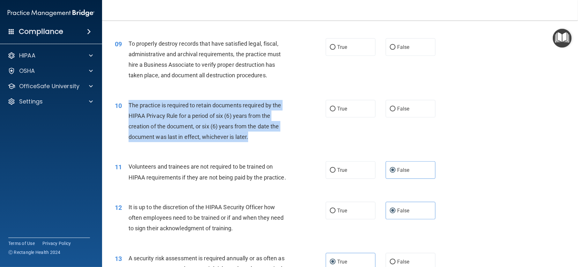
drag, startPoint x: 129, startPoint y: 125, endPoint x: 262, endPoint y: 162, distance: 138.2
click at [262, 142] on div "The practice is required to retain documents required by the HIPAA Privacy Rule…" at bounding box center [211, 121] width 165 height 42
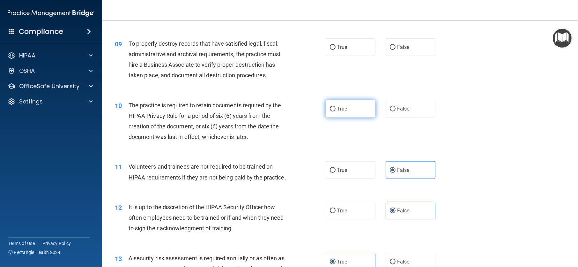
click at [339, 117] on label "True" at bounding box center [351, 109] width 50 height 18
click at [336, 111] on input "True" at bounding box center [333, 109] width 6 height 5
radio input "true"
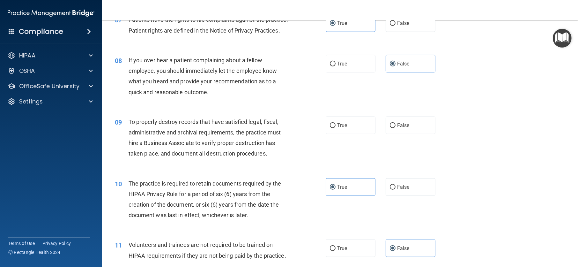
scroll to position [377, 0]
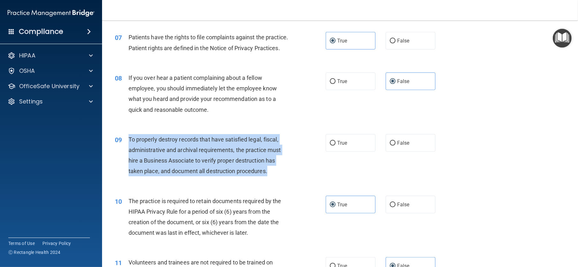
drag, startPoint x: 128, startPoint y: 159, endPoint x: 290, endPoint y: 199, distance: 167.6
click at [290, 180] on div "09 To properly destroy records that have satisfied legal, fiscal, administrativ…" at bounding box center [220, 157] width 230 height 46
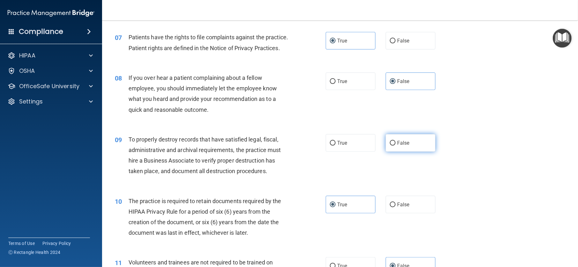
click at [388, 152] on label "False" at bounding box center [411, 143] width 50 height 18
click at [390, 146] on input "False" at bounding box center [393, 143] width 6 height 5
radio input "true"
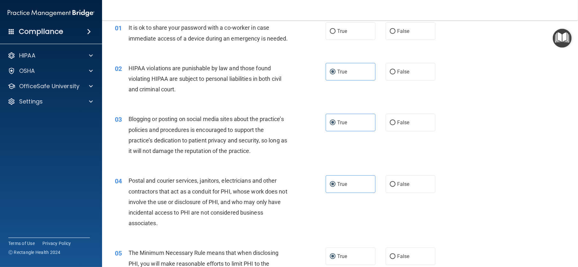
scroll to position [0, 0]
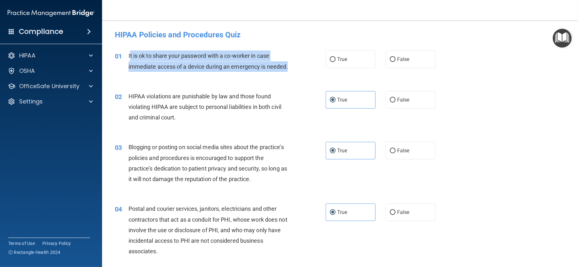
drag, startPoint x: 130, startPoint y: 52, endPoint x: 165, endPoint y: 74, distance: 41.8
click at [165, 72] on div "It is ok to share your password with a co-worker in case immediate access of a …" at bounding box center [211, 60] width 165 height 21
click at [135, 56] on span "It is ok to share your password with a co-worker in case immediate access of a …" at bounding box center [209, 60] width 160 height 17
drag, startPoint x: 127, startPoint y: 55, endPoint x: 175, endPoint y: 79, distance: 54.0
click at [175, 75] on div "01 It is ok to share your password with a co-worker in case immediate access of…" at bounding box center [220, 62] width 230 height 24
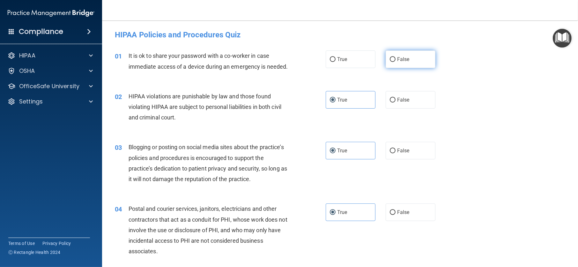
click at [404, 59] on span "False" at bounding box center [403, 59] width 12 height 6
click at [396, 59] on input "False" at bounding box center [393, 59] width 6 height 5
radio input "true"
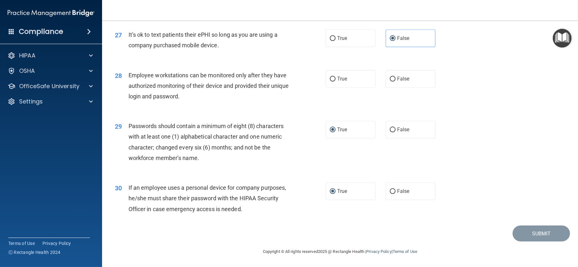
scroll to position [1303, 0]
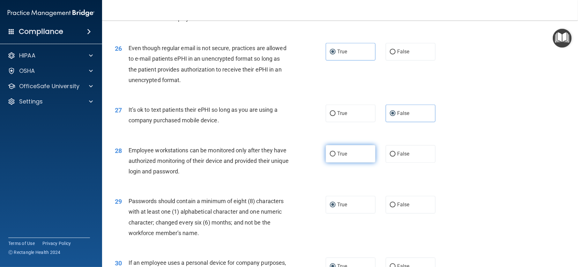
click at [347, 162] on label "True" at bounding box center [351, 154] width 50 height 18
click at [336, 156] on input "True" at bounding box center [333, 154] width 6 height 5
radio input "true"
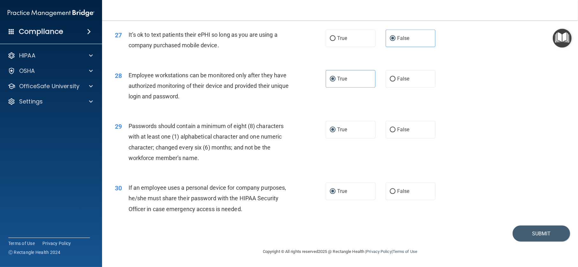
scroll to position [1399, 0]
click at [536, 227] on button "Submit" at bounding box center [541, 233] width 57 height 16
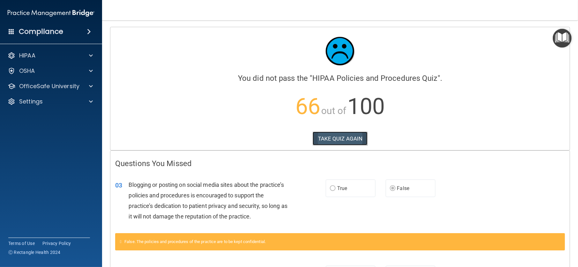
click at [347, 135] on button "TAKE QUIZ AGAIN" at bounding box center [340, 139] width 55 height 14
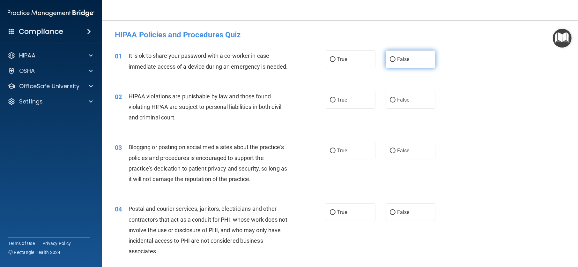
click at [405, 64] on label "False" at bounding box center [411, 59] width 50 height 18
click at [396, 62] on input "False" at bounding box center [393, 59] width 6 height 5
radio input "true"
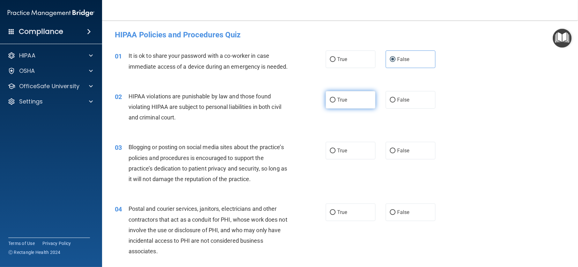
click at [338, 109] on label "True" at bounding box center [351, 100] width 50 height 18
click at [336, 102] on input "True" at bounding box center [333, 100] width 6 height 5
radio input "true"
click at [412, 159] on label "False" at bounding box center [411, 151] width 50 height 18
click at [396, 153] on input "False" at bounding box center [393, 150] width 6 height 5
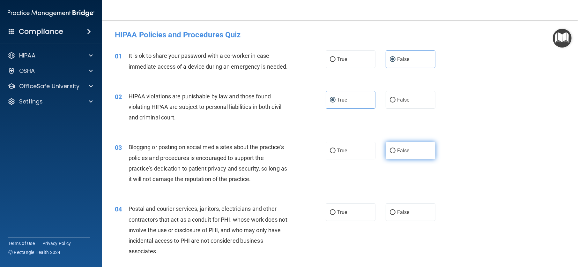
radio input "true"
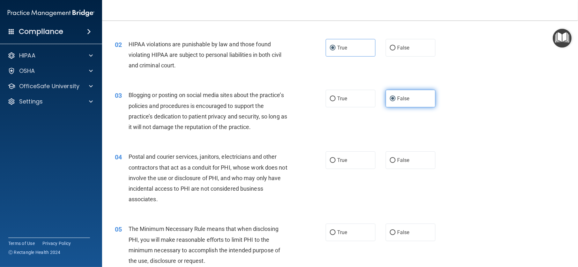
scroll to position [128, 0]
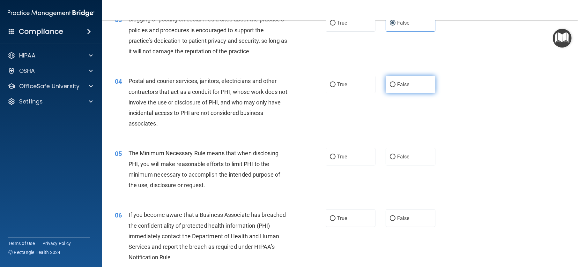
click at [405, 87] on span "False" at bounding box center [403, 84] width 12 height 6
click at [396, 87] on input "False" at bounding box center [393, 84] width 6 height 5
radio input "true"
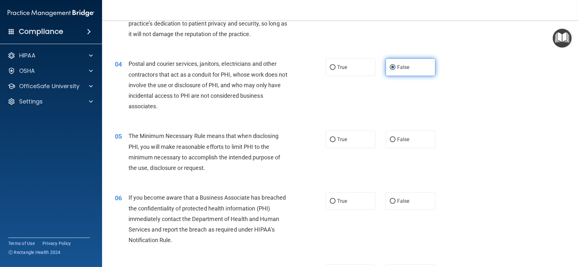
scroll to position [160, 0]
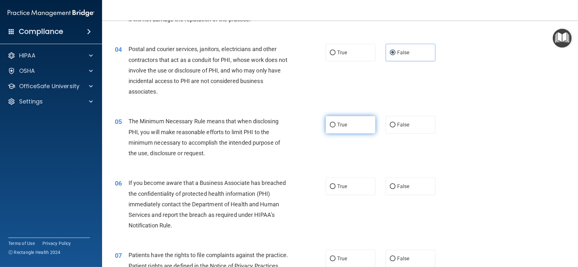
click at [351, 128] on label "True" at bounding box center [351, 125] width 50 height 18
click at [336, 127] on input "True" at bounding box center [333, 125] width 6 height 5
radio input "true"
click at [398, 189] on span "False" at bounding box center [403, 186] width 12 height 6
click at [396, 189] on input "False" at bounding box center [393, 186] width 6 height 5
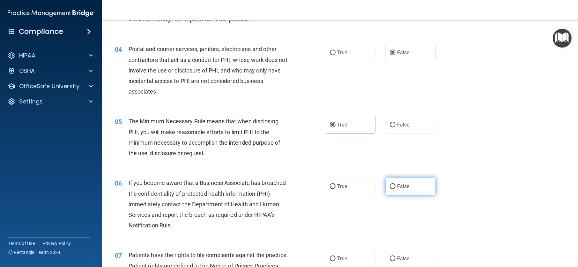
radio input "true"
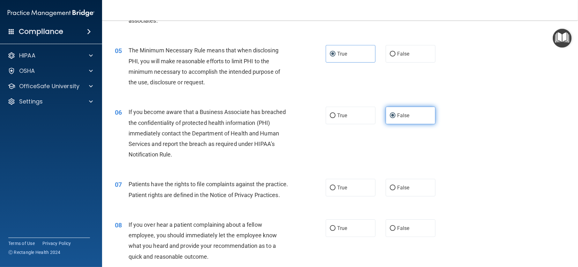
scroll to position [255, 0]
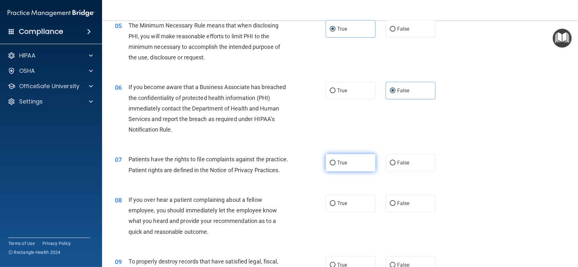
click at [343, 164] on label "True" at bounding box center [351, 163] width 50 height 18
click at [336, 164] on input "True" at bounding box center [333, 163] width 6 height 5
radio input "true"
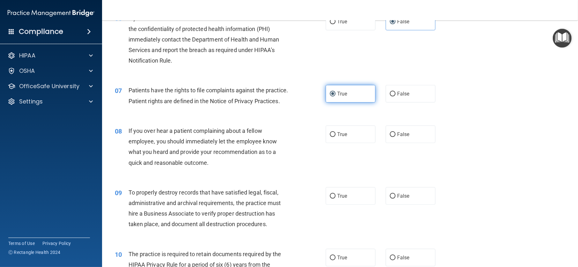
scroll to position [351, 0]
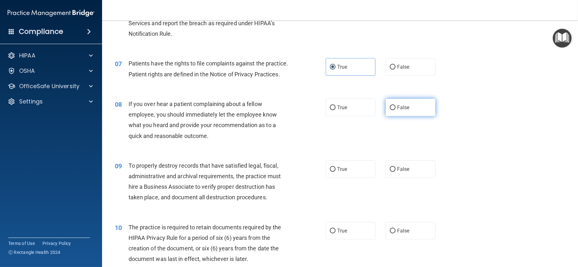
click at [412, 116] on label "False" at bounding box center [411, 108] width 50 height 18
click at [396, 110] on input "False" at bounding box center [393, 107] width 6 height 5
radio input "true"
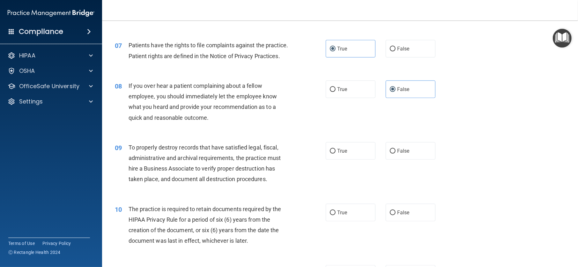
scroll to position [415, 0]
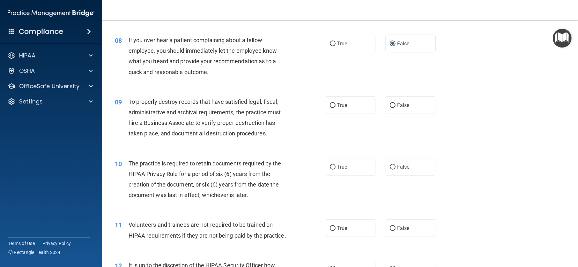
click at [406, 114] on label "False" at bounding box center [411, 105] width 50 height 18
click at [396, 108] on input "False" at bounding box center [393, 105] width 6 height 5
radio input "true"
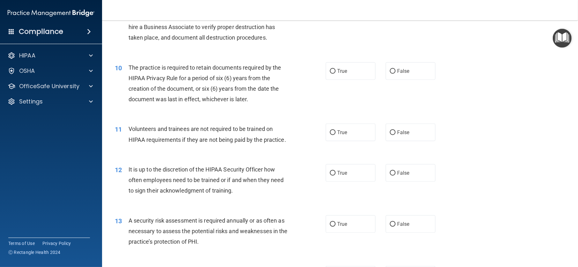
scroll to position [543, 0]
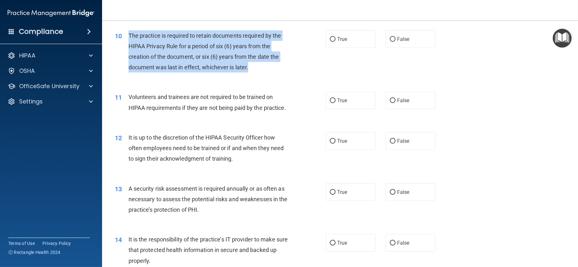
drag, startPoint x: 129, startPoint y: 54, endPoint x: 259, endPoint y: 94, distance: 135.7
click at [259, 76] on div "10 The practice is required to retain documents required by the HIPAA Privacy R…" at bounding box center [220, 53] width 230 height 46
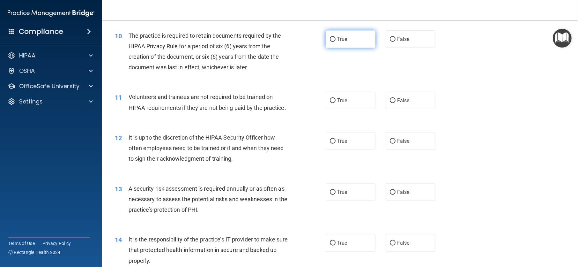
click at [347, 48] on label "True" at bounding box center [351, 39] width 50 height 18
click at [336, 42] on input "True" at bounding box center [333, 39] width 6 height 5
radio input "true"
click at [285, 63] on div "The practice is required to retain documents required by the HIPAA Privacy Rule…" at bounding box center [211, 51] width 165 height 42
click at [397, 103] on span "False" at bounding box center [403, 100] width 12 height 6
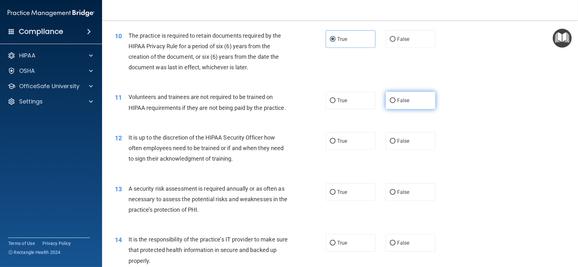
click at [396, 103] on input "False" at bounding box center [393, 100] width 6 height 5
radio input "true"
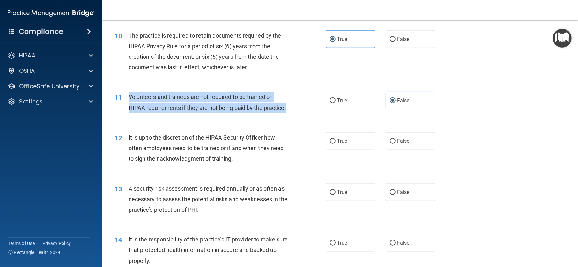
drag, startPoint x: 127, startPoint y: 116, endPoint x: 292, endPoint y: 134, distance: 166.3
click at [292, 116] on div "11 Volunteers and trainees are not required to be trained on HIPAA requirements…" at bounding box center [220, 104] width 230 height 24
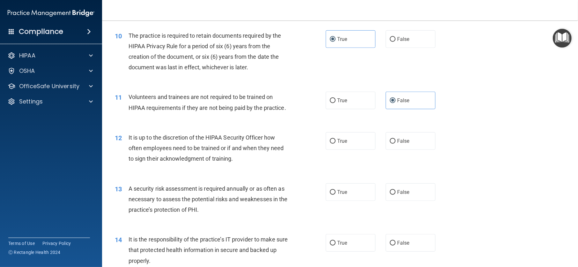
click at [340, 84] on div "10 The practice is required to retain documents required by the HIPAA Privacy R…" at bounding box center [340, 53] width 460 height 62
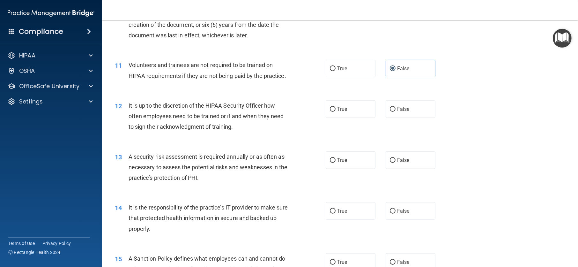
drag, startPoint x: 405, startPoint y: 124, endPoint x: 404, endPoint y: 116, distance: 8.1
click at [405, 118] on label "False" at bounding box center [411, 109] width 50 height 18
click at [396, 112] on input "False" at bounding box center [393, 109] width 6 height 5
radio input "true"
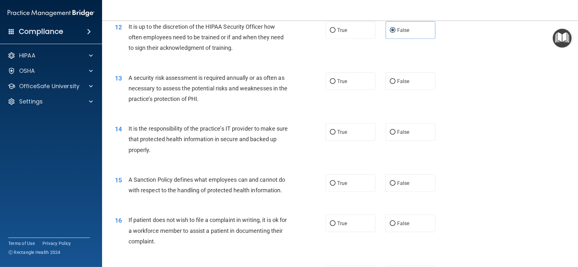
scroll to position [670, 0]
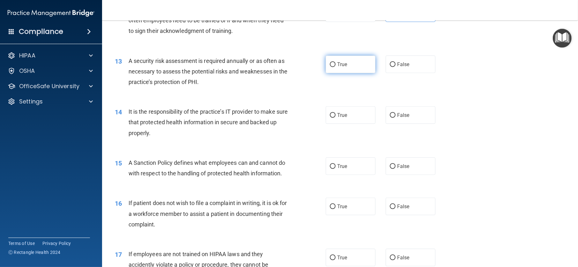
click at [340, 67] on span "True" at bounding box center [342, 64] width 10 height 6
click at [336, 67] on input "True" at bounding box center [333, 64] width 6 height 5
radio input "true"
click at [419, 124] on label "False" at bounding box center [411, 115] width 50 height 18
click at [396, 118] on input "False" at bounding box center [393, 115] width 6 height 5
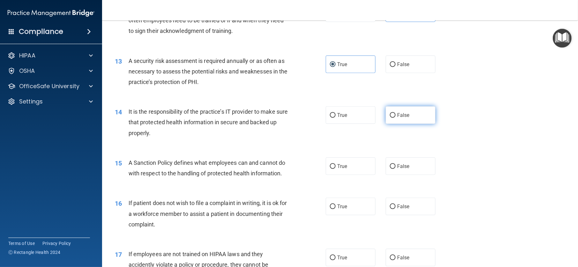
radio input "true"
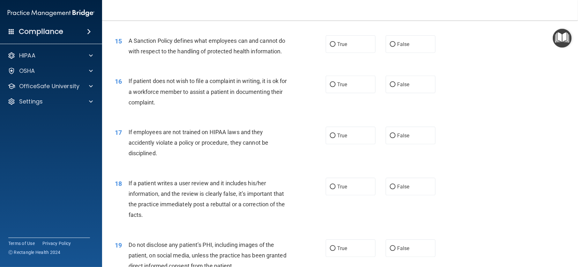
scroll to position [798, 0]
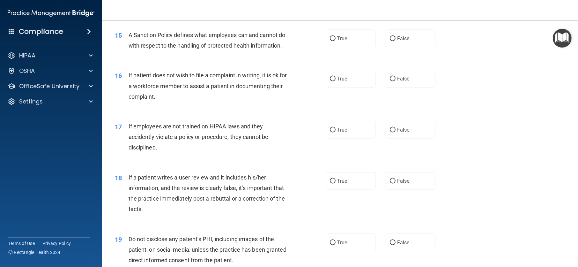
click at [400, 62] on div "15 A Sanction Policy defines what employees can and cannot do with respect to t…" at bounding box center [340, 42] width 460 height 40
click at [400, 41] on span "False" at bounding box center [403, 38] width 12 height 6
click at [396, 41] on input "False" at bounding box center [393, 38] width 6 height 5
radio input "true"
click at [341, 82] on span "True" at bounding box center [342, 79] width 10 height 6
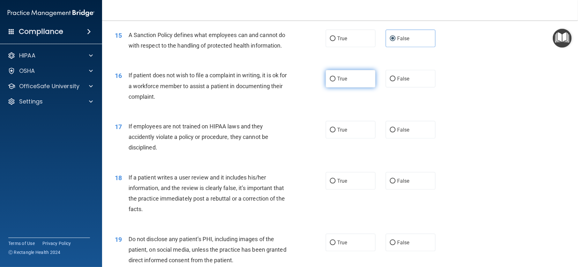
click at [336, 81] on input "True" at bounding box center [333, 79] width 6 height 5
radio input "true"
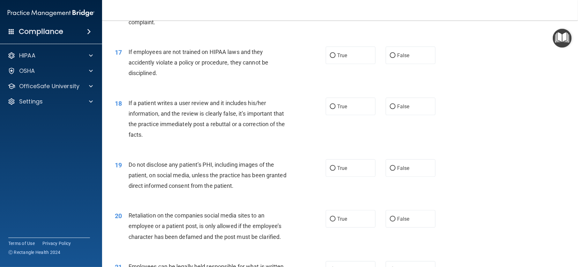
scroll to position [894, 0]
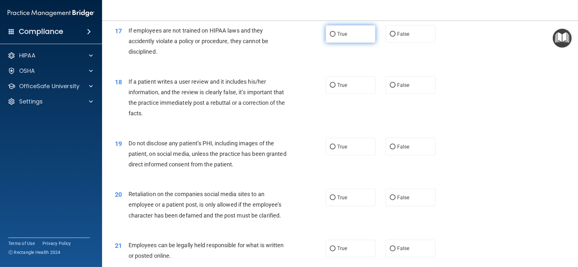
click at [341, 37] on span "True" at bounding box center [342, 34] width 10 height 6
click at [336, 37] on input "True" at bounding box center [333, 34] width 6 height 5
radio input "true"
click at [399, 94] on label "False" at bounding box center [411, 85] width 50 height 18
click at [396, 88] on input "False" at bounding box center [393, 85] width 6 height 5
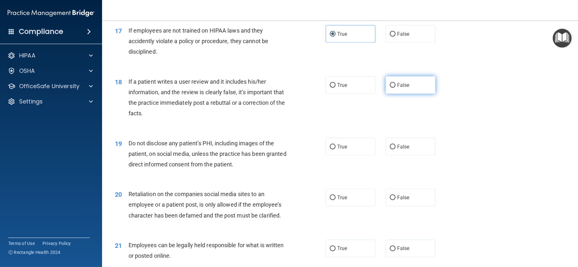
radio input "true"
click at [395, 43] on label "False" at bounding box center [411, 34] width 50 height 18
click at [395, 37] on input "False" at bounding box center [393, 34] width 6 height 5
radio input "true"
radio input "false"
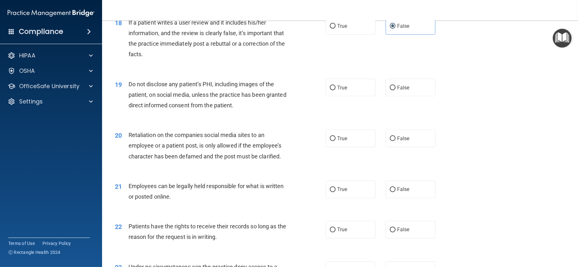
scroll to position [958, 0]
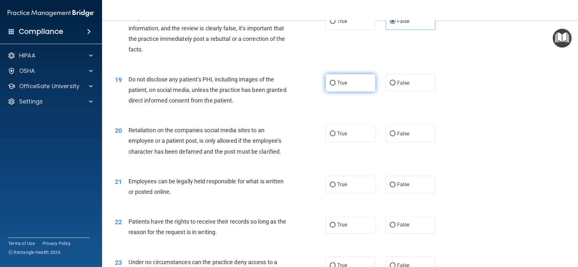
click at [344, 86] on span "True" at bounding box center [342, 83] width 10 height 6
click at [336, 86] on input "True" at bounding box center [333, 83] width 6 height 5
radio input "true"
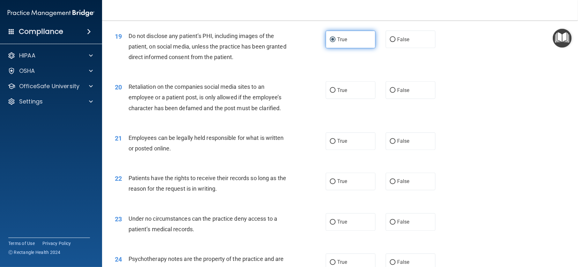
scroll to position [1021, 0]
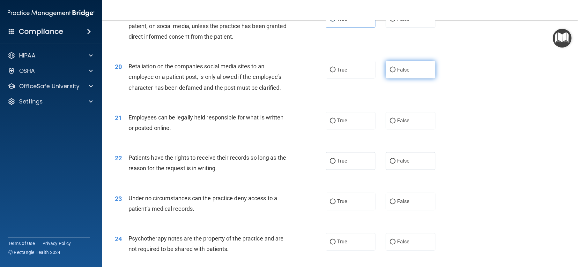
click at [418, 79] on label "False" at bounding box center [411, 70] width 50 height 18
click at [396, 72] on input "False" at bounding box center [393, 70] width 6 height 5
radio input "true"
click at [342, 124] on span "True" at bounding box center [342, 121] width 10 height 6
click at [336, 124] on input "True" at bounding box center [333, 121] width 6 height 5
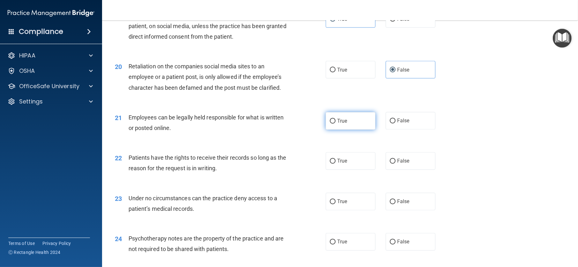
radio input "true"
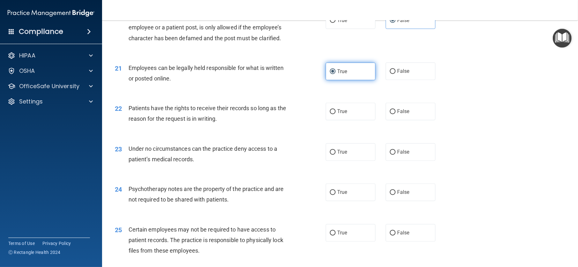
scroll to position [1085, 0]
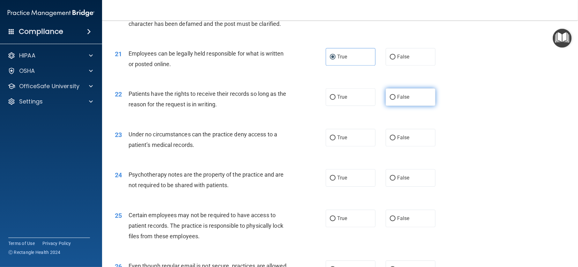
click at [396, 106] on label "False" at bounding box center [411, 97] width 50 height 18
click at [396, 100] on input "False" at bounding box center [393, 97] width 6 height 5
radio input "true"
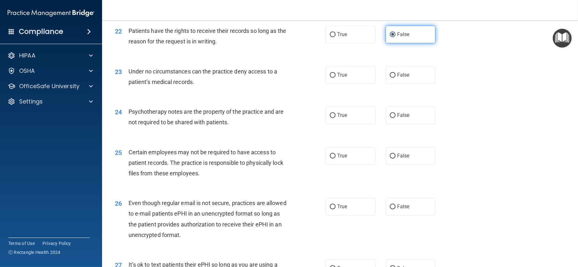
scroll to position [1149, 0]
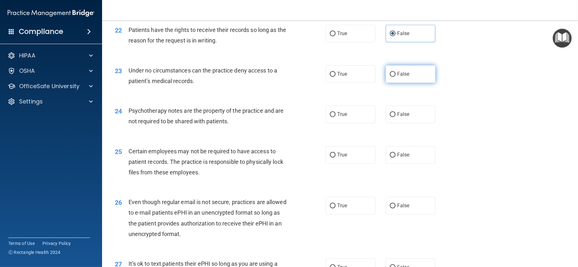
click at [399, 83] on label "False" at bounding box center [411, 74] width 50 height 18
click at [396, 77] on input "False" at bounding box center [393, 74] width 6 height 5
radio input "true"
click at [335, 123] on label "True" at bounding box center [351, 114] width 50 height 18
click at [335, 117] on input "True" at bounding box center [333, 114] width 6 height 5
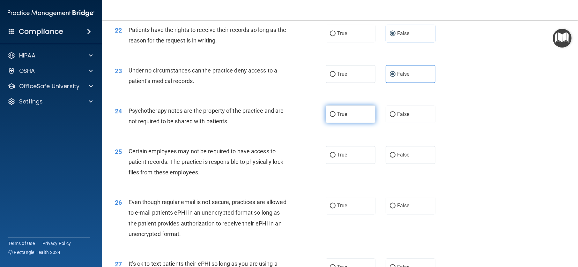
radio input "true"
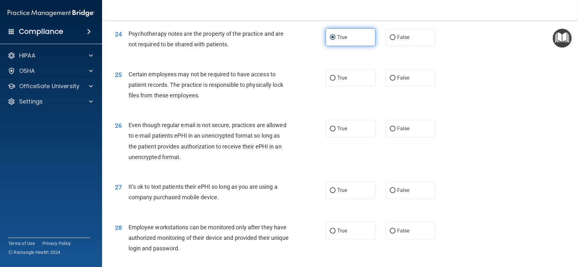
scroll to position [1245, 0]
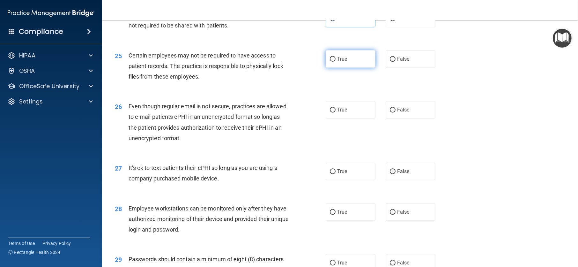
click at [346, 68] on label "True" at bounding box center [351, 59] width 50 height 18
click at [336, 62] on input "True" at bounding box center [333, 59] width 6 height 5
radio input "true"
click at [344, 113] on span "True" at bounding box center [342, 110] width 10 height 6
click at [336, 112] on input "True" at bounding box center [333, 110] width 6 height 5
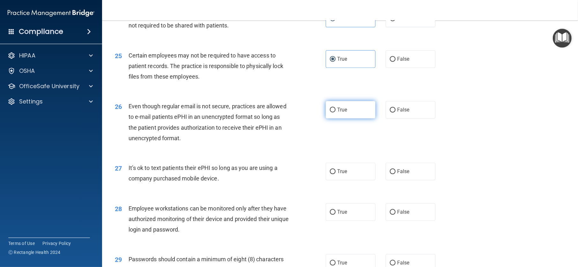
radio input "true"
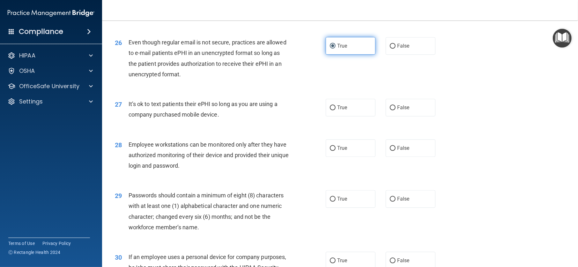
click at [344, 110] on span "True" at bounding box center [342, 107] width 10 height 6
click at [336, 110] on input "True" at bounding box center [333, 107] width 6 height 5
radio input "true"
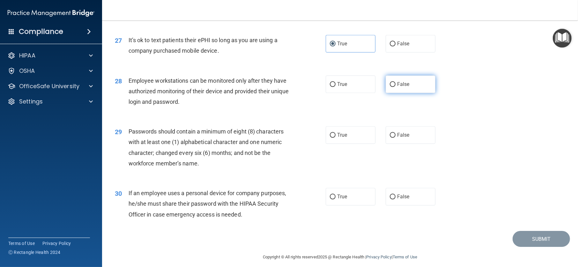
click at [392, 87] on input "False" at bounding box center [393, 84] width 6 height 5
radio input "true"
click at [338, 144] on label "True" at bounding box center [351, 135] width 50 height 18
click at [336, 138] on input "True" at bounding box center [333, 135] width 6 height 5
radio input "true"
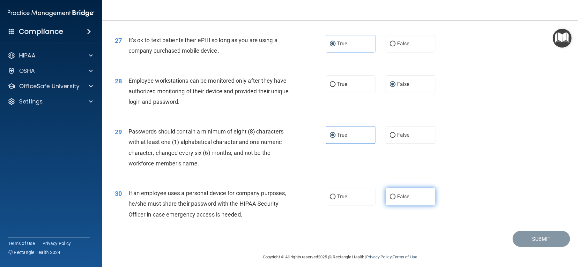
click at [395, 205] on label "False" at bounding box center [411, 197] width 50 height 18
click at [395, 199] on input "False" at bounding box center [393, 196] width 6 height 5
radio input "true"
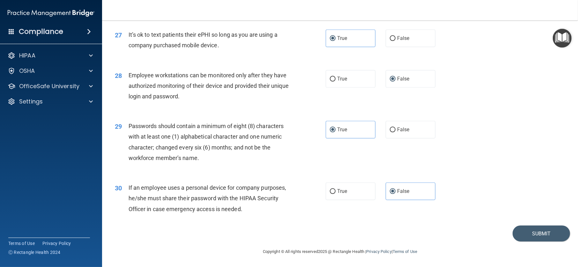
scroll to position [1399, 0]
click at [553, 223] on div "30 If an employee uses a personal device for company purposes, he/she must shar…" at bounding box center [340, 199] width 460 height 51
click at [551, 232] on button "Submit" at bounding box center [541, 233] width 57 height 16
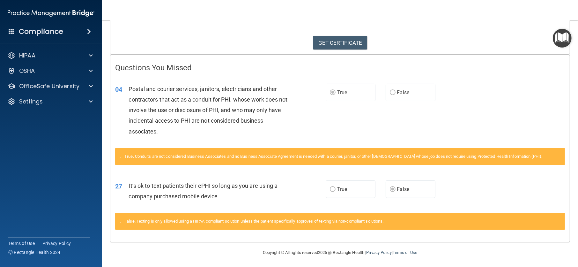
scroll to position [96, 0]
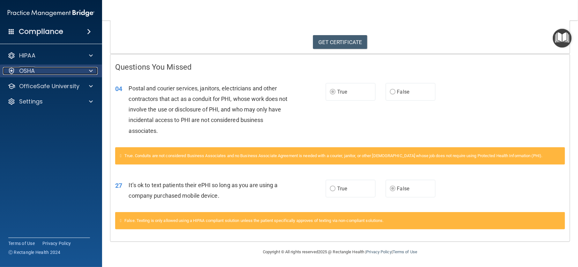
click at [48, 68] on div "OSHA" at bounding box center [42, 71] width 79 height 8
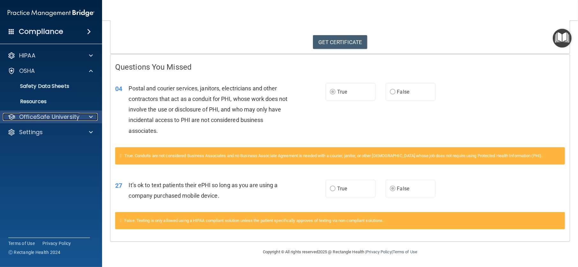
click at [70, 118] on p "OfficeSafe University" at bounding box center [49, 117] width 60 height 8
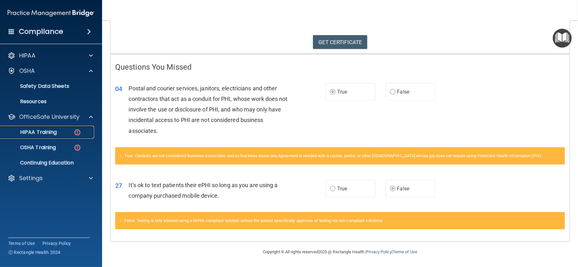
click at [74, 135] on img at bounding box center [77, 132] width 8 height 8
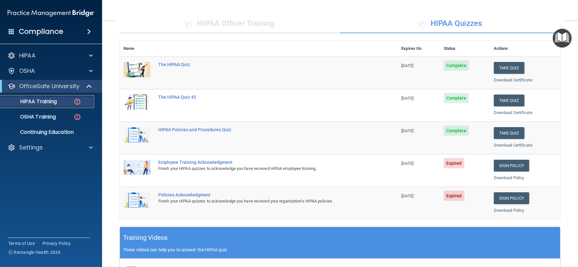
scroll to position [21, 0]
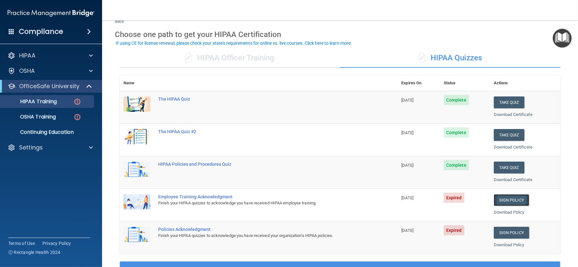
click at [518, 195] on link "Sign Policy" at bounding box center [511, 200] width 35 height 12
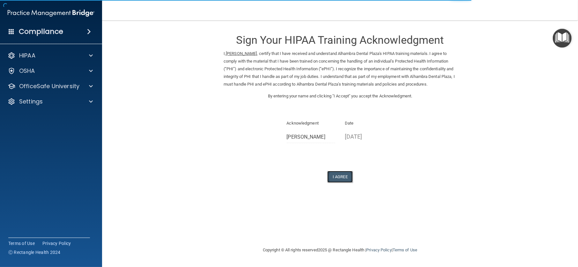
click at [340, 175] on button "I Agree" at bounding box center [341, 177] width 26 height 12
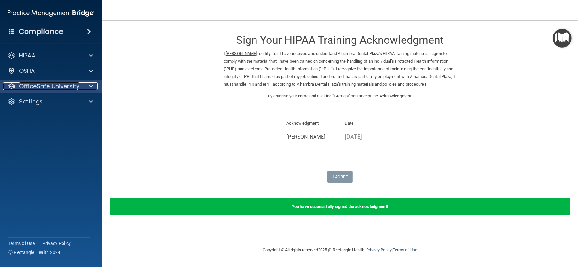
click at [94, 85] on div at bounding box center [90, 86] width 16 height 8
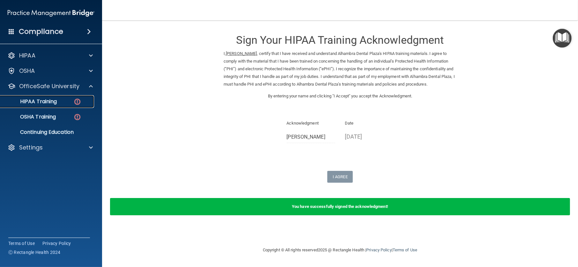
click at [69, 101] on div "HIPAA Training" at bounding box center [47, 101] width 87 height 6
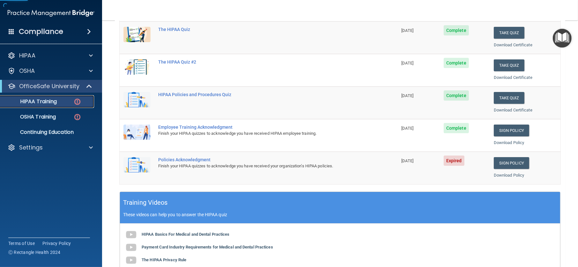
scroll to position [96, 0]
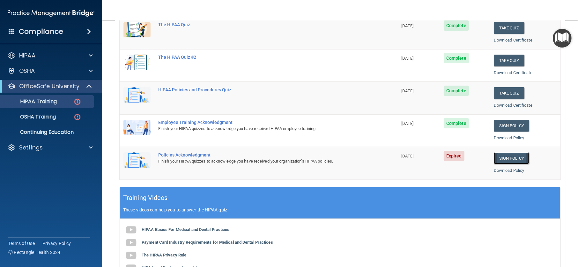
click at [494, 155] on link "Sign Policy" at bounding box center [511, 158] width 35 height 12
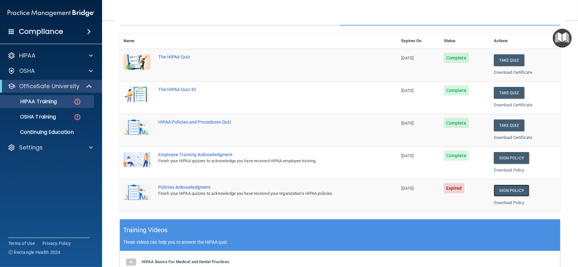
scroll to position [32, 0]
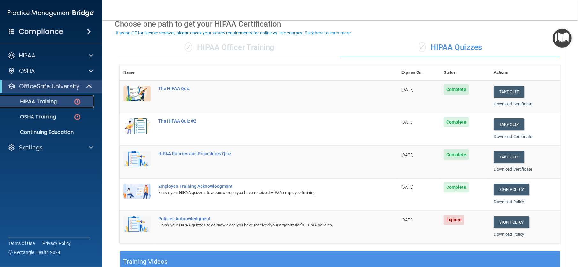
click at [76, 100] on img at bounding box center [77, 102] width 8 height 8
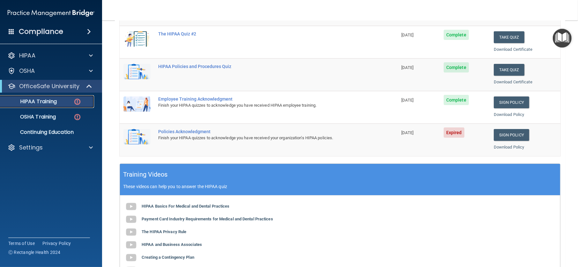
scroll to position [128, 0]
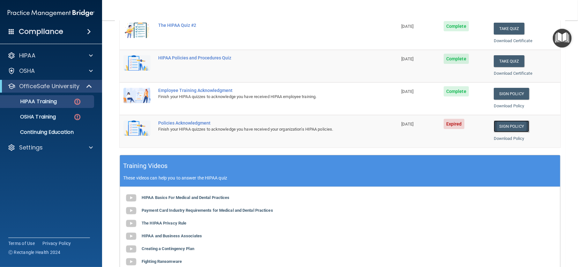
click at [504, 125] on link "Sign Policy" at bounding box center [511, 126] width 35 height 12
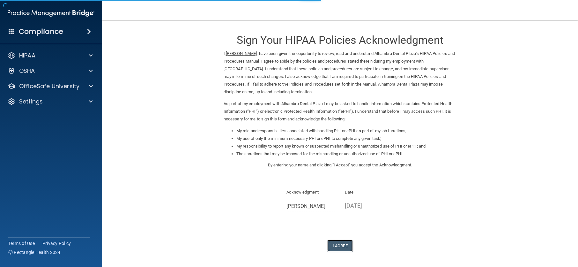
click at [335, 243] on button "I Agree" at bounding box center [341, 246] width 26 height 12
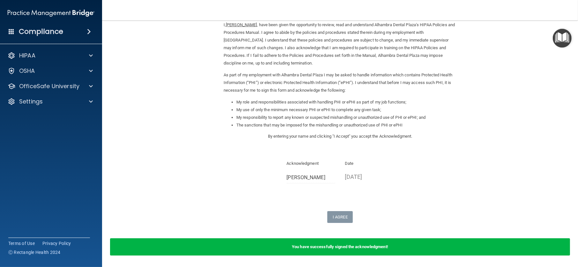
scroll to position [50, 0]
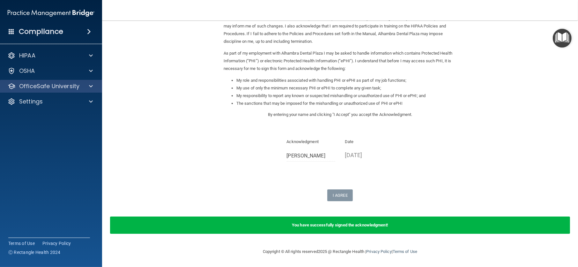
click at [81, 82] on div "OfficeSafe University" at bounding box center [51, 86] width 102 height 13
click at [90, 87] on span at bounding box center [91, 86] width 4 height 8
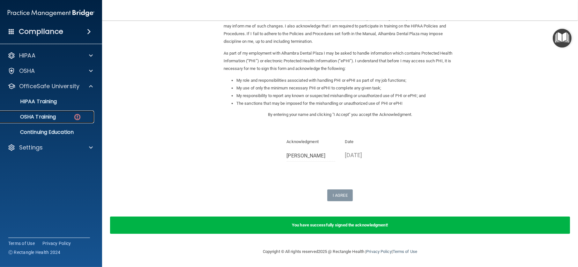
click at [70, 117] on div "OSHA Training" at bounding box center [47, 117] width 87 height 6
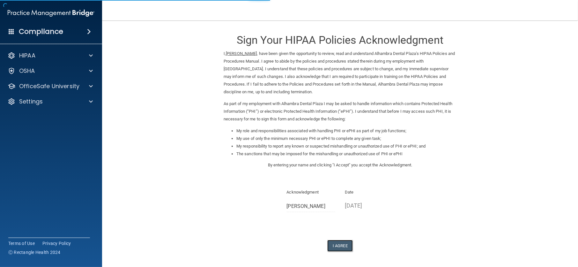
drag, startPoint x: 340, startPoint y: 243, endPoint x: 338, endPoint y: 222, distance: 21.5
click at [341, 240] on button "I Agree" at bounding box center [341, 246] width 26 height 12
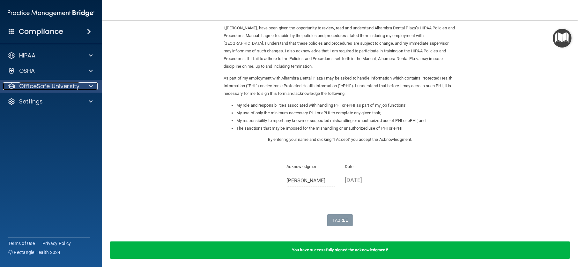
click at [95, 84] on div at bounding box center [90, 86] width 16 height 8
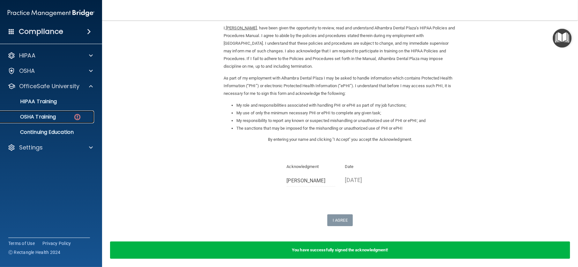
click at [84, 116] on div "OSHA Training" at bounding box center [47, 117] width 87 height 6
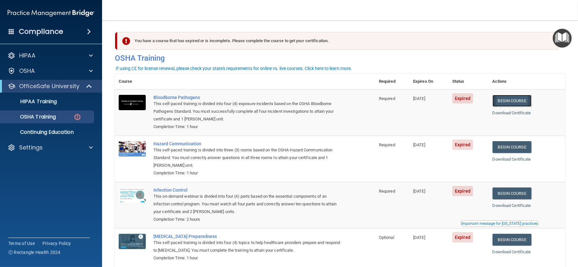
click at [511, 99] on link "Begin Course" at bounding box center [512, 101] width 39 height 12
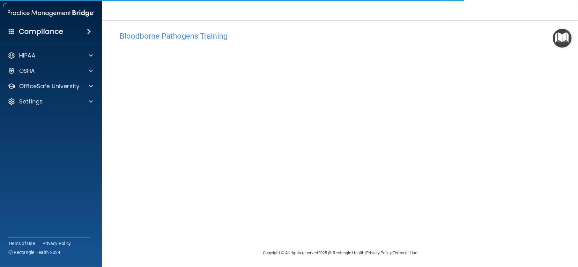
scroll to position [6, 0]
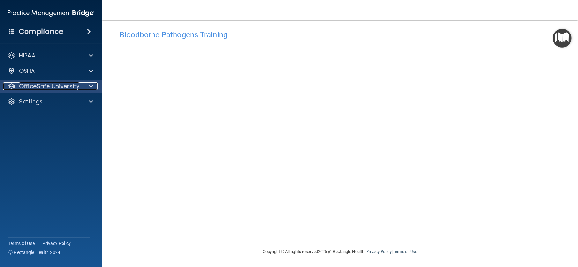
click at [82, 89] on div at bounding box center [90, 86] width 16 height 8
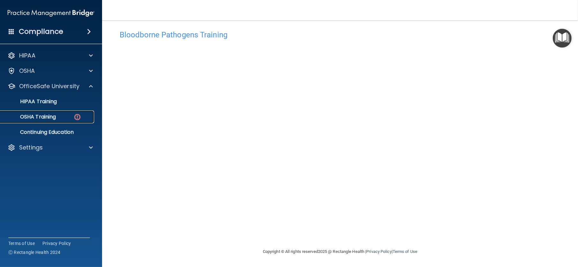
click at [75, 115] on img at bounding box center [77, 117] width 8 height 8
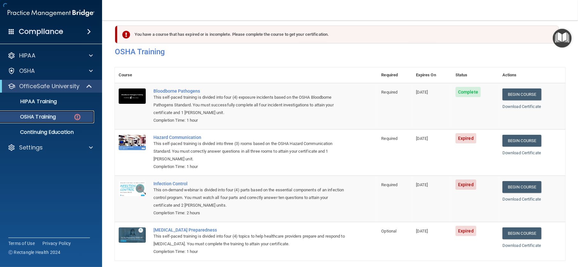
scroll to position [34, 0]
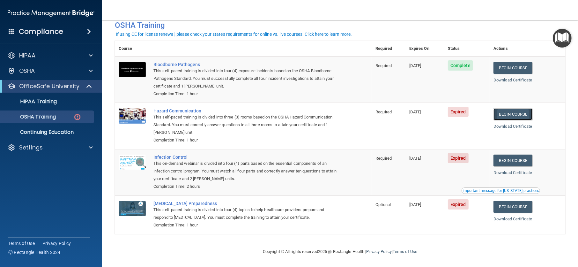
click at [517, 111] on link "Begin Course" at bounding box center [513, 114] width 39 height 12
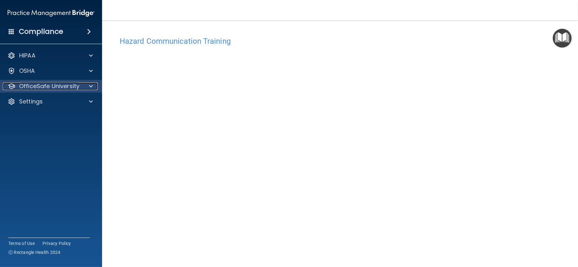
click at [89, 88] on span at bounding box center [91, 86] width 4 height 8
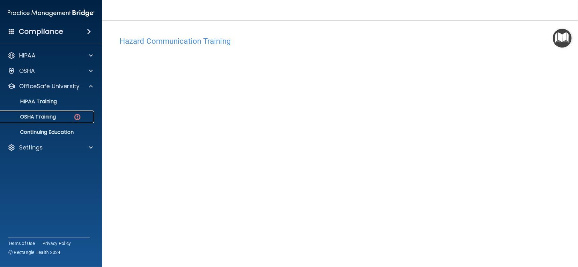
click at [79, 113] on img at bounding box center [77, 117] width 8 height 8
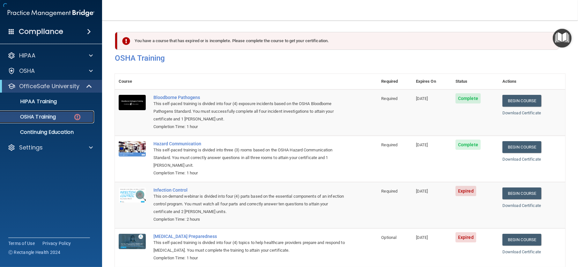
click at [68, 121] on link "OSHA Training" at bounding box center [44, 116] width 101 height 13
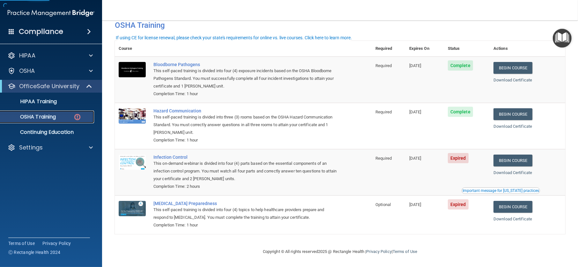
scroll to position [34, 0]
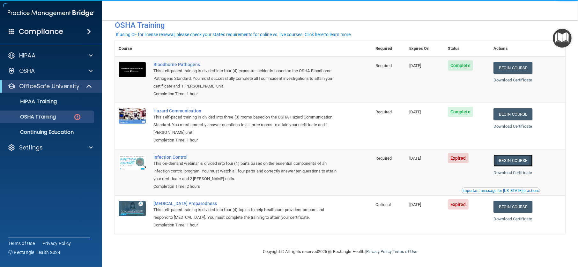
click at [495, 159] on link "Begin Course" at bounding box center [513, 160] width 39 height 12
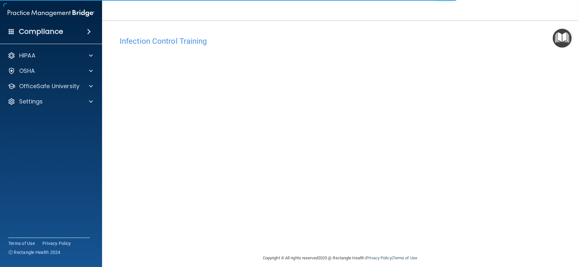
scroll to position [6, 0]
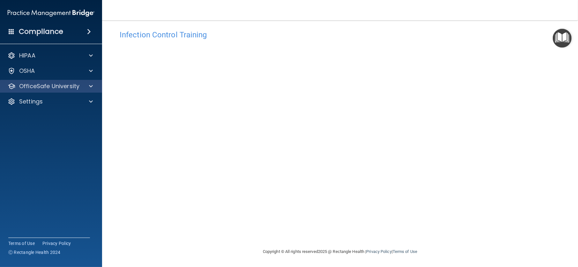
click at [90, 91] on div "OfficeSafe University" at bounding box center [51, 86] width 102 height 13
click at [90, 86] on span at bounding box center [91, 86] width 4 height 8
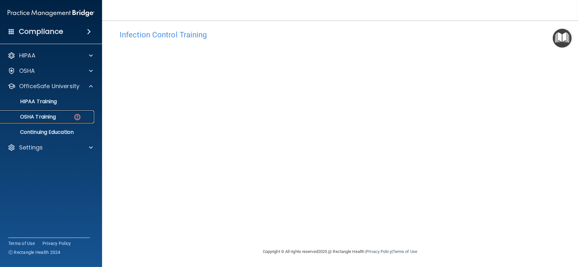
click at [82, 114] on div "OSHA Training" at bounding box center [47, 117] width 87 height 6
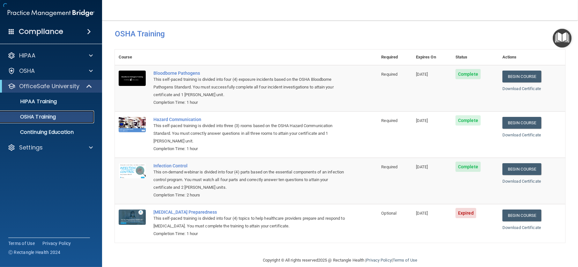
scroll to position [16, 0]
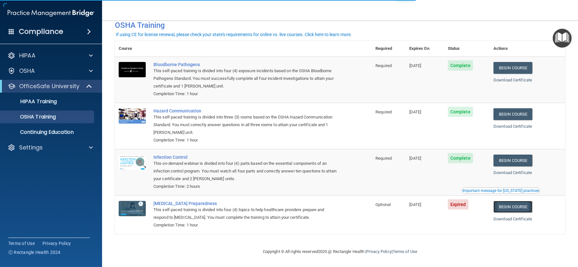
click at [506, 207] on link "Begin Course" at bounding box center [513, 207] width 39 height 12
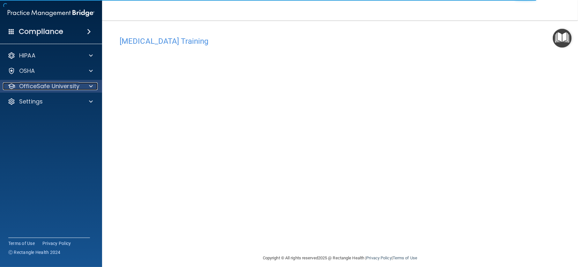
click at [93, 83] on span at bounding box center [91, 86] width 4 height 8
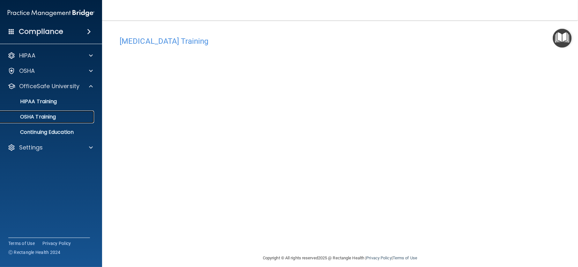
click at [73, 115] on div "OSHA Training" at bounding box center [47, 117] width 87 height 6
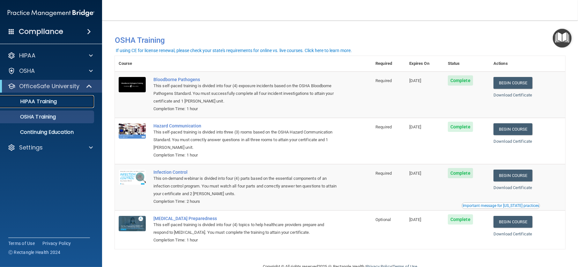
click at [62, 97] on link "HIPAA Training" at bounding box center [44, 101] width 101 height 13
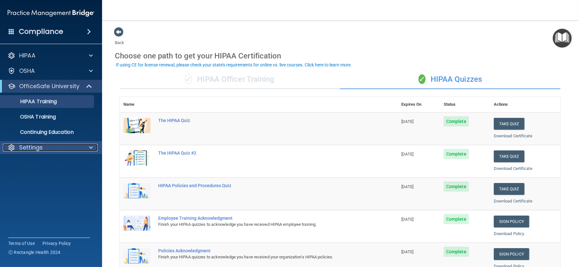
click at [86, 149] on div at bounding box center [90, 148] width 16 height 8
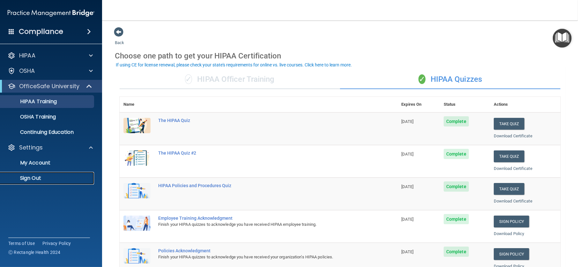
click at [47, 174] on link "Sign Out" at bounding box center [44, 178] width 101 height 13
